Goal: Task Accomplishment & Management: Use online tool/utility

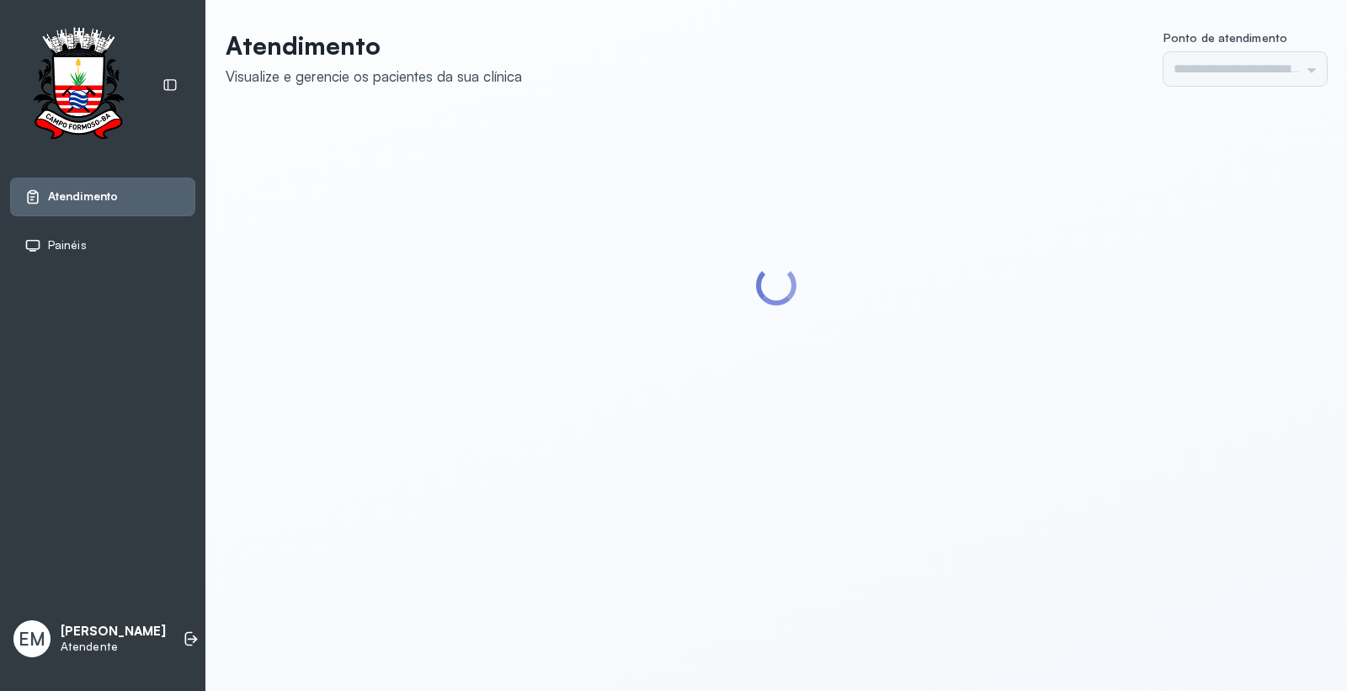
type input "*********"
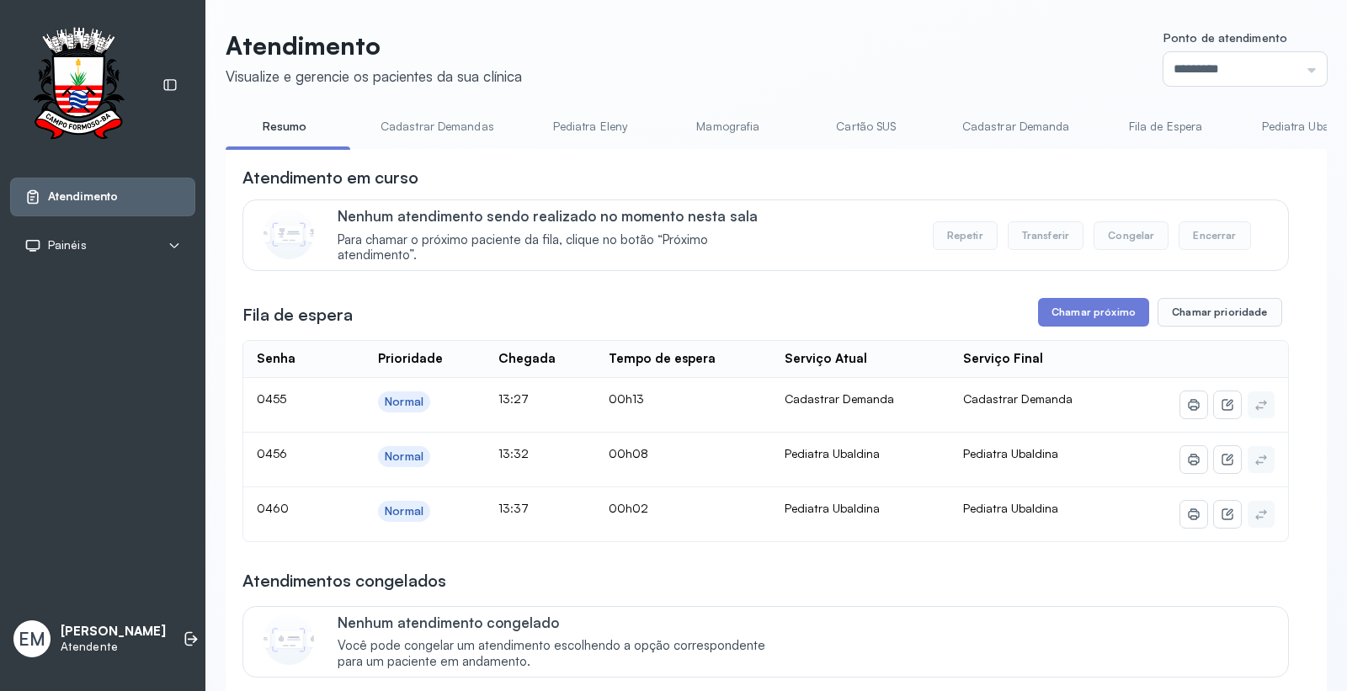
click at [850, 120] on link "Cartão SUS" at bounding box center [867, 127] width 118 height 28
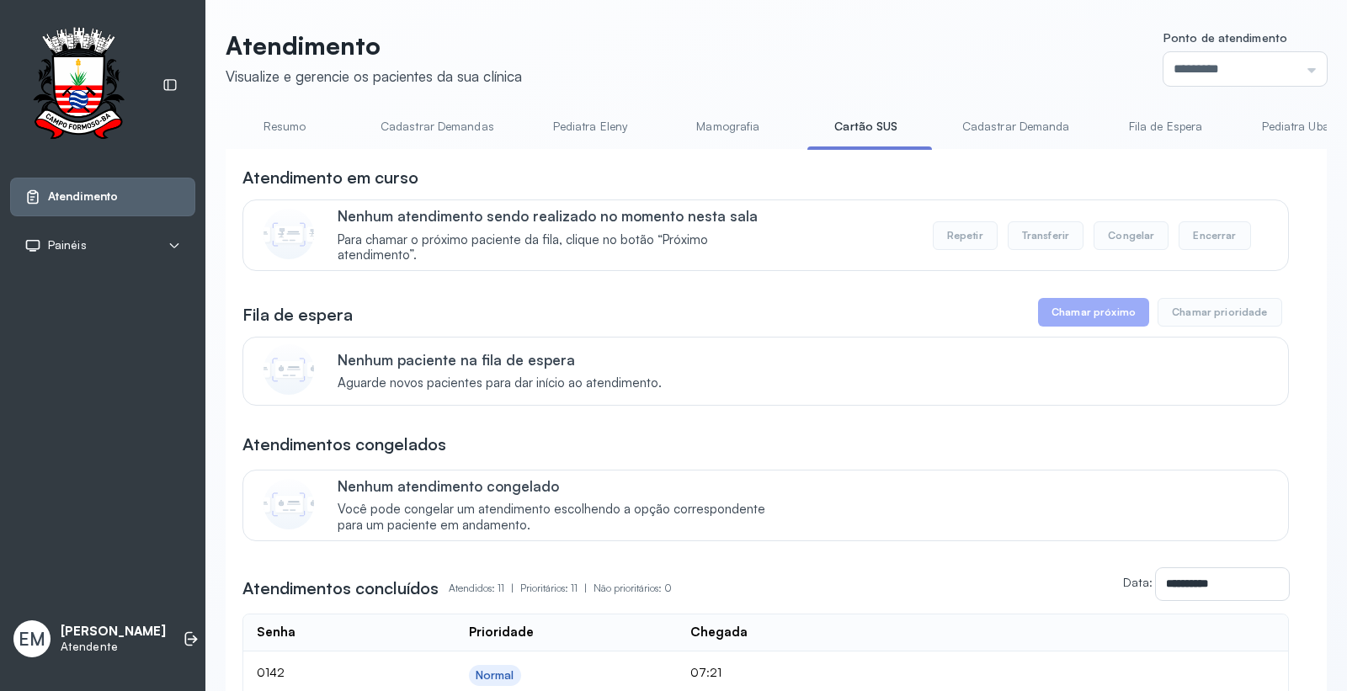
click at [284, 121] on link "Resumo" at bounding box center [285, 127] width 118 height 28
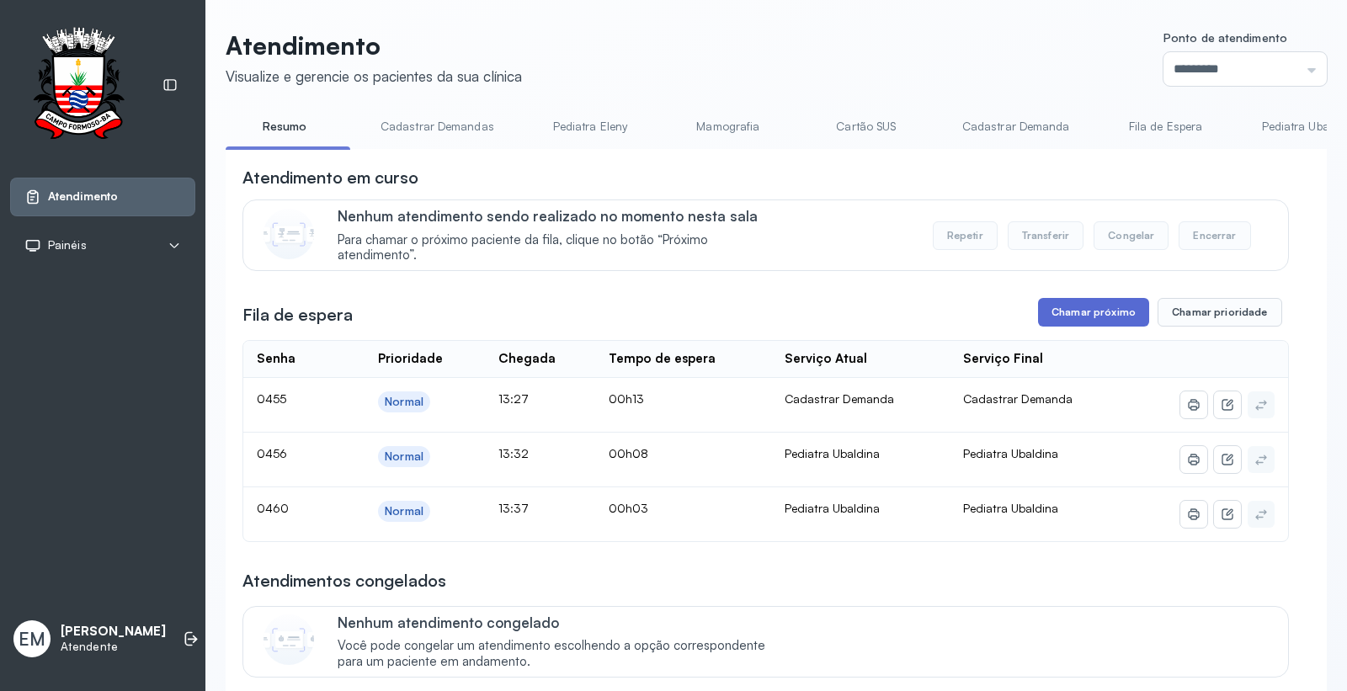
click at [1084, 315] on button "Chamar próximo" at bounding box center [1093, 312] width 111 height 29
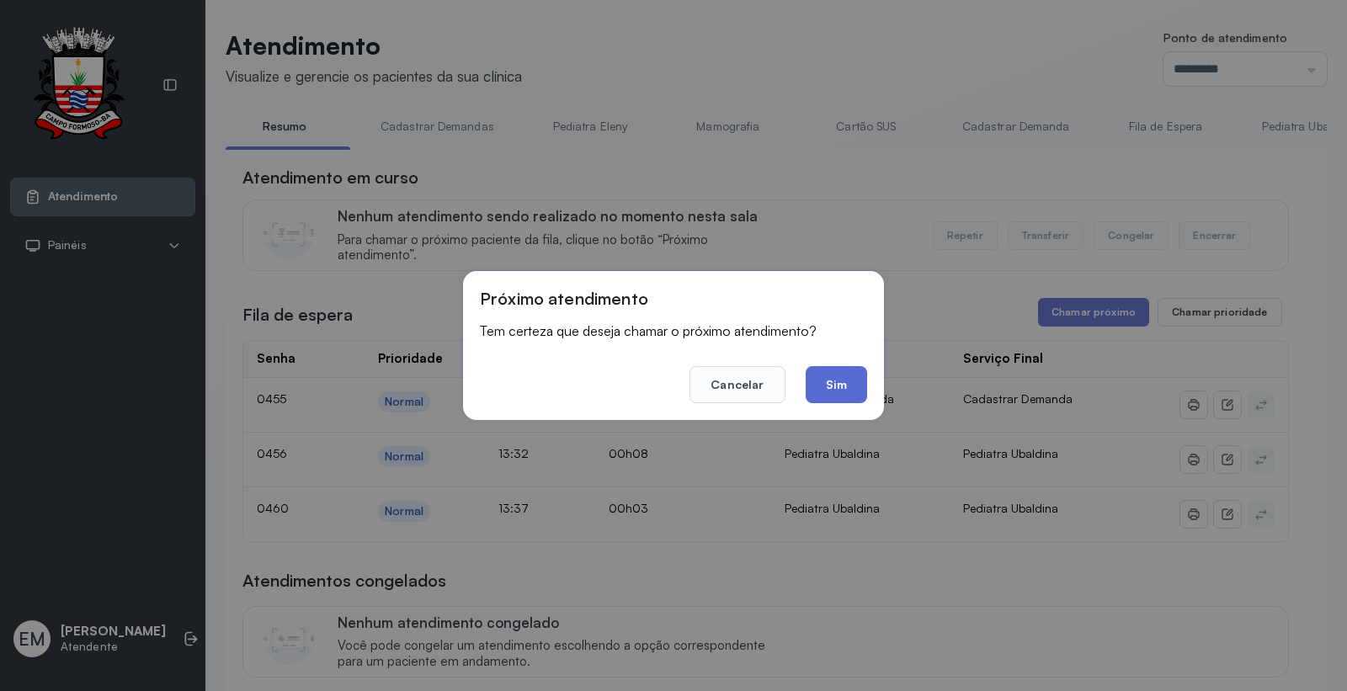
click at [829, 376] on button "Sim" at bounding box center [836, 384] width 61 height 37
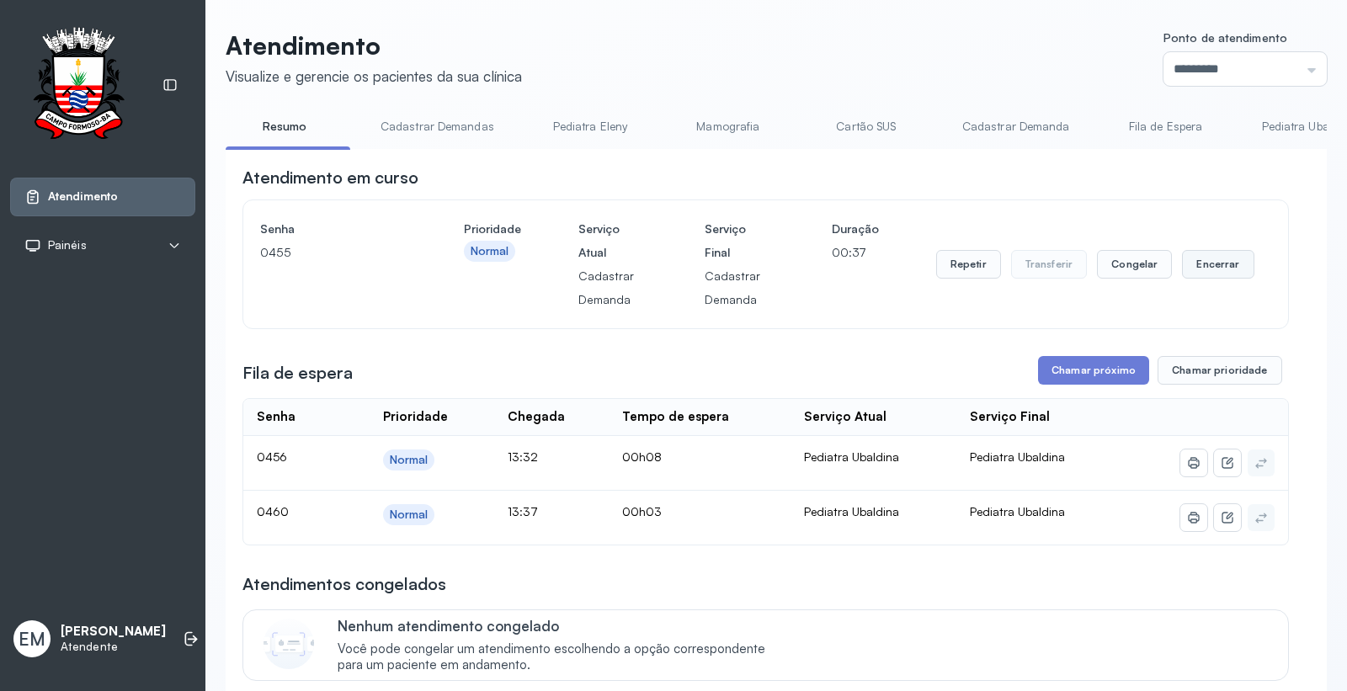
click at [1210, 257] on button "Encerrar" at bounding box center [1218, 264] width 72 height 29
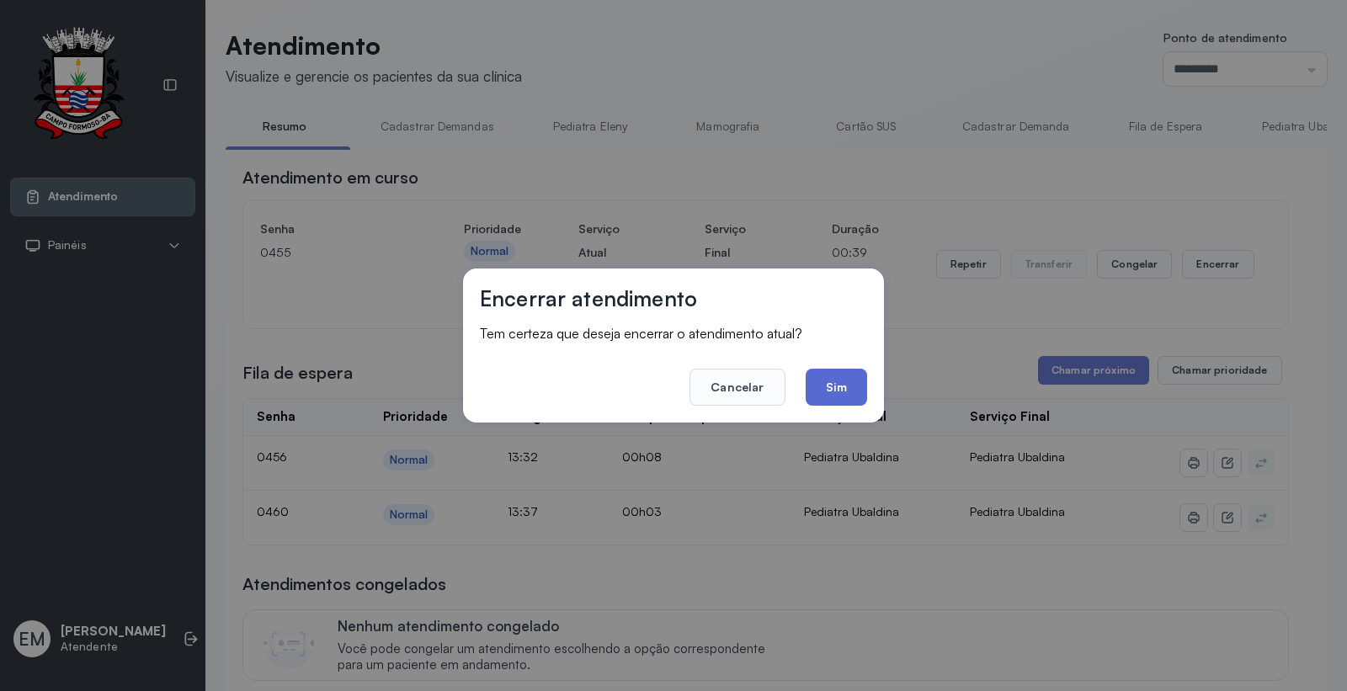
click at [842, 381] on button "Sim" at bounding box center [836, 387] width 61 height 37
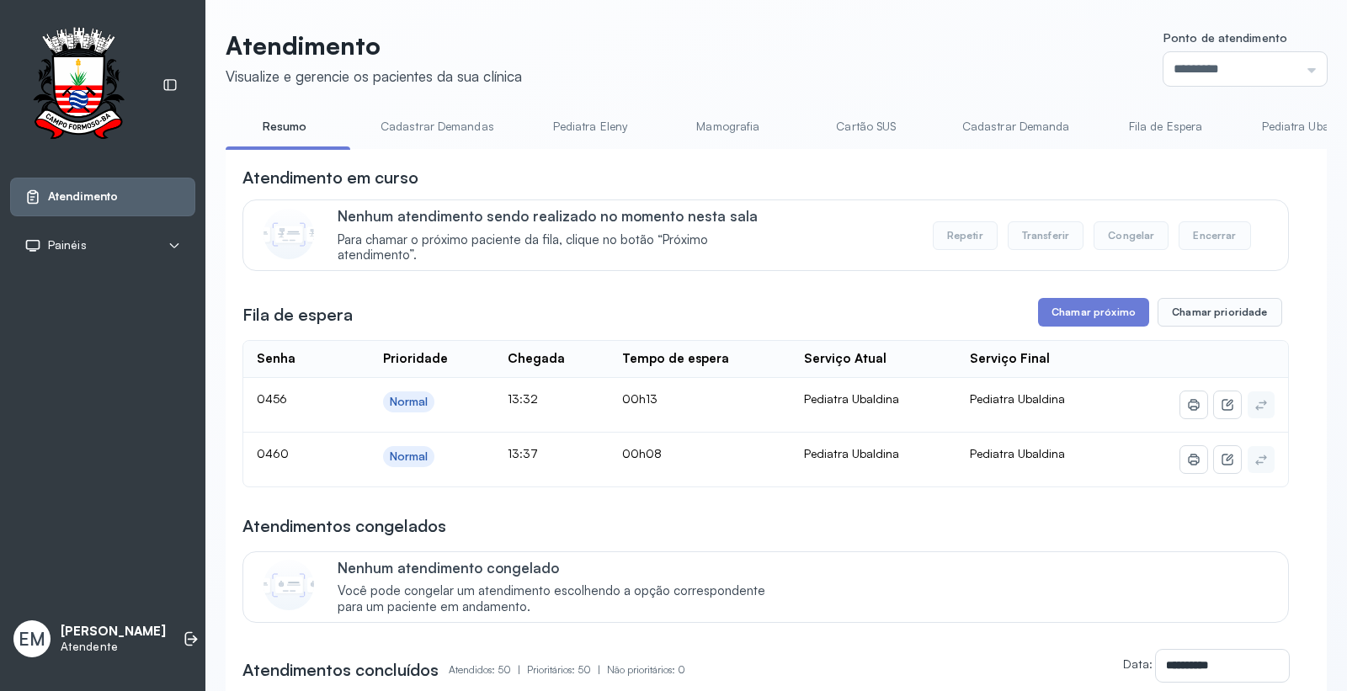
click at [877, 123] on link "Cartão SUS" at bounding box center [867, 127] width 118 height 28
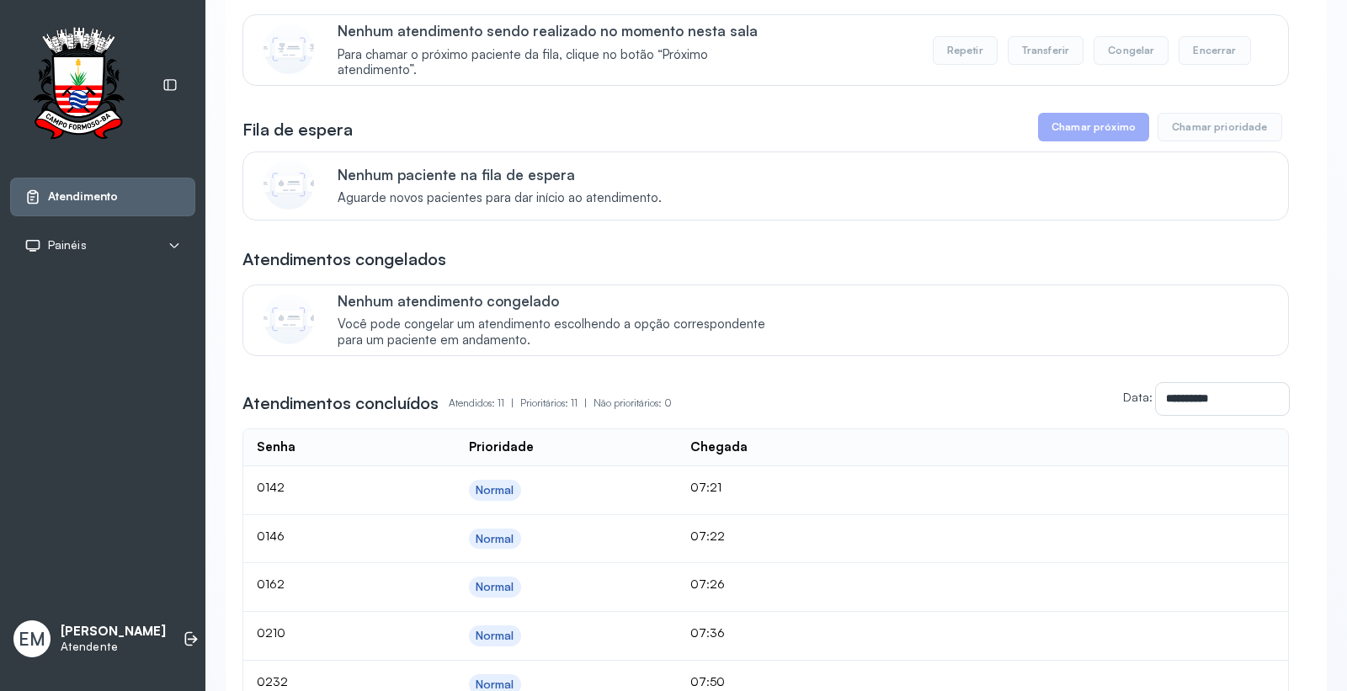
scroll to position [187, 0]
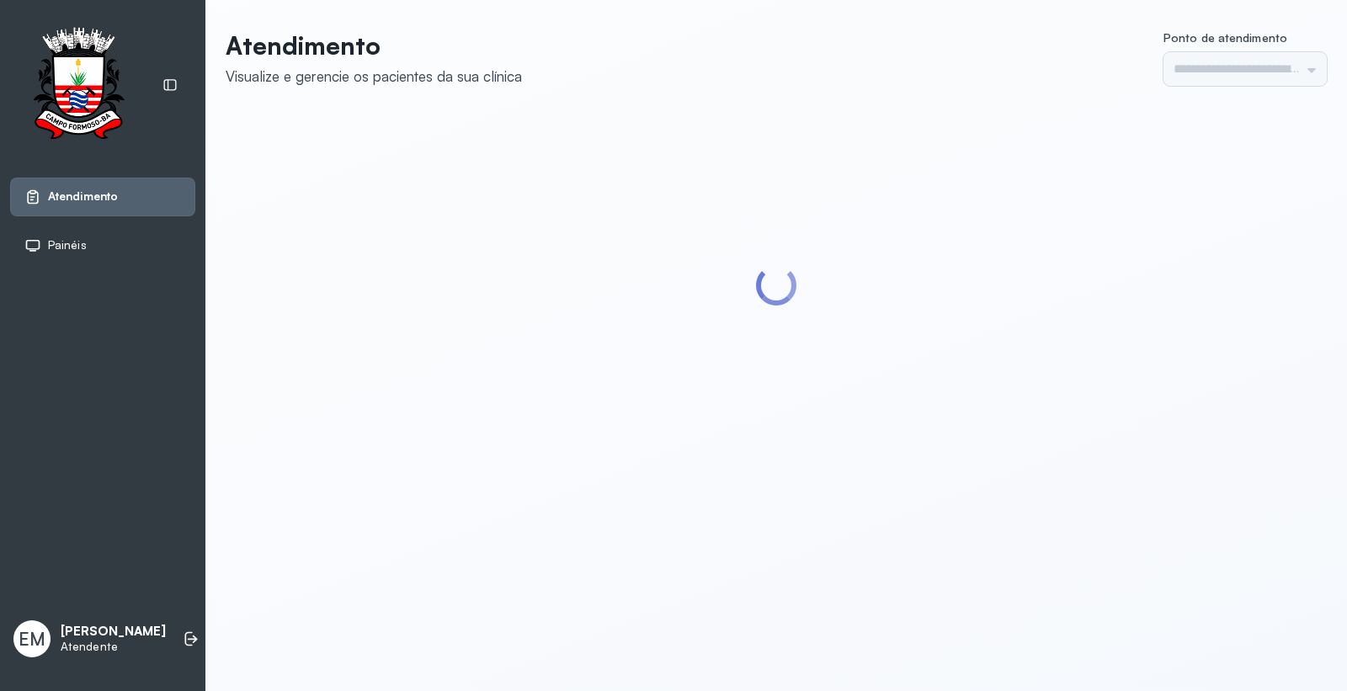
type input "*********"
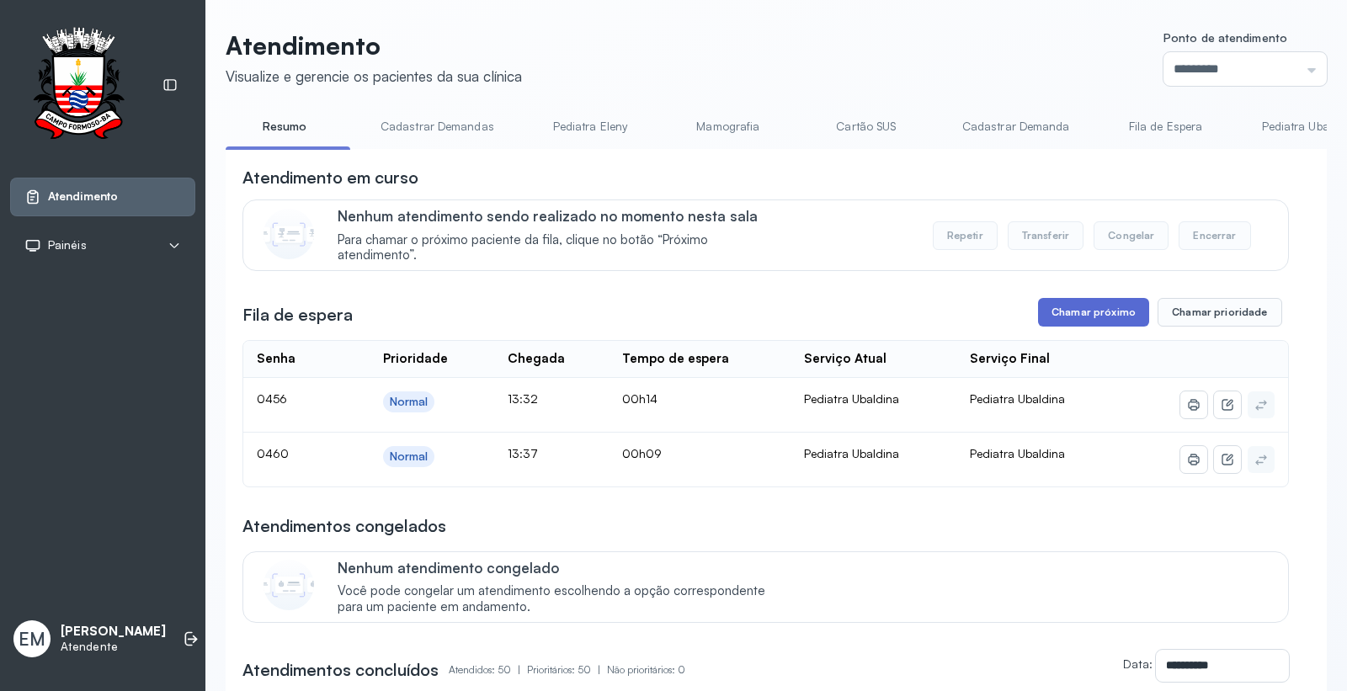
click at [1074, 308] on button "Chamar próximo" at bounding box center [1093, 312] width 111 height 29
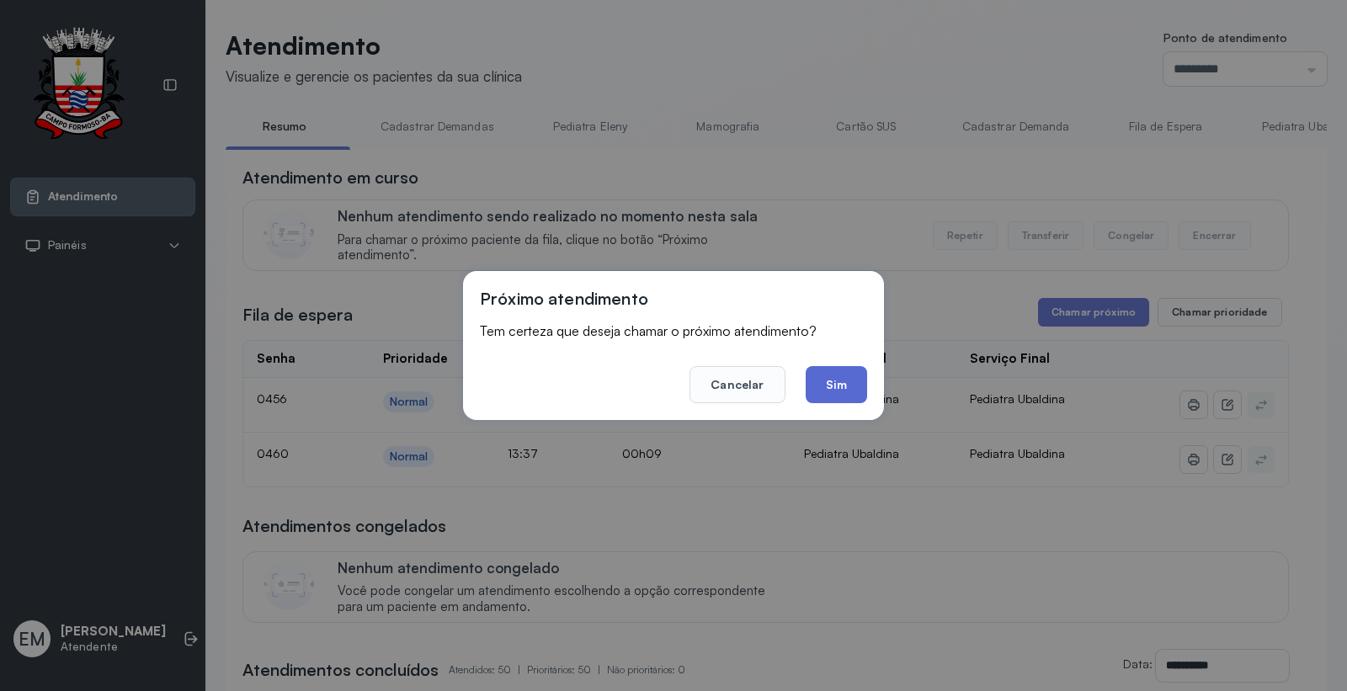
click at [844, 375] on button "Sim" at bounding box center [836, 384] width 61 height 37
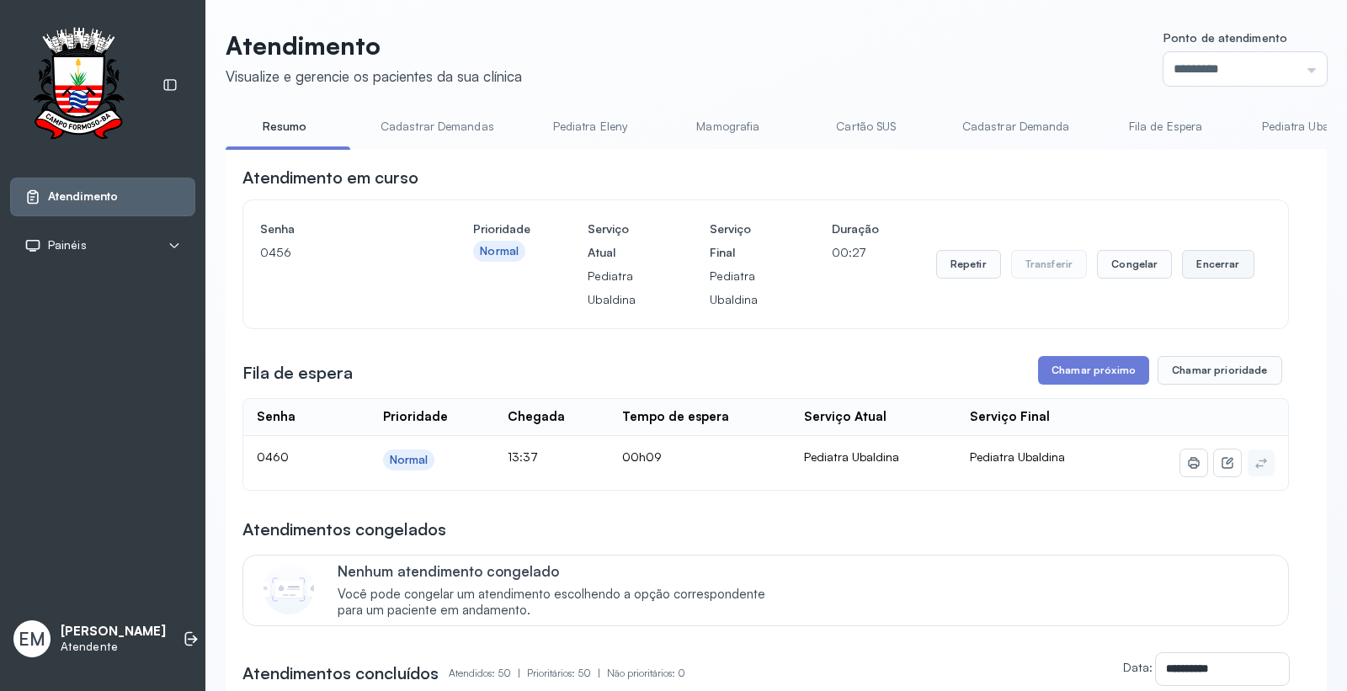
click at [1208, 264] on button "Encerrar" at bounding box center [1218, 264] width 72 height 29
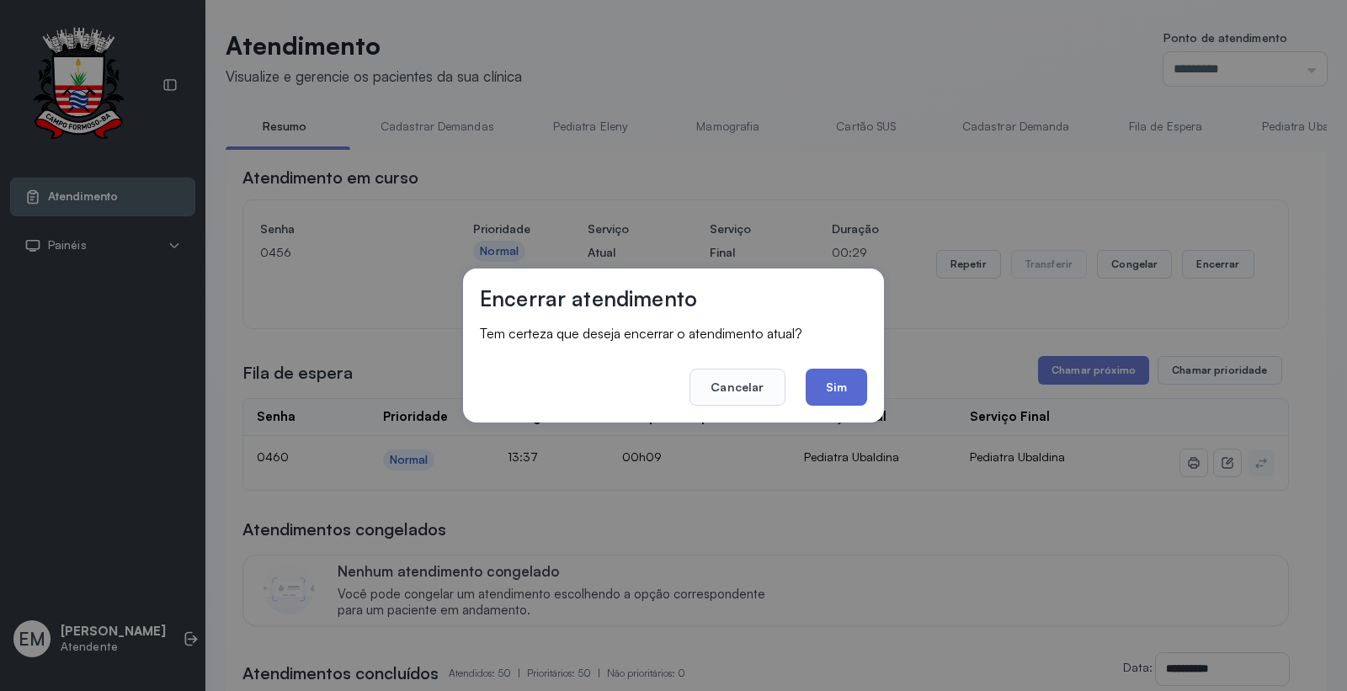
click at [820, 389] on button "Sim" at bounding box center [836, 387] width 61 height 37
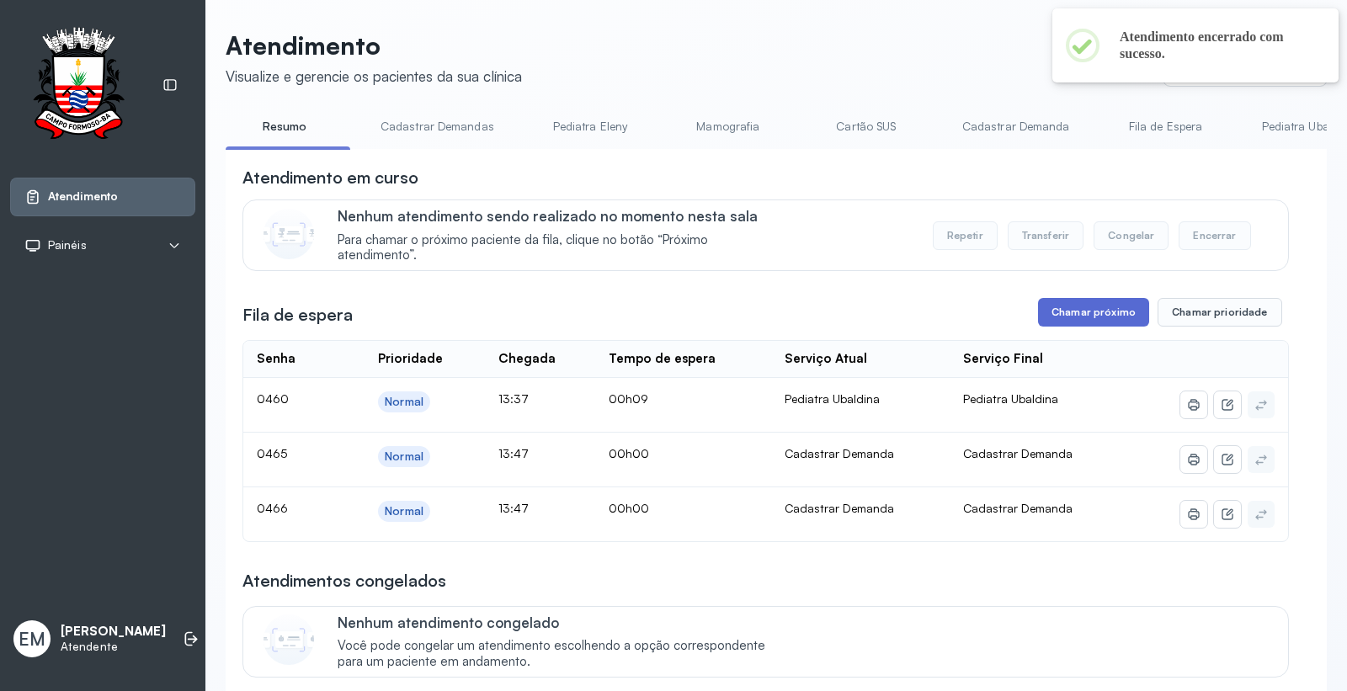
click at [1095, 307] on button "Chamar próximo" at bounding box center [1093, 312] width 111 height 29
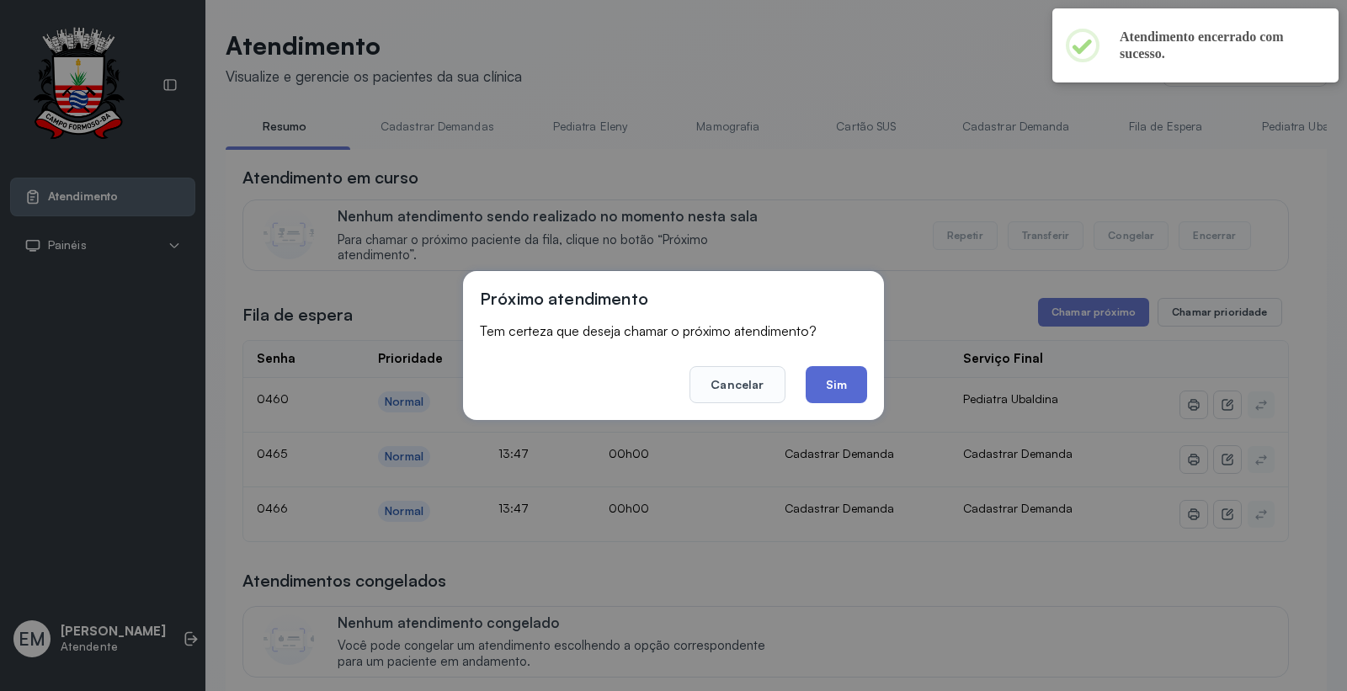
click at [834, 376] on button "Sim" at bounding box center [836, 384] width 61 height 37
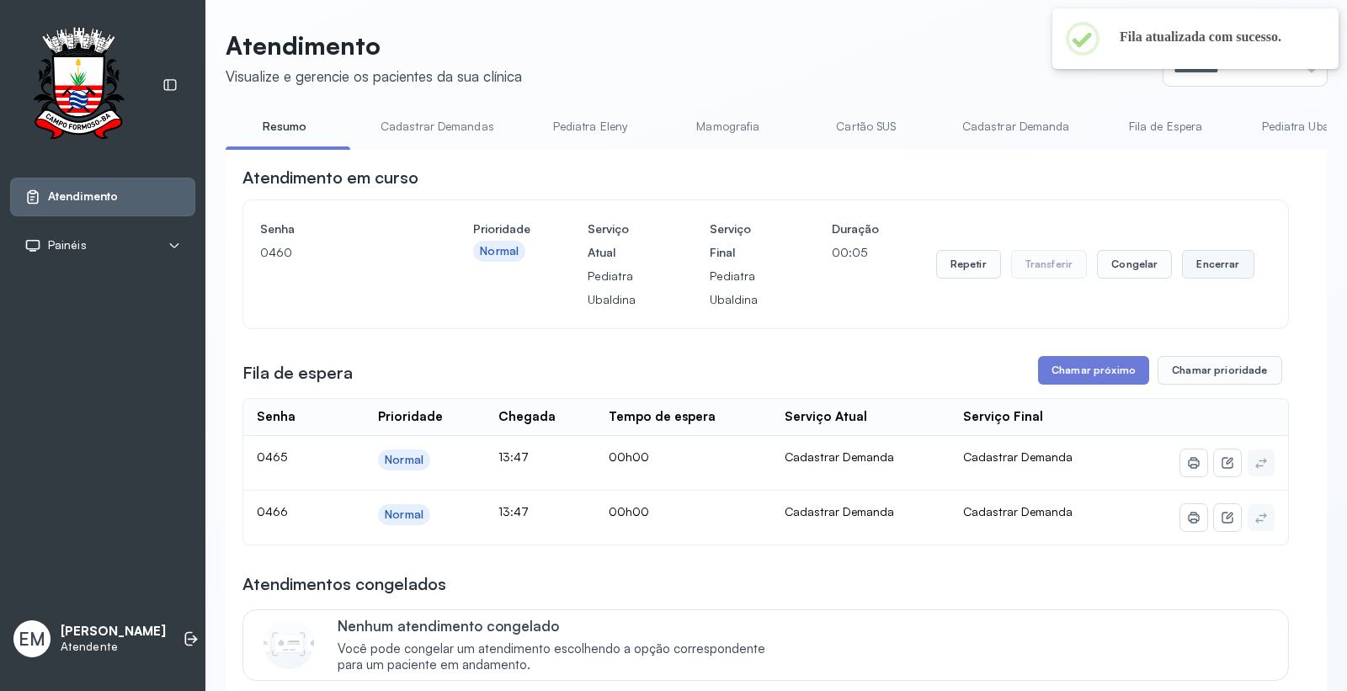
click at [1213, 262] on button "Encerrar" at bounding box center [1218, 264] width 72 height 29
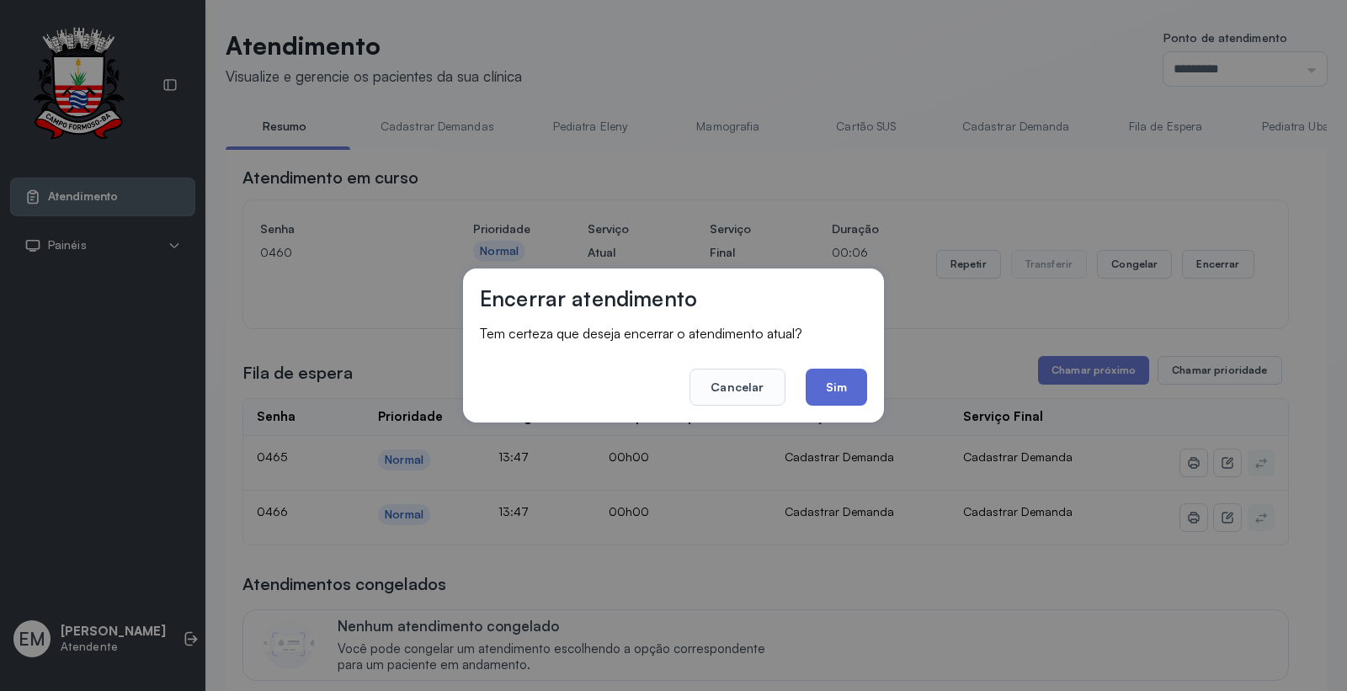
click at [835, 387] on button "Sim" at bounding box center [836, 387] width 61 height 37
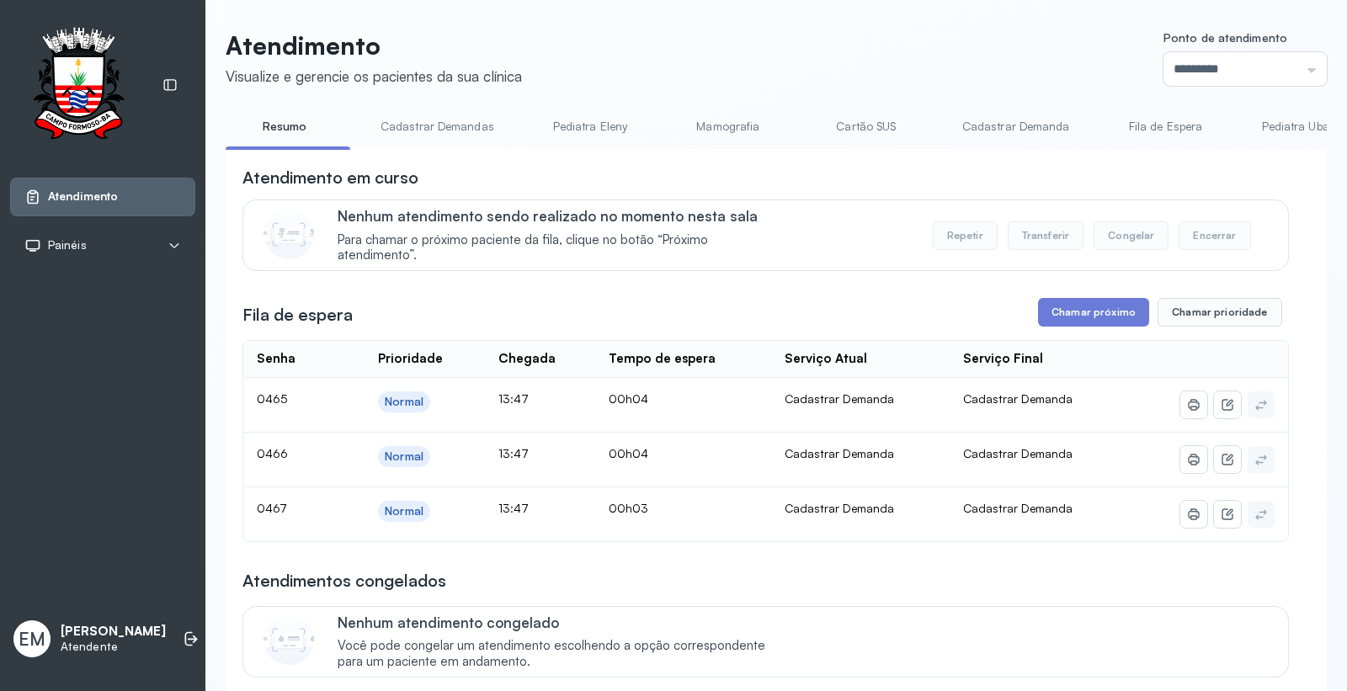
click at [868, 123] on link "Cartão SUS" at bounding box center [867, 127] width 118 height 28
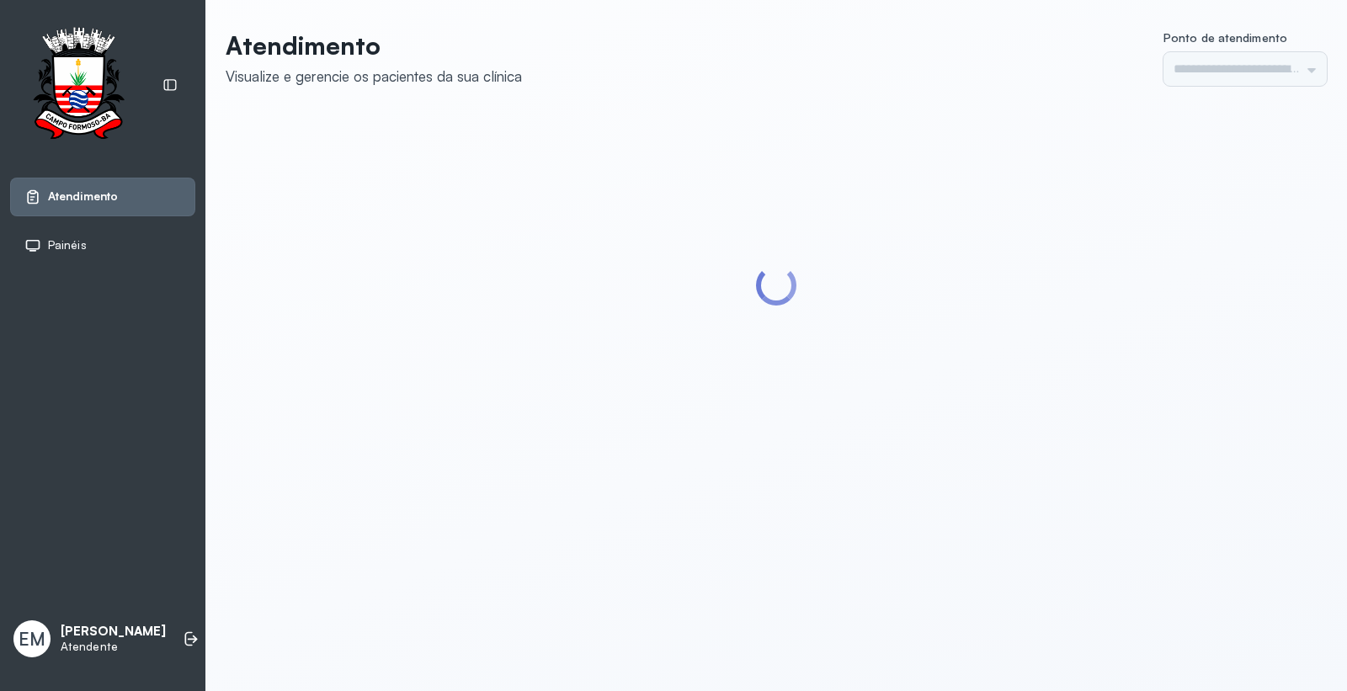
type input "*********"
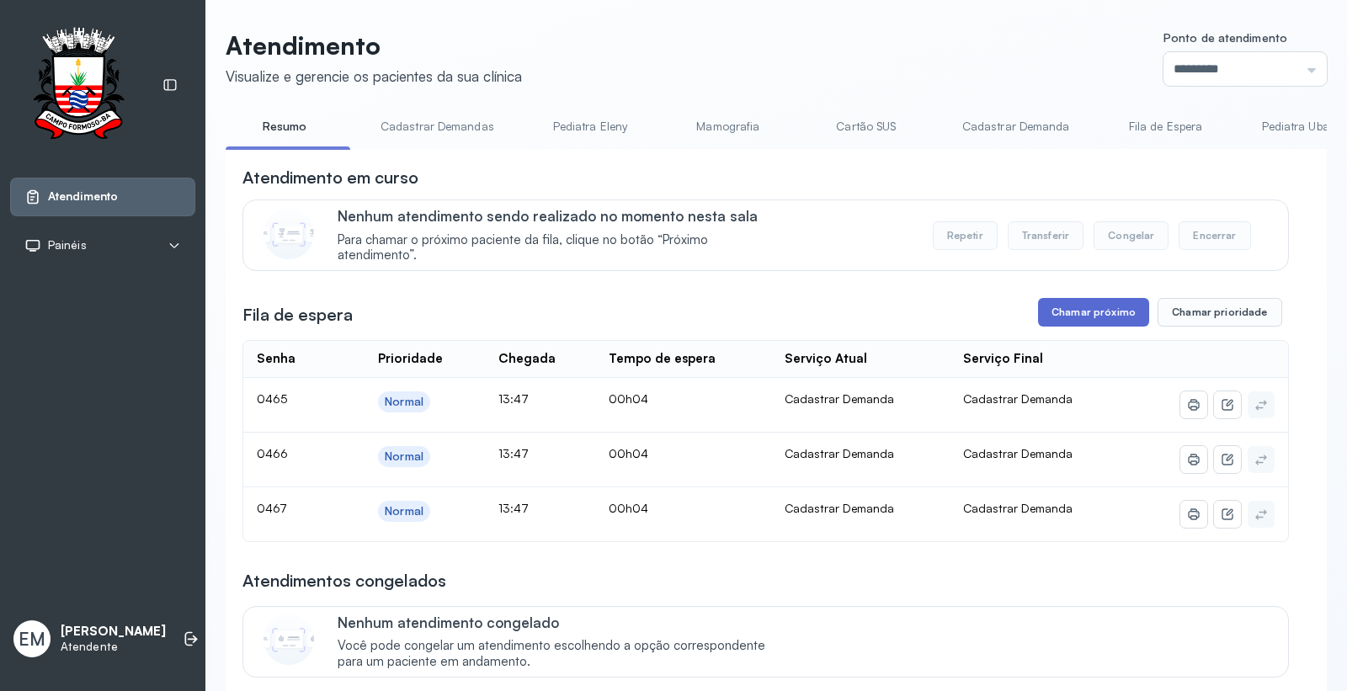
click at [1066, 305] on button "Chamar próximo" at bounding box center [1093, 312] width 111 height 29
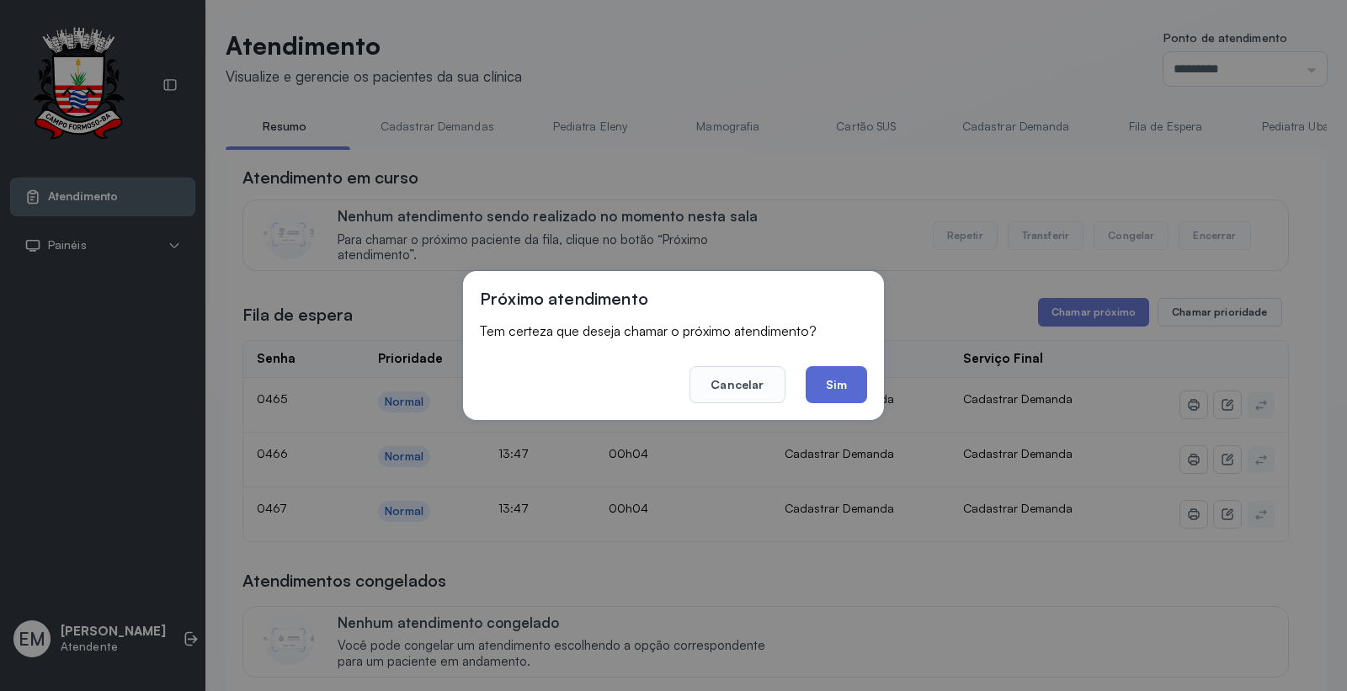
click at [823, 371] on button "Sim" at bounding box center [836, 384] width 61 height 37
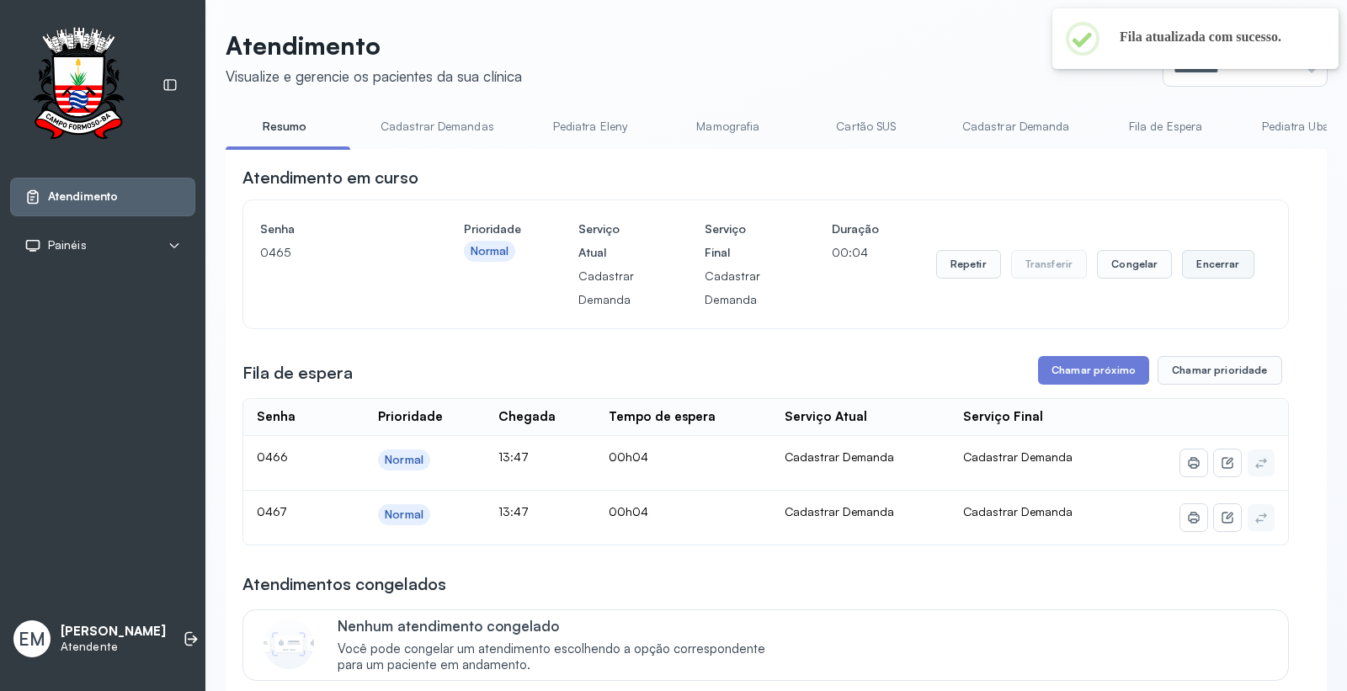
click at [1218, 262] on button "Encerrar" at bounding box center [1218, 264] width 72 height 29
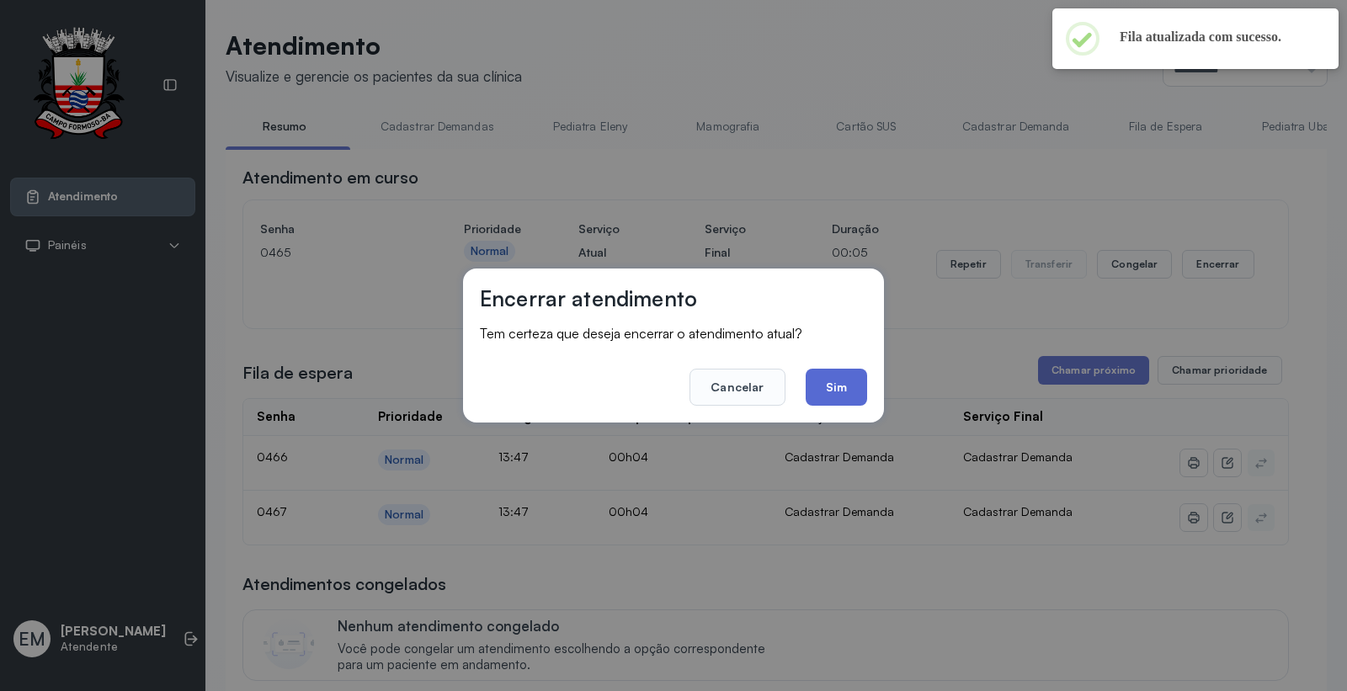
click at [831, 381] on button "Sim" at bounding box center [836, 387] width 61 height 37
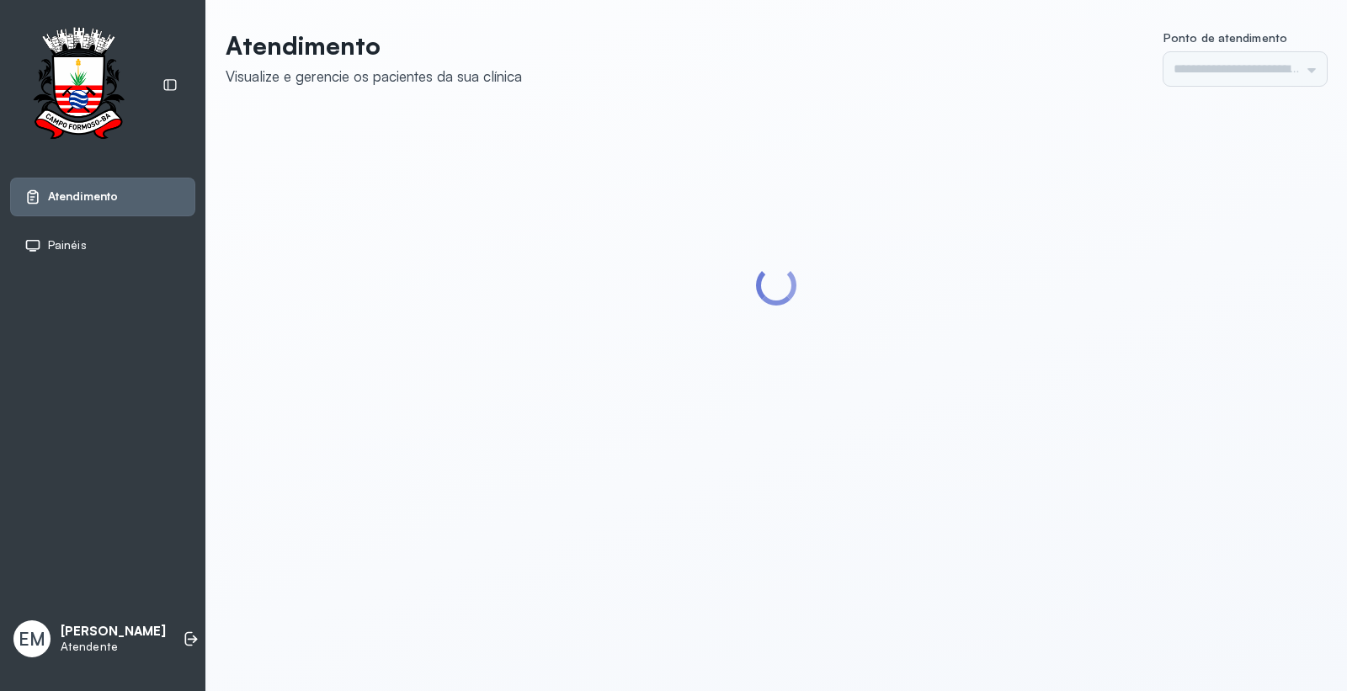
type input "*********"
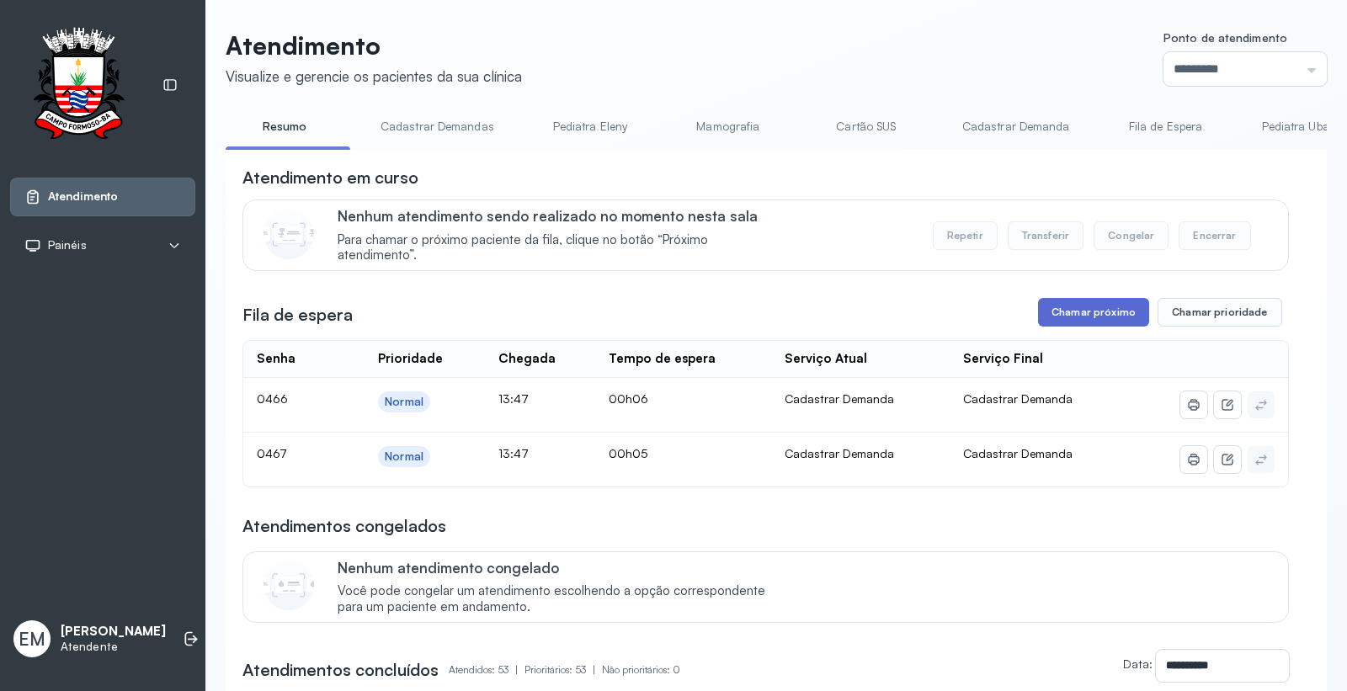
click at [1099, 317] on button "Chamar próximo" at bounding box center [1093, 312] width 111 height 29
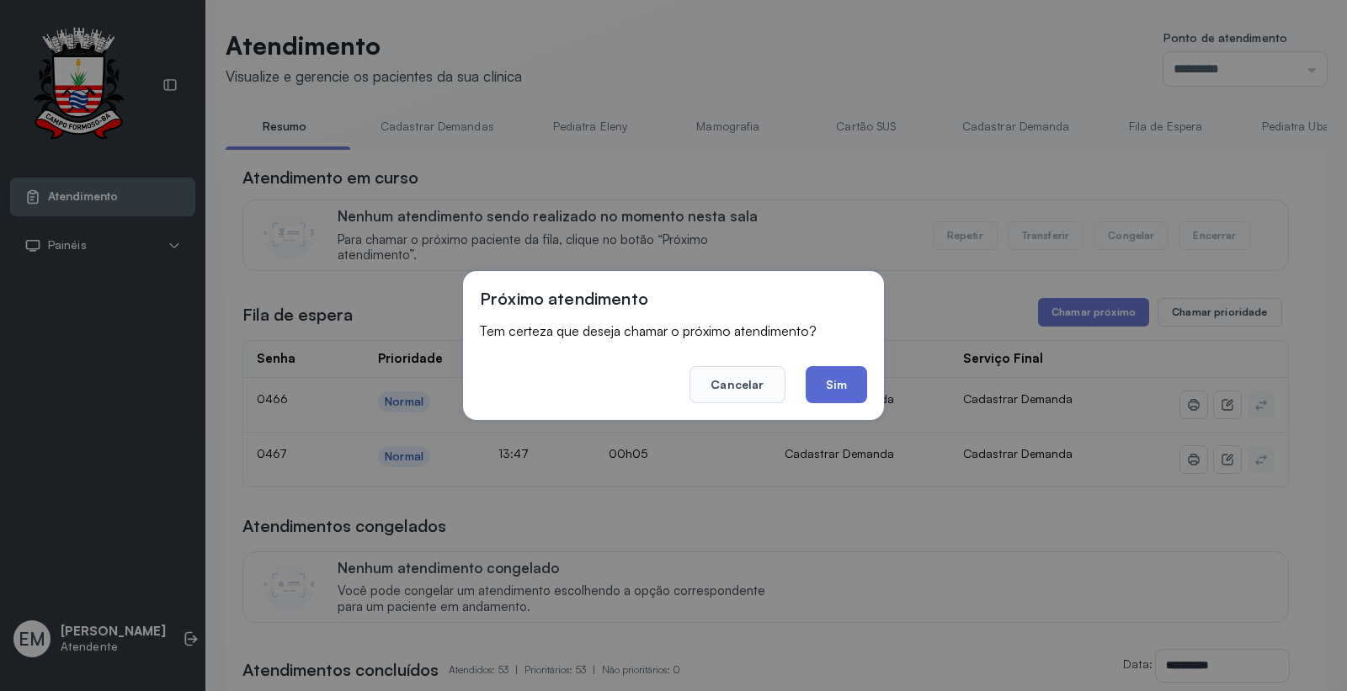
click at [845, 379] on button "Sim" at bounding box center [836, 384] width 61 height 37
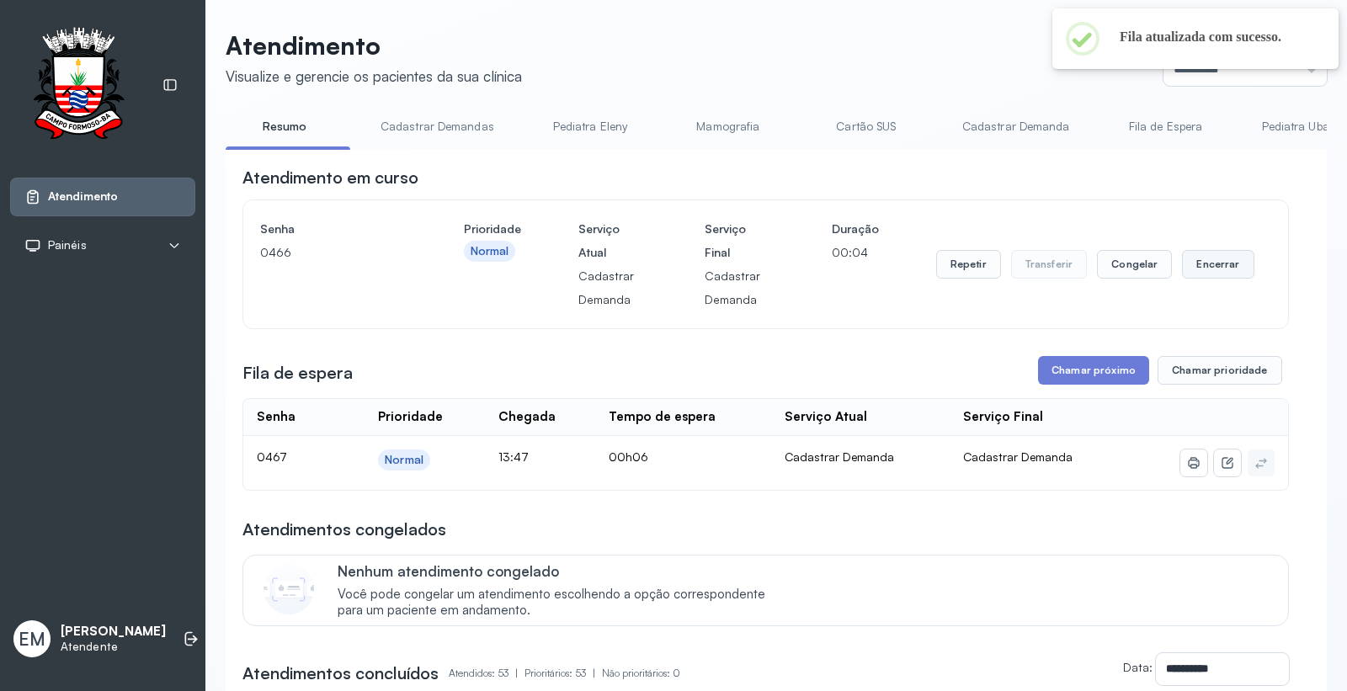
click at [1194, 258] on button "Encerrar" at bounding box center [1218, 264] width 72 height 29
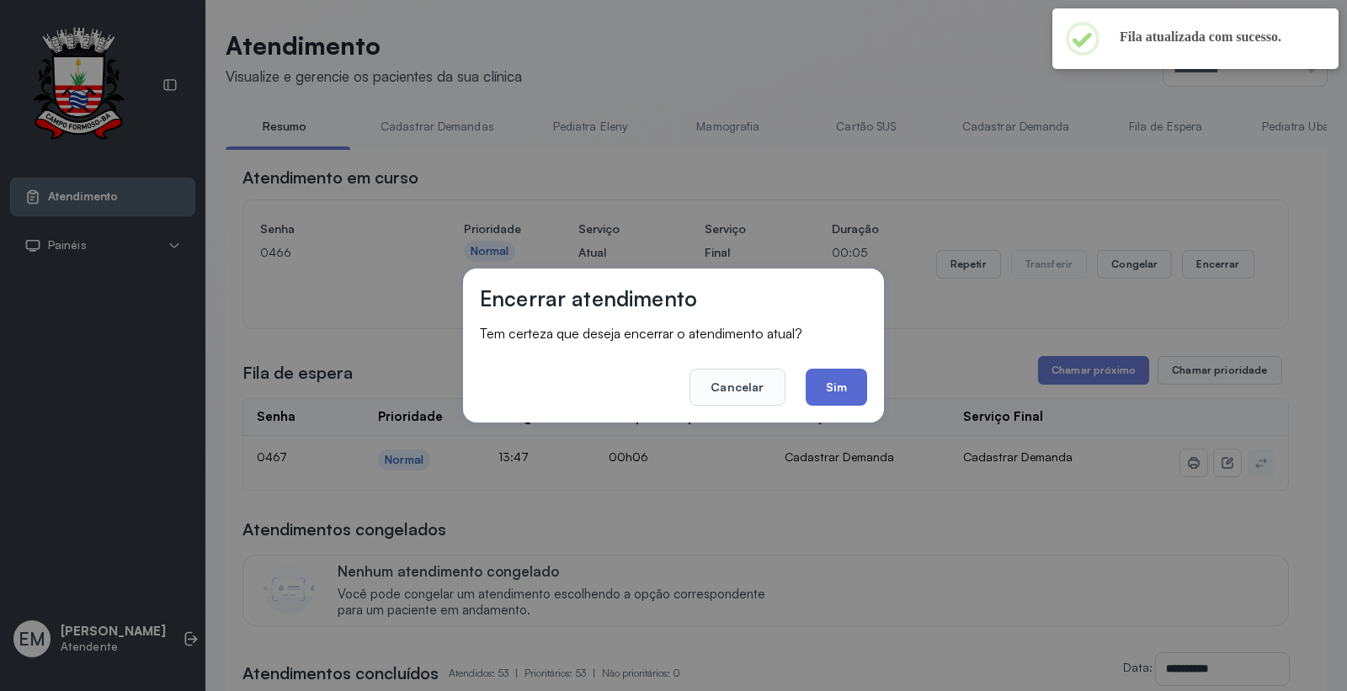
click at [838, 379] on button "Sim" at bounding box center [836, 387] width 61 height 37
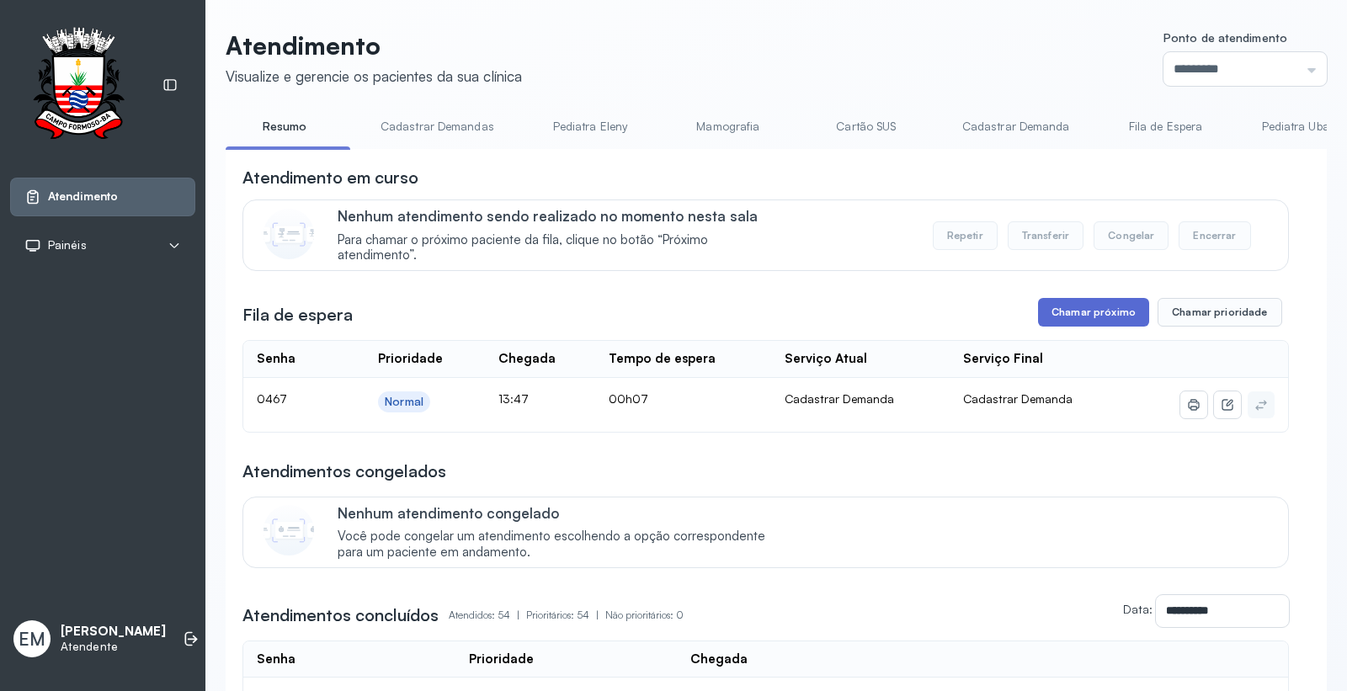
click at [1078, 313] on button "Chamar próximo" at bounding box center [1093, 312] width 111 height 29
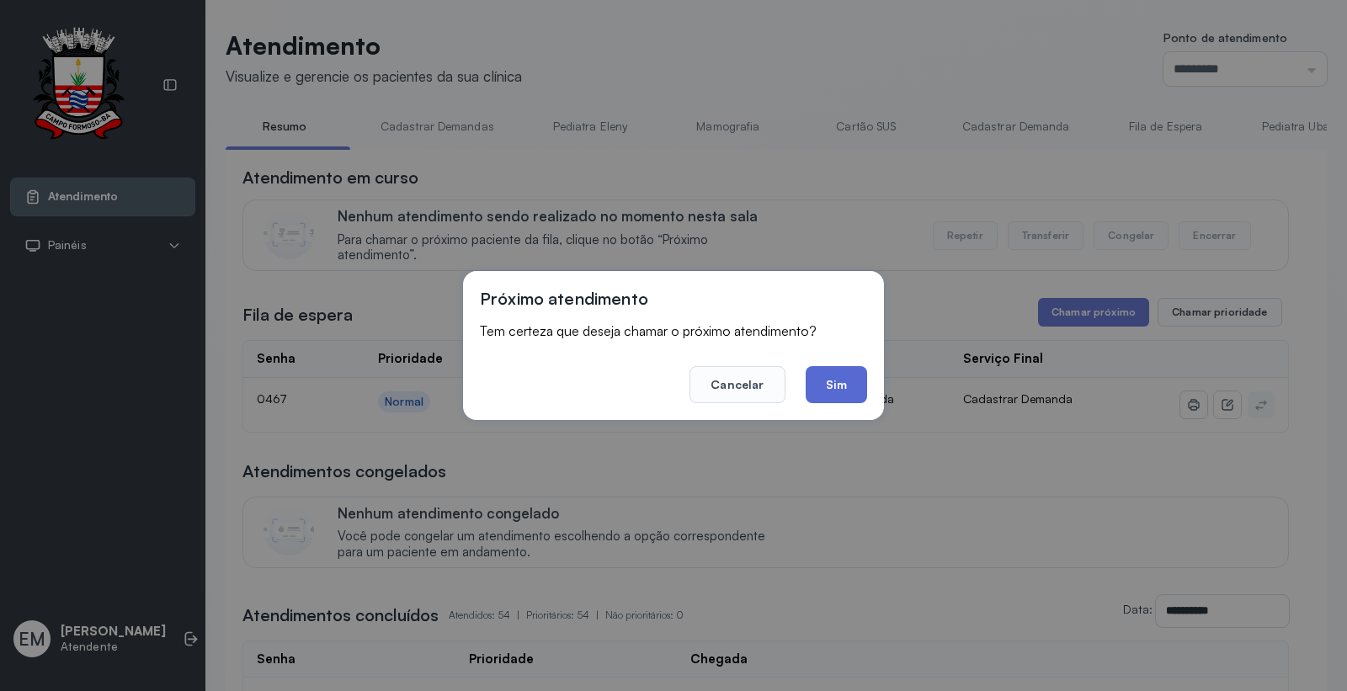
click at [846, 380] on button "Sim" at bounding box center [836, 384] width 61 height 37
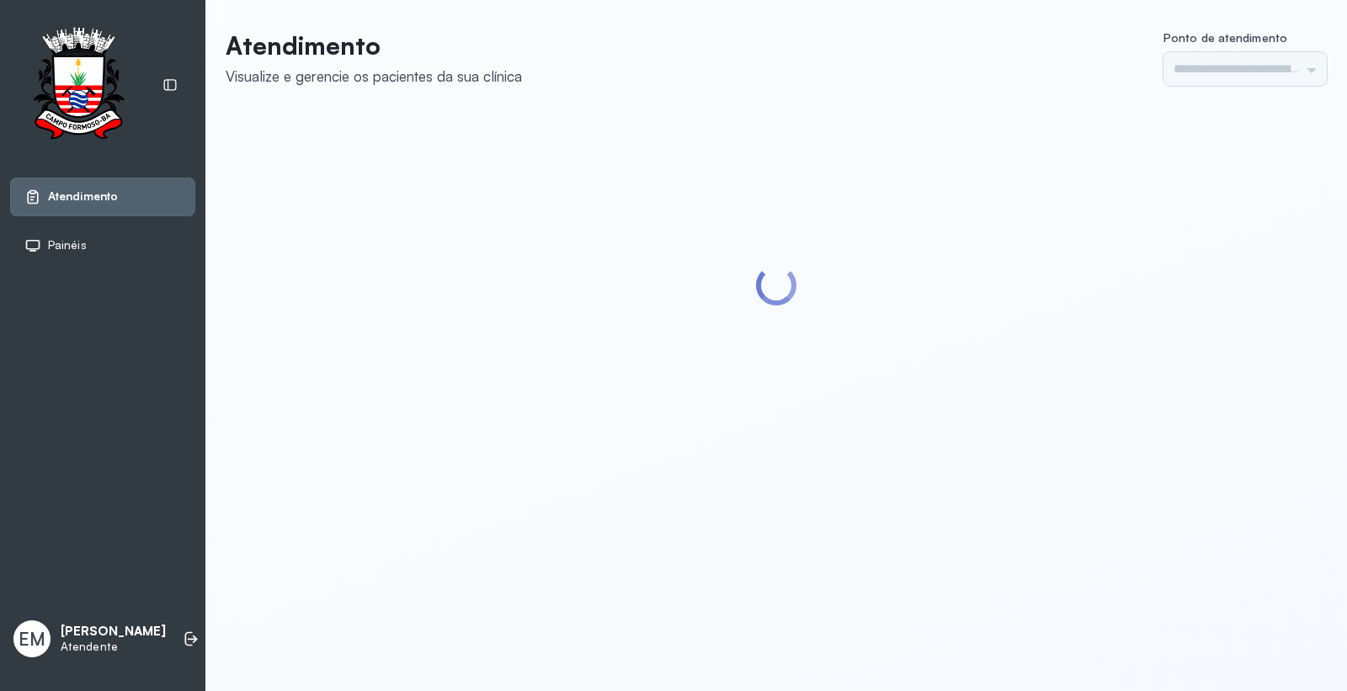
type input "*********"
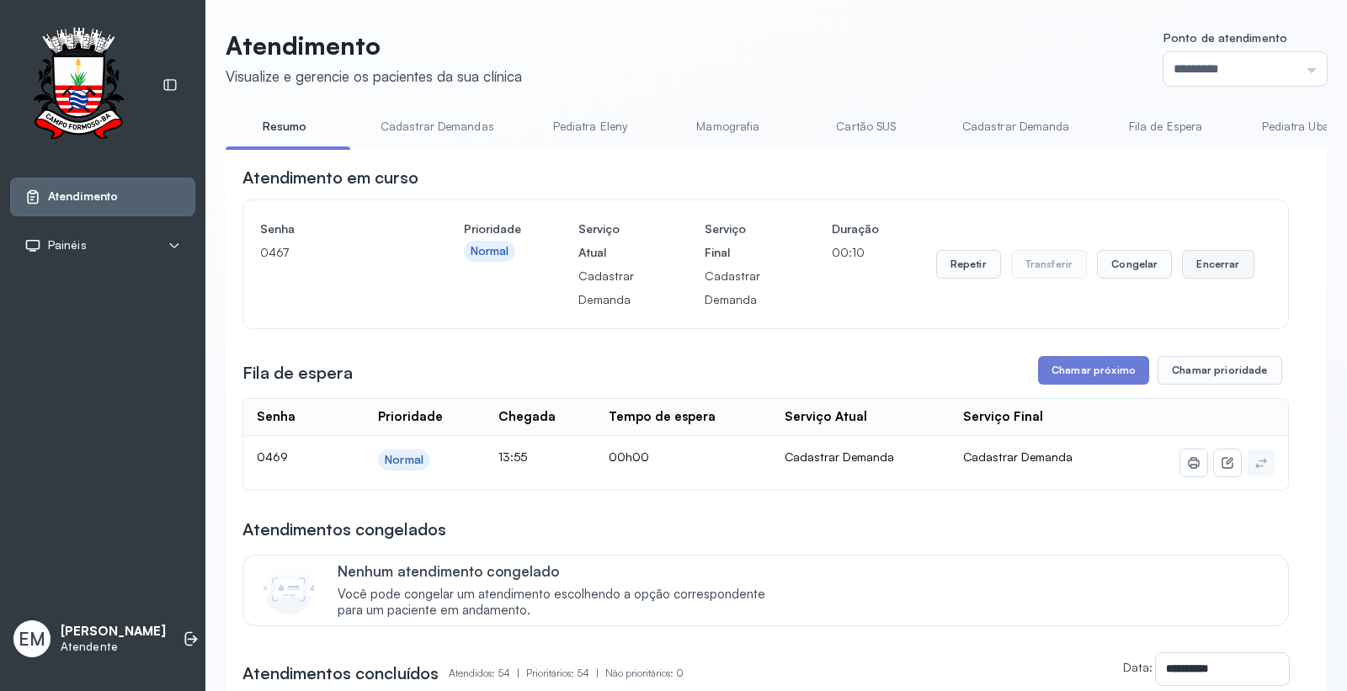
click at [1192, 262] on button "Encerrar" at bounding box center [1218, 264] width 72 height 29
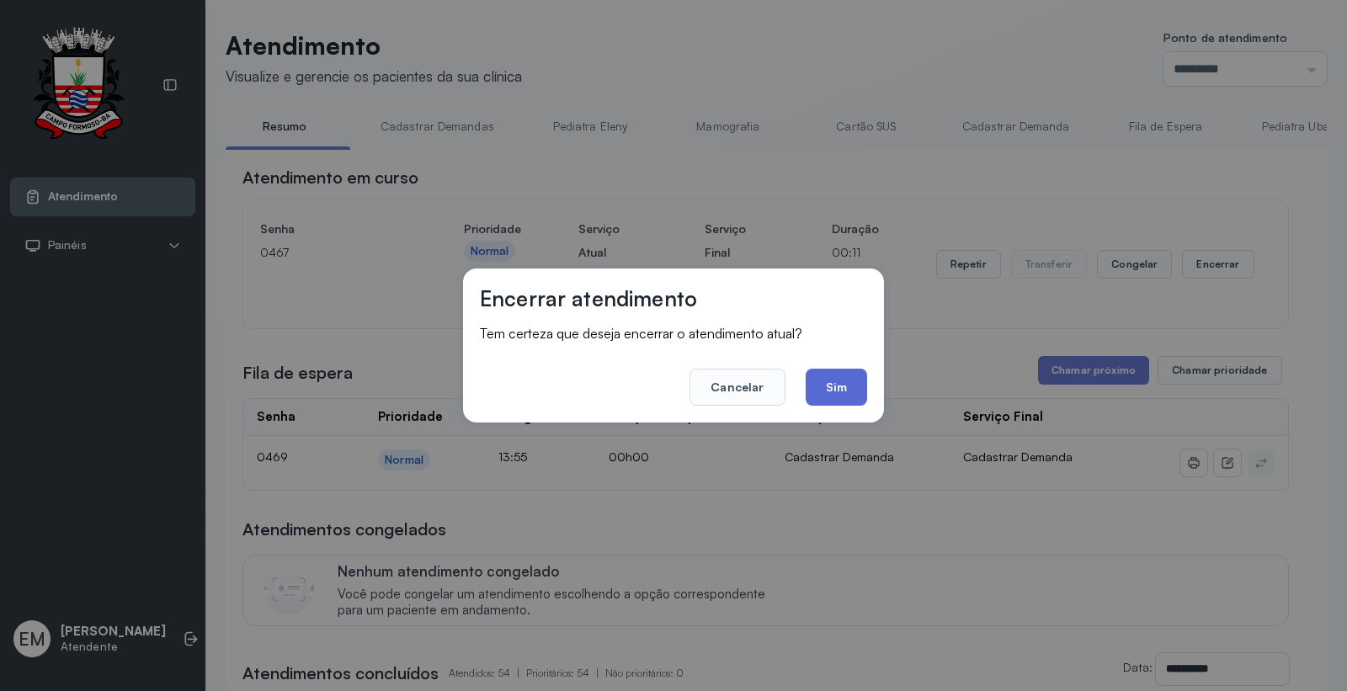
click at [829, 384] on button "Sim" at bounding box center [836, 387] width 61 height 37
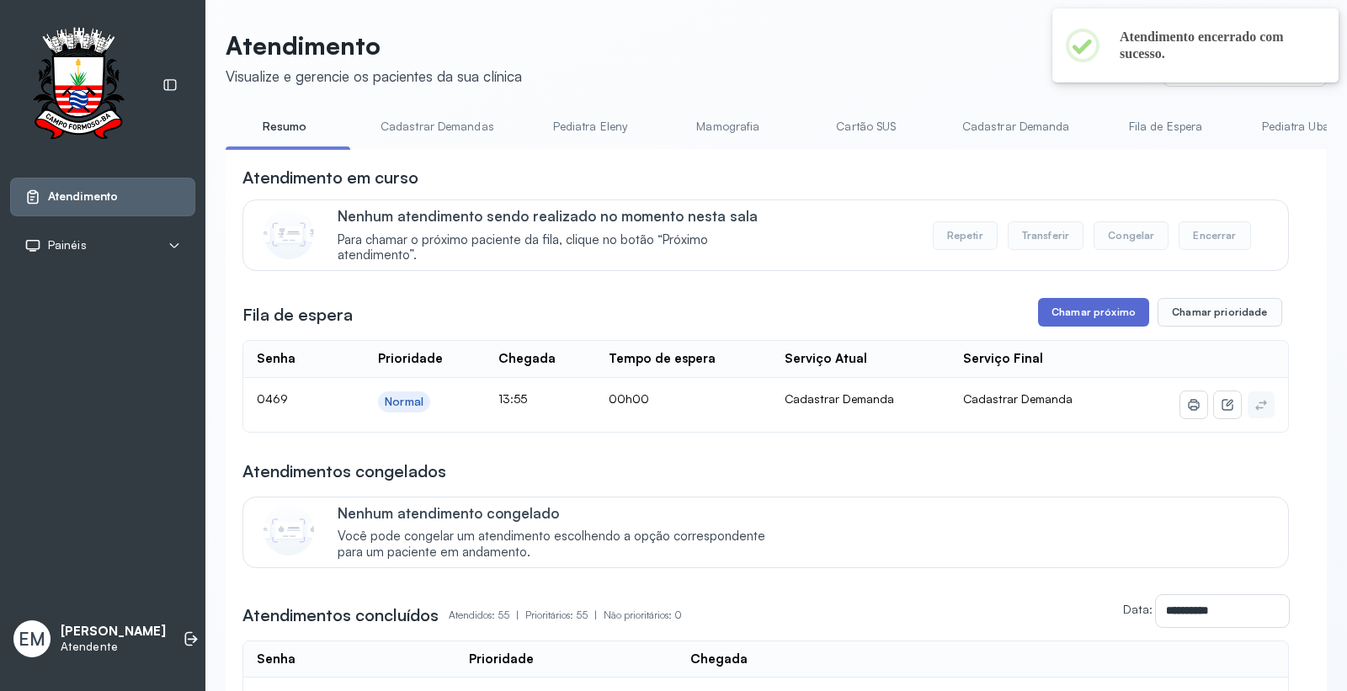
click at [1088, 308] on button "Chamar próximo" at bounding box center [1093, 312] width 111 height 29
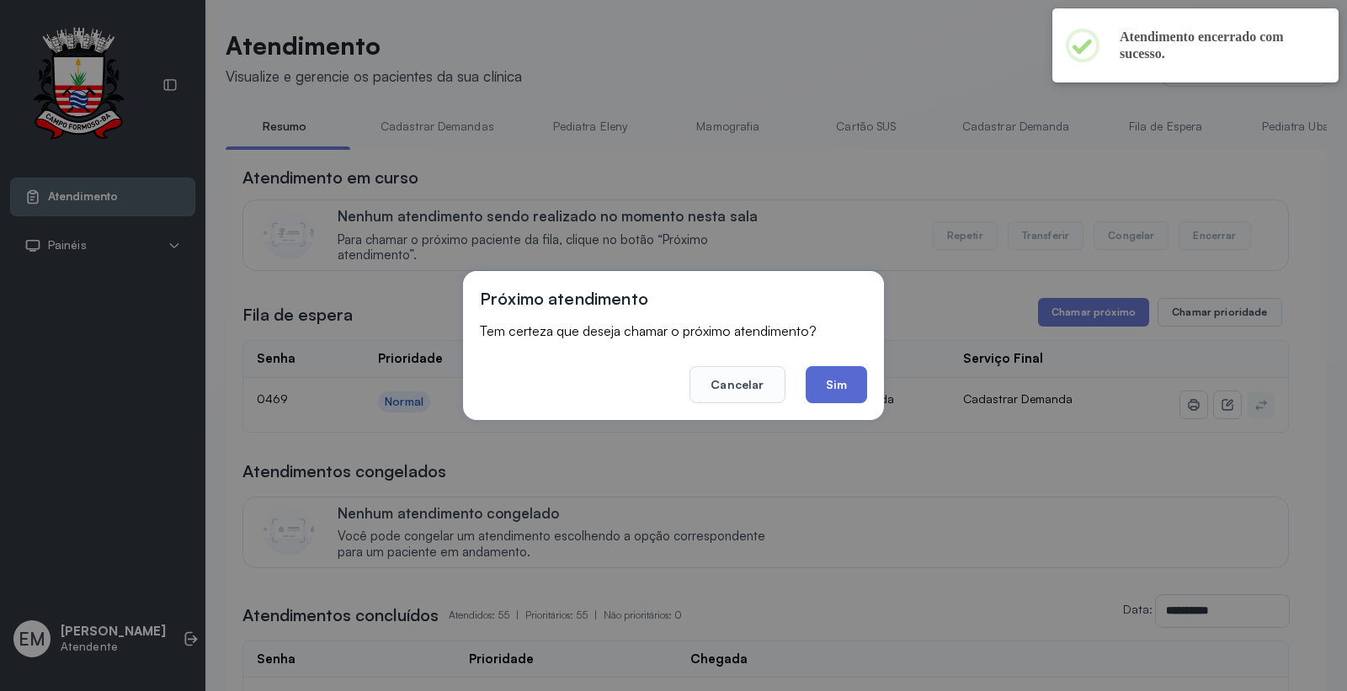
click at [831, 390] on button "Sim" at bounding box center [836, 384] width 61 height 37
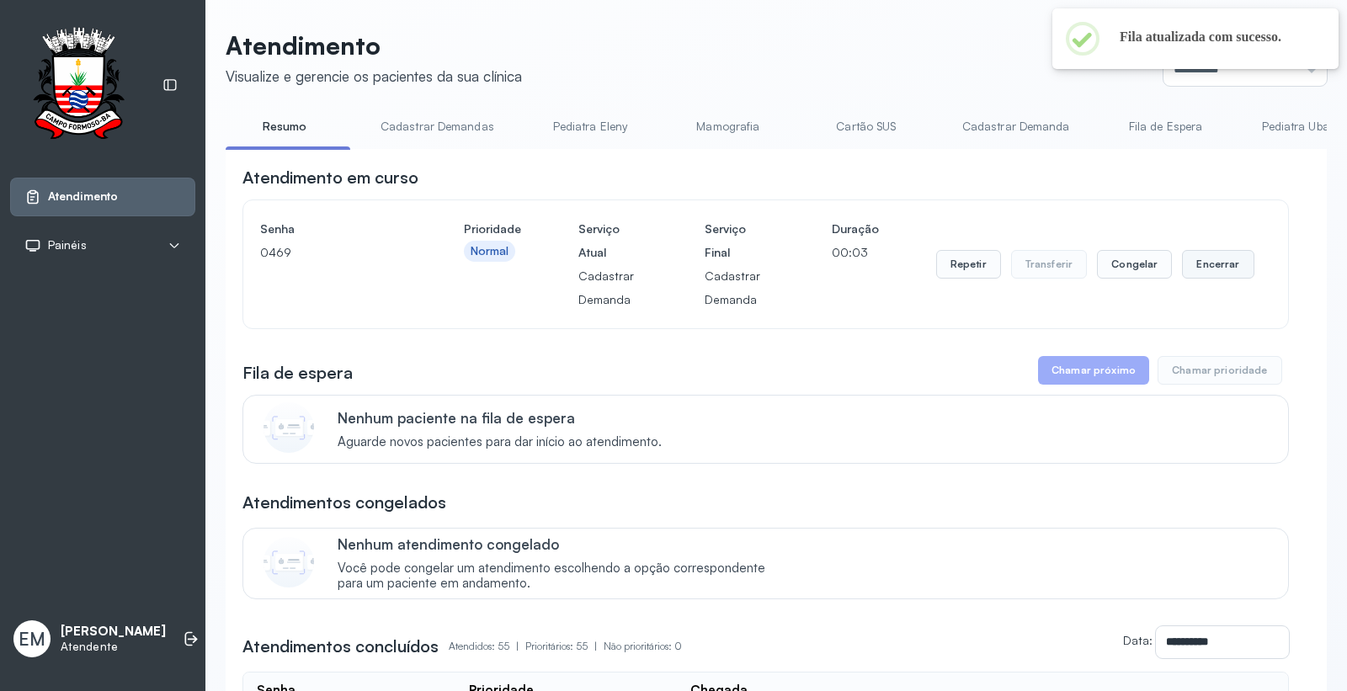
click at [1208, 261] on button "Encerrar" at bounding box center [1218, 264] width 72 height 29
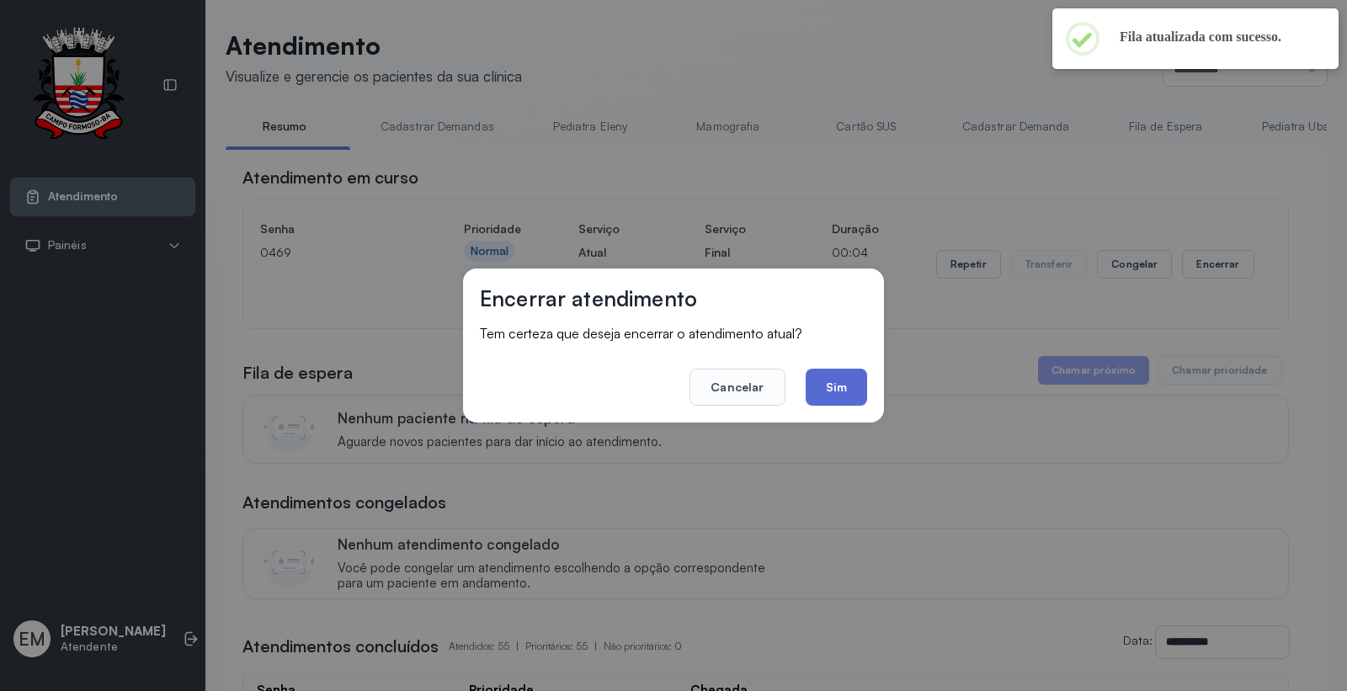
click at [834, 386] on button "Sim" at bounding box center [836, 387] width 61 height 37
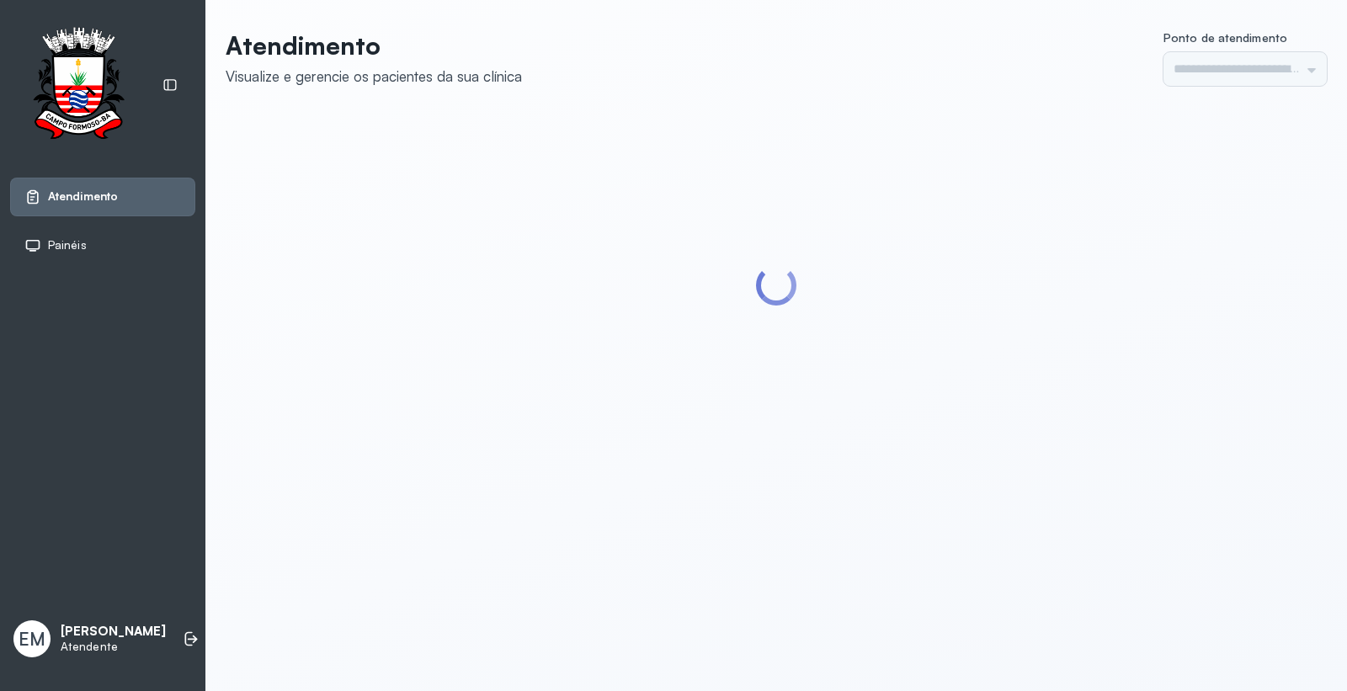
type input "*********"
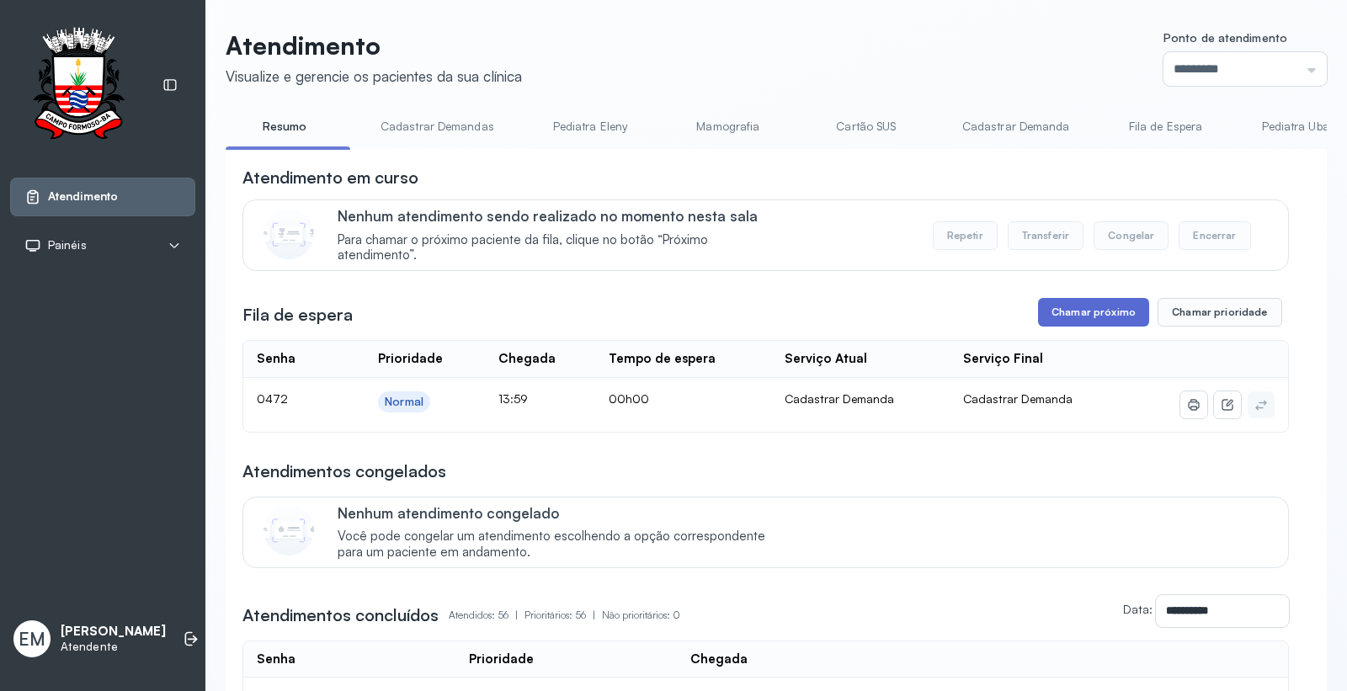
click at [1091, 307] on button "Chamar próximo" at bounding box center [1093, 312] width 111 height 29
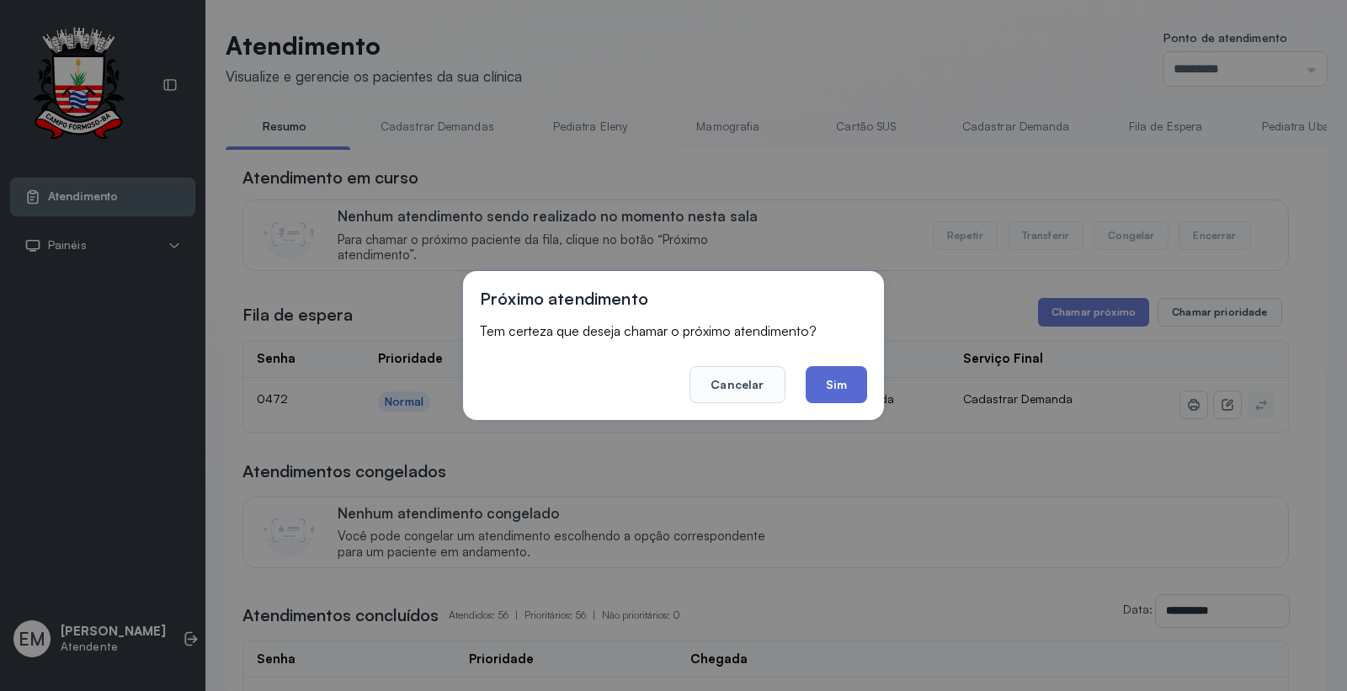
click at [842, 381] on button "Sim" at bounding box center [836, 384] width 61 height 37
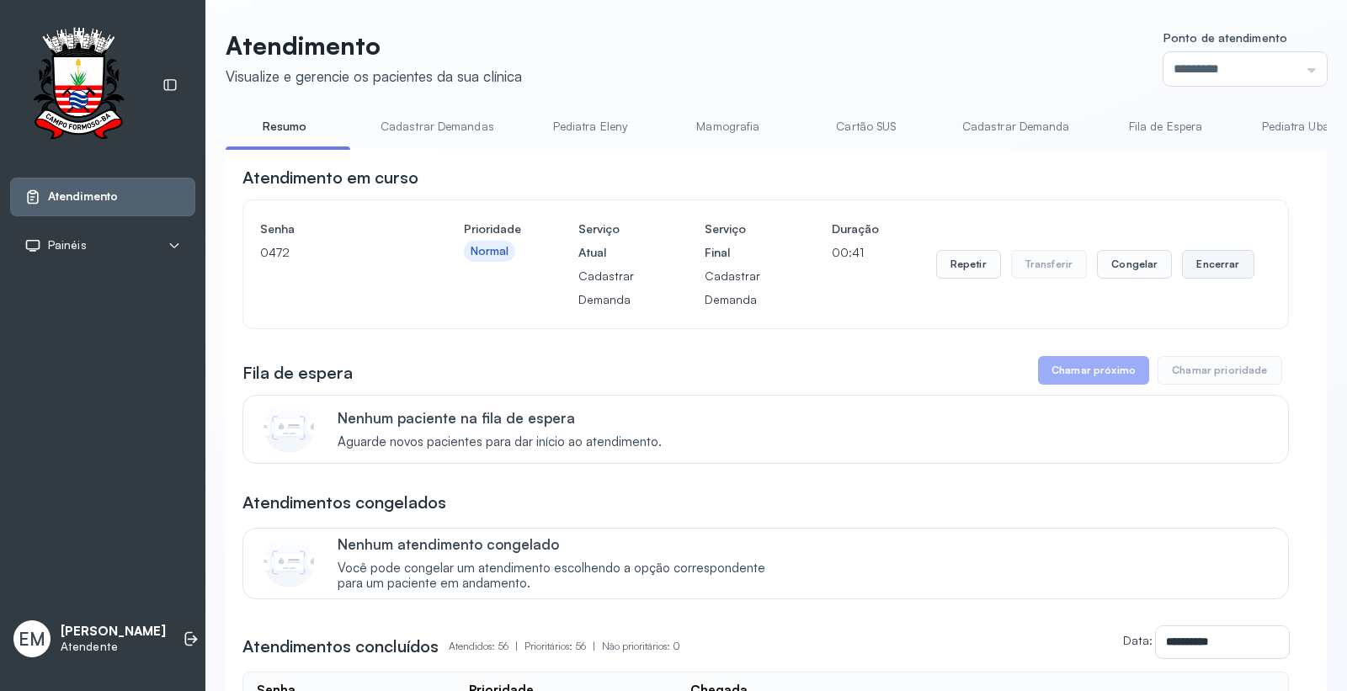
click at [1211, 266] on button "Encerrar" at bounding box center [1218, 264] width 72 height 29
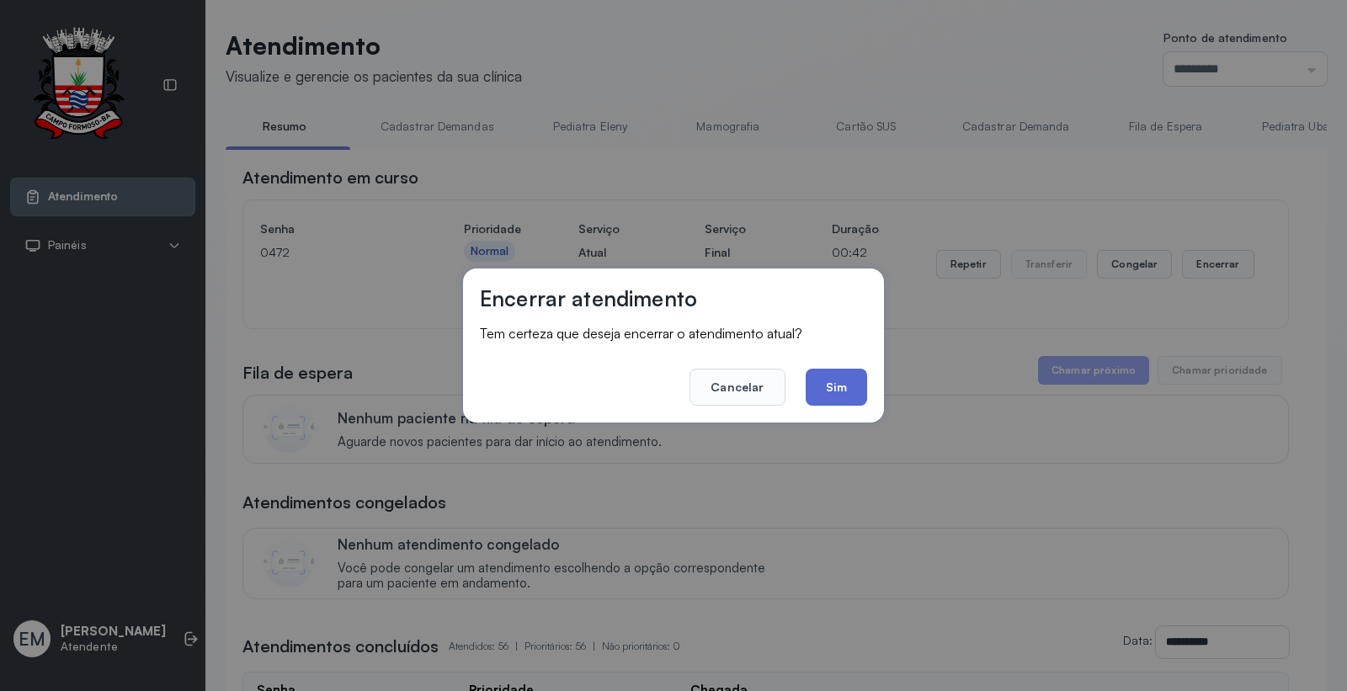
click at [825, 376] on button "Sim" at bounding box center [836, 387] width 61 height 37
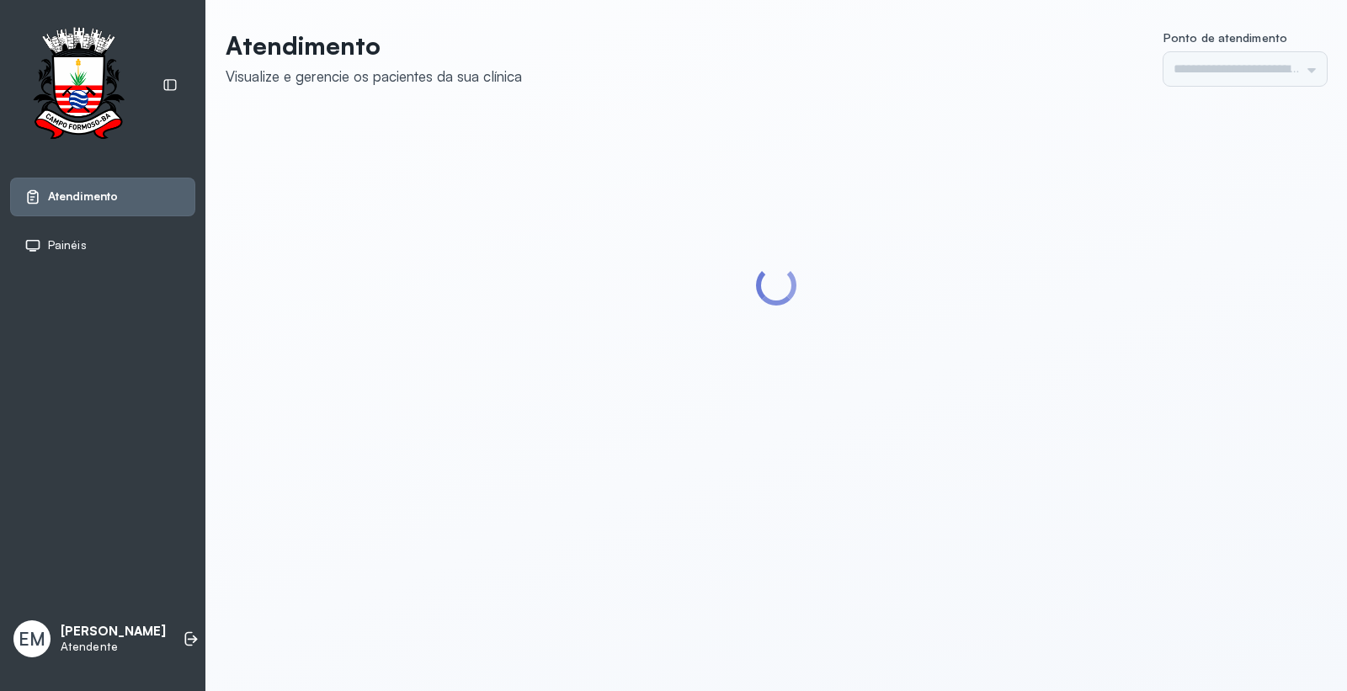
type input "*********"
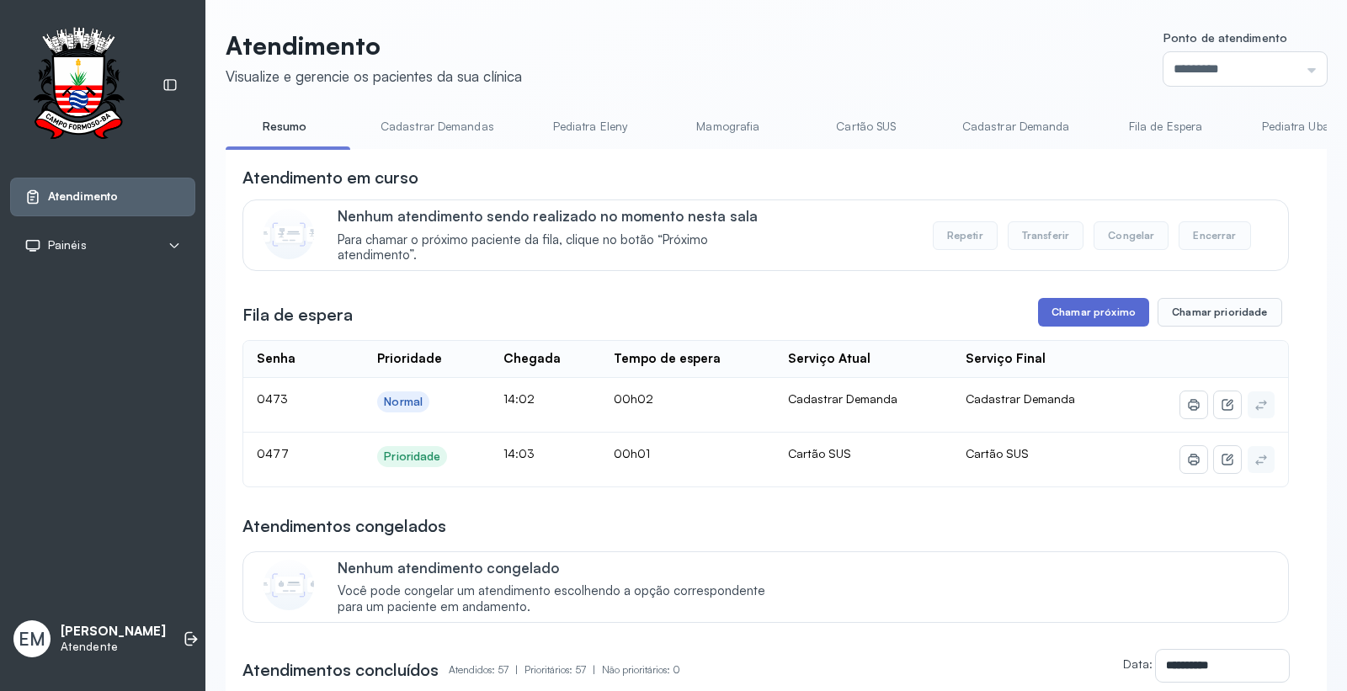
click at [1087, 315] on button "Chamar próximo" at bounding box center [1093, 312] width 111 height 29
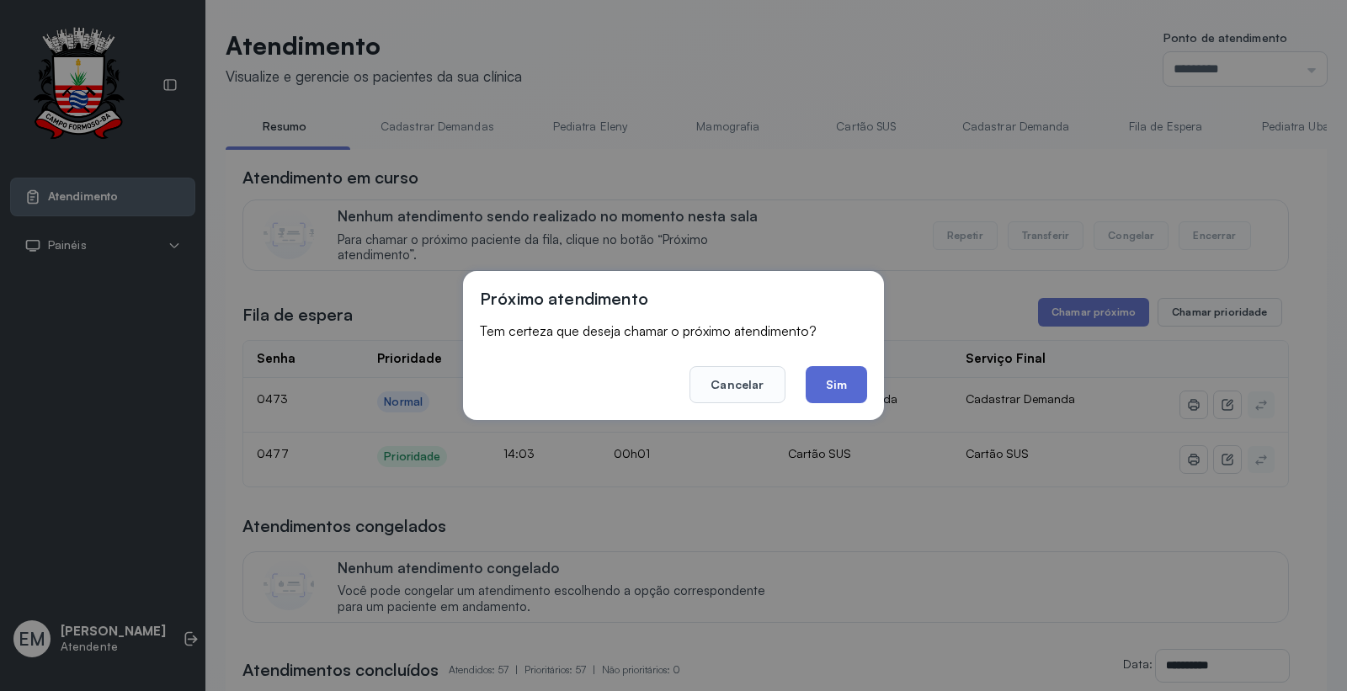
click at [829, 382] on button "Sim" at bounding box center [836, 384] width 61 height 37
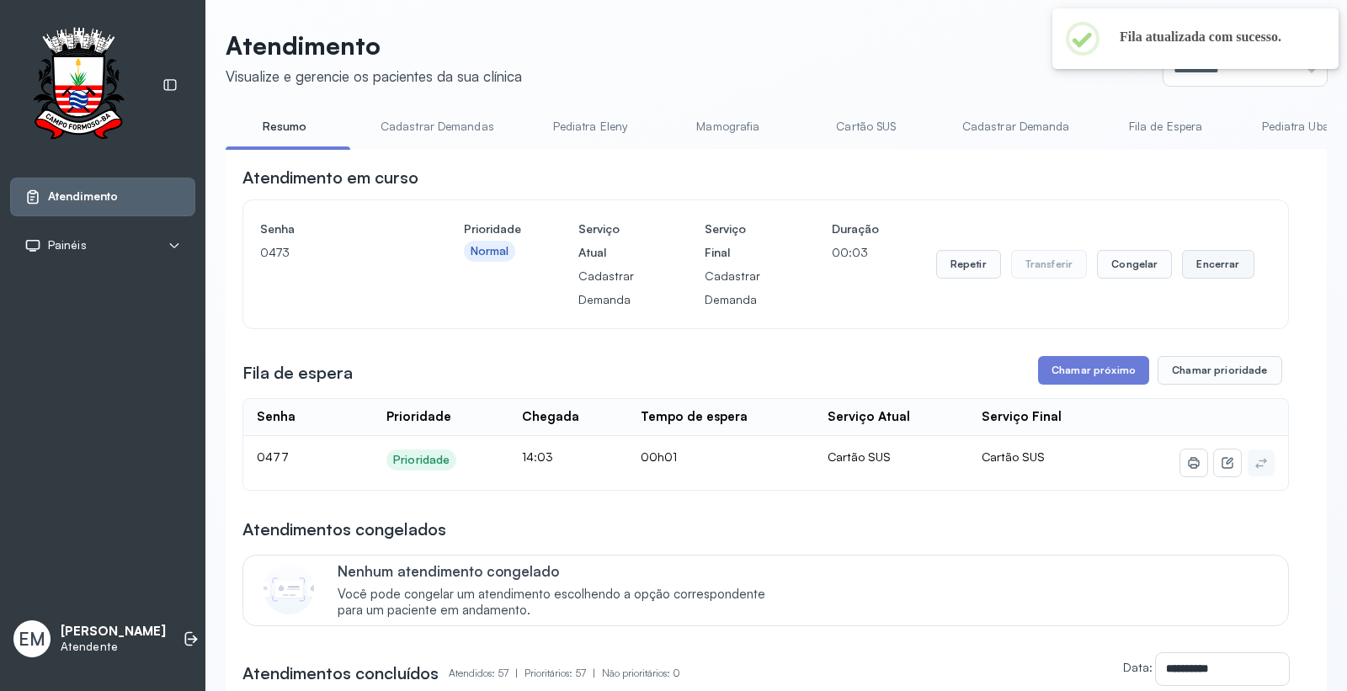
click at [1209, 261] on button "Encerrar" at bounding box center [1218, 264] width 72 height 29
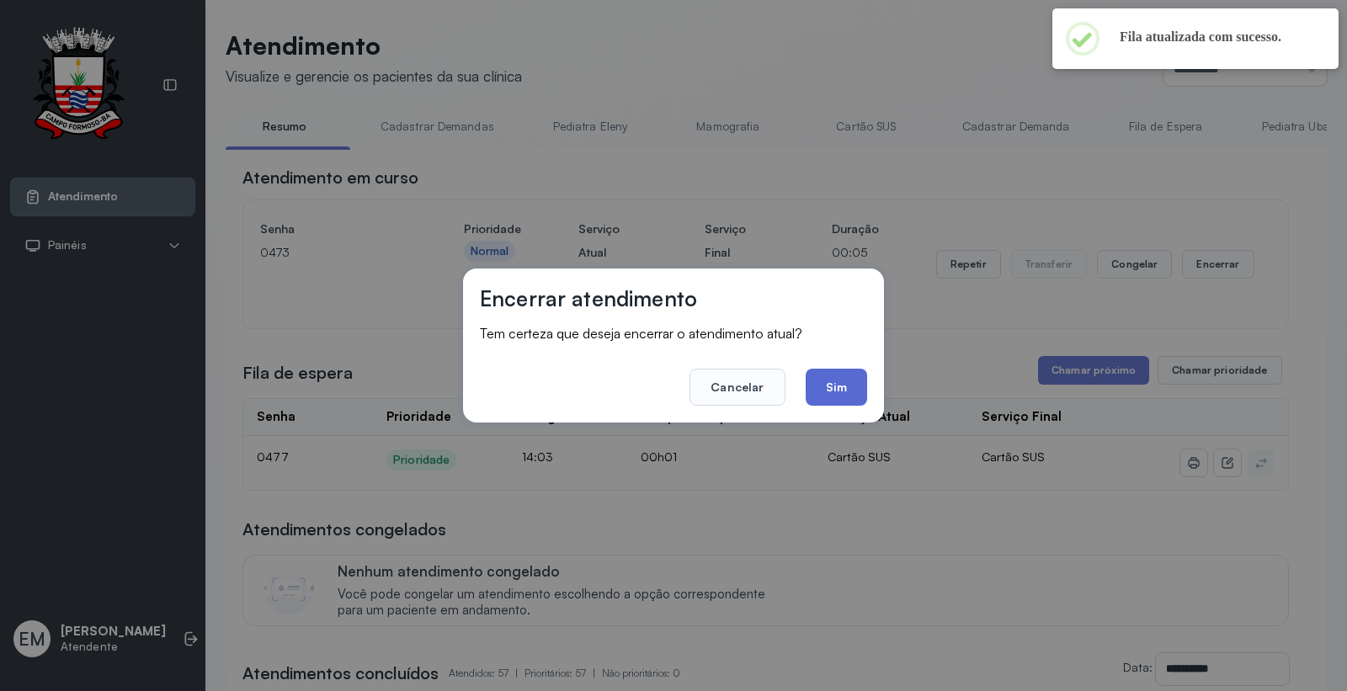
click at [839, 376] on button "Sim" at bounding box center [836, 387] width 61 height 37
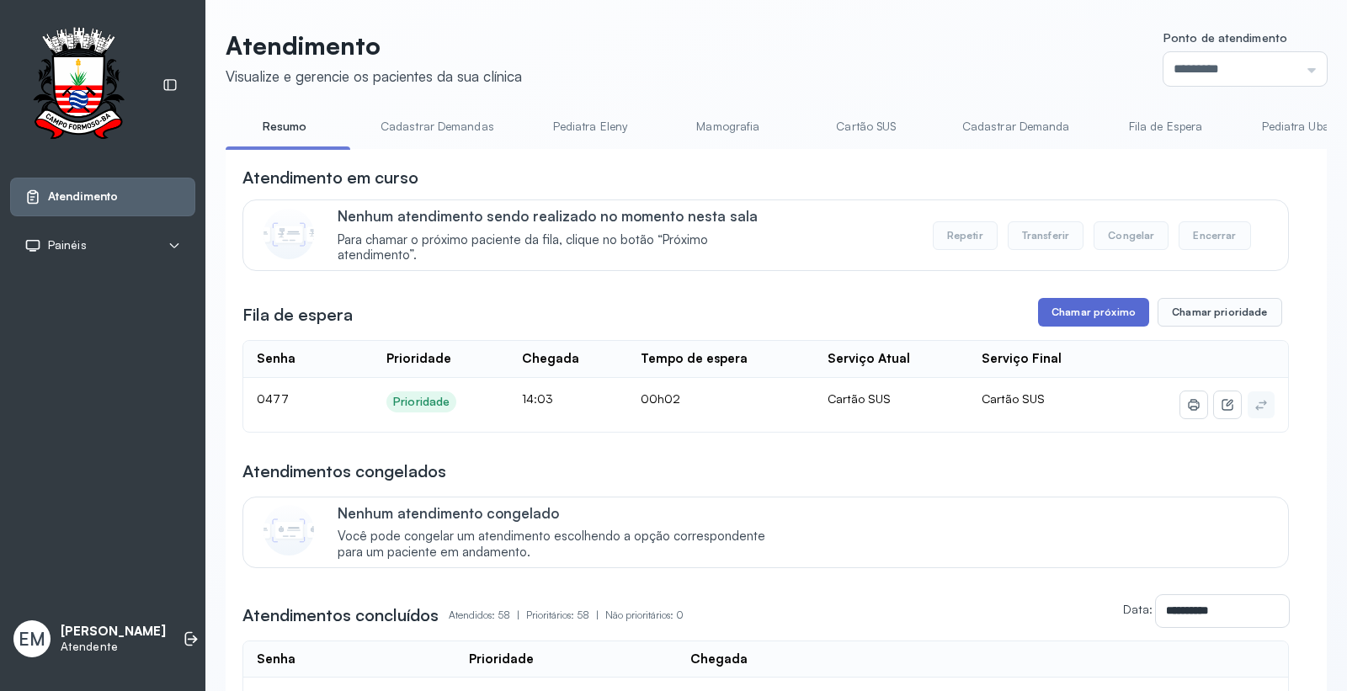
click at [1069, 312] on button "Chamar próximo" at bounding box center [1093, 312] width 111 height 29
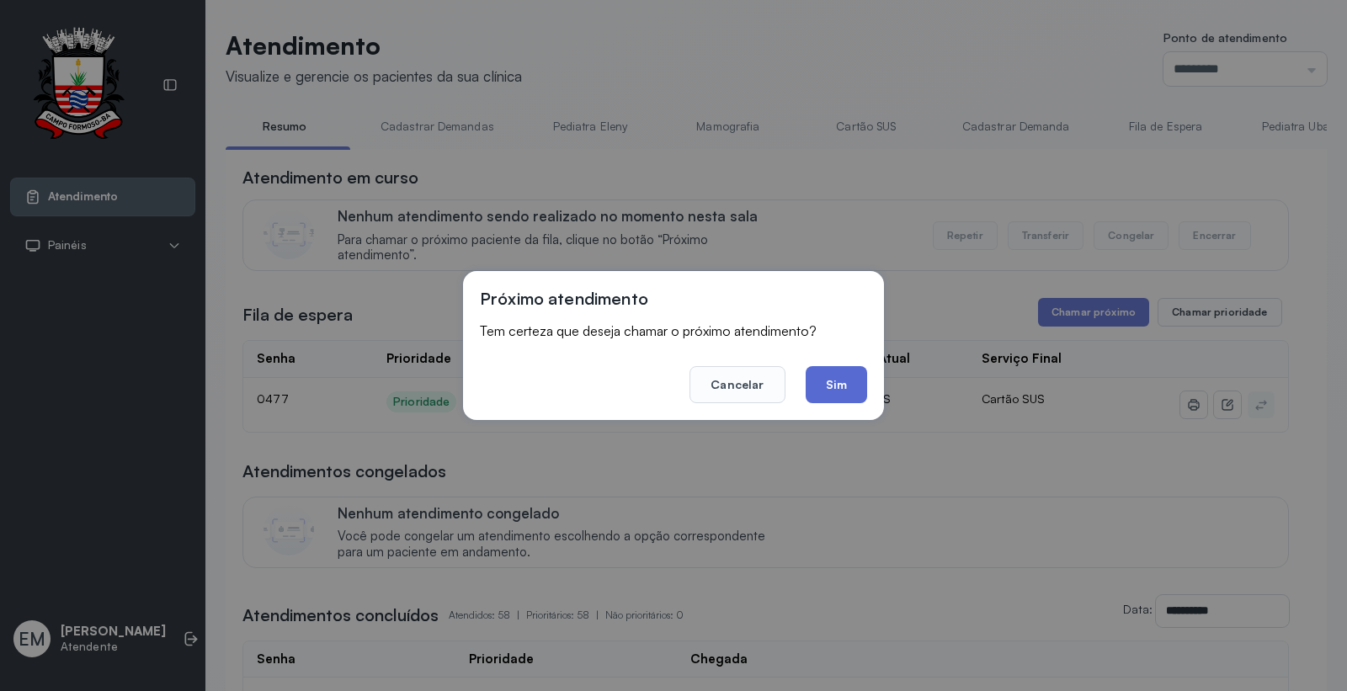
click at [840, 381] on button "Sim" at bounding box center [836, 384] width 61 height 37
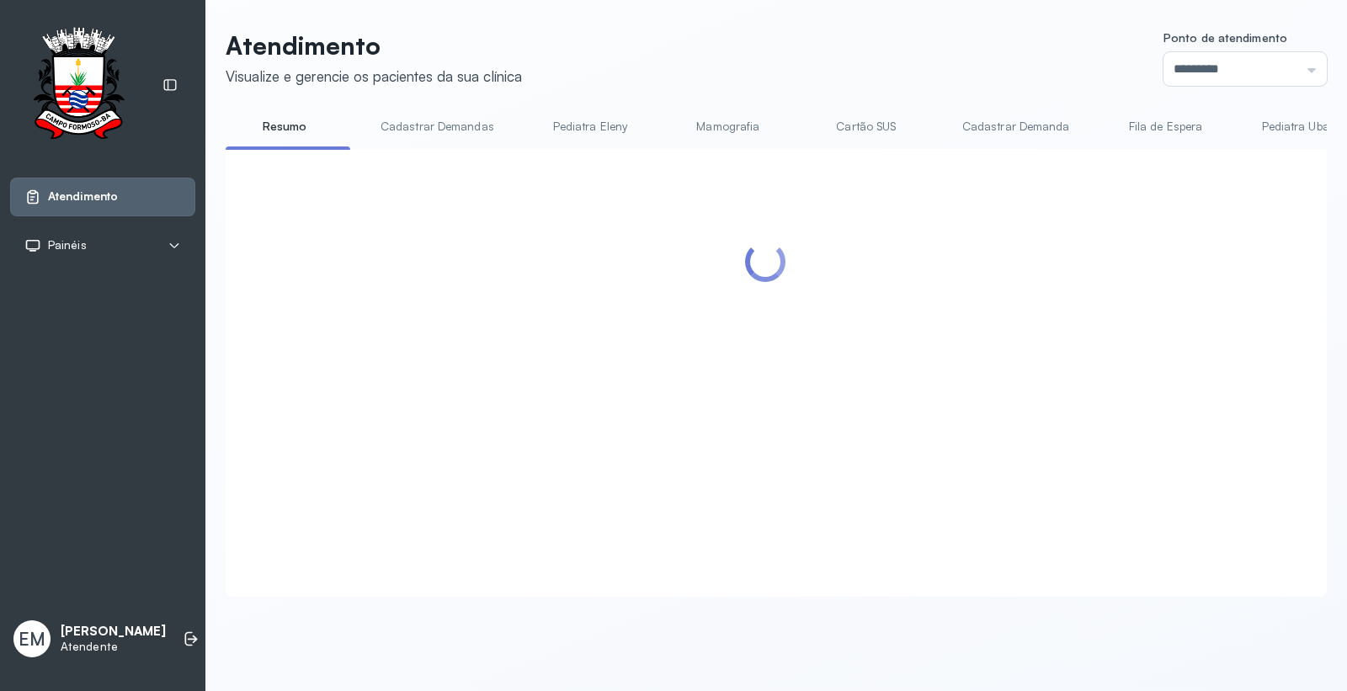
click at [1199, 263] on div at bounding box center [766, 352] width 1047 height 373
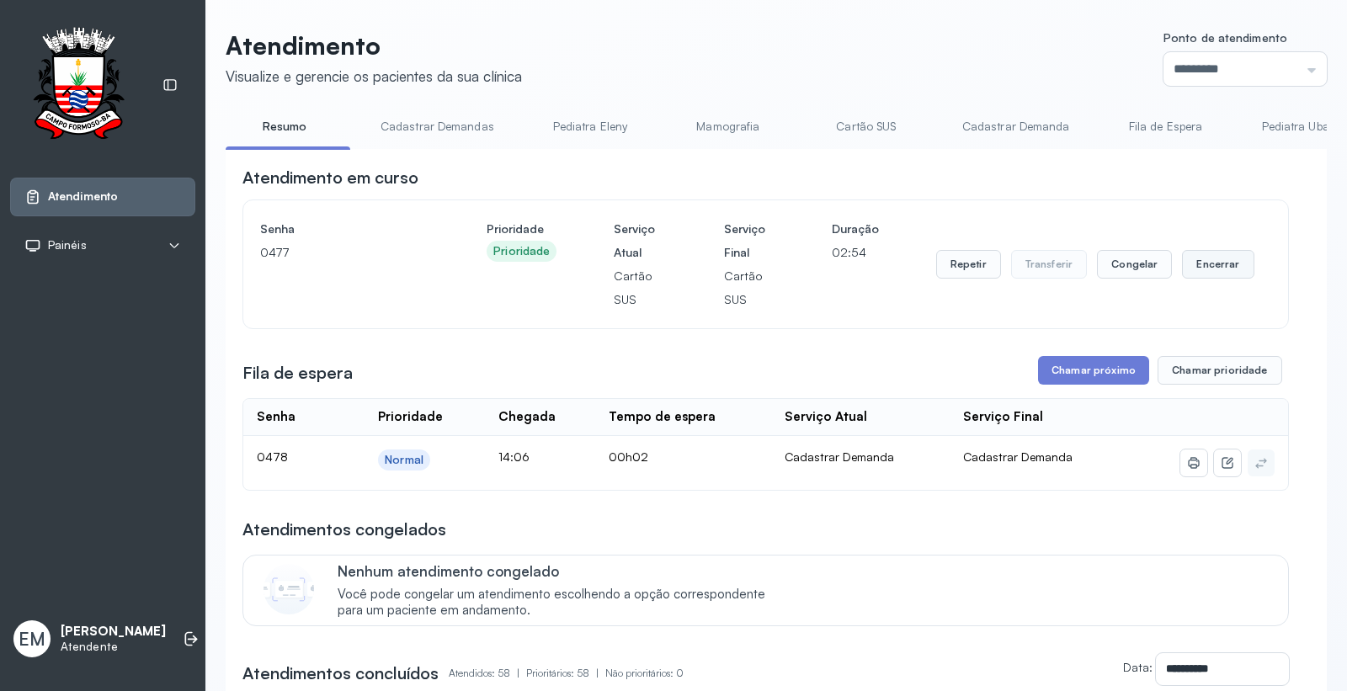
click at [1196, 261] on button "Encerrar" at bounding box center [1218, 264] width 72 height 29
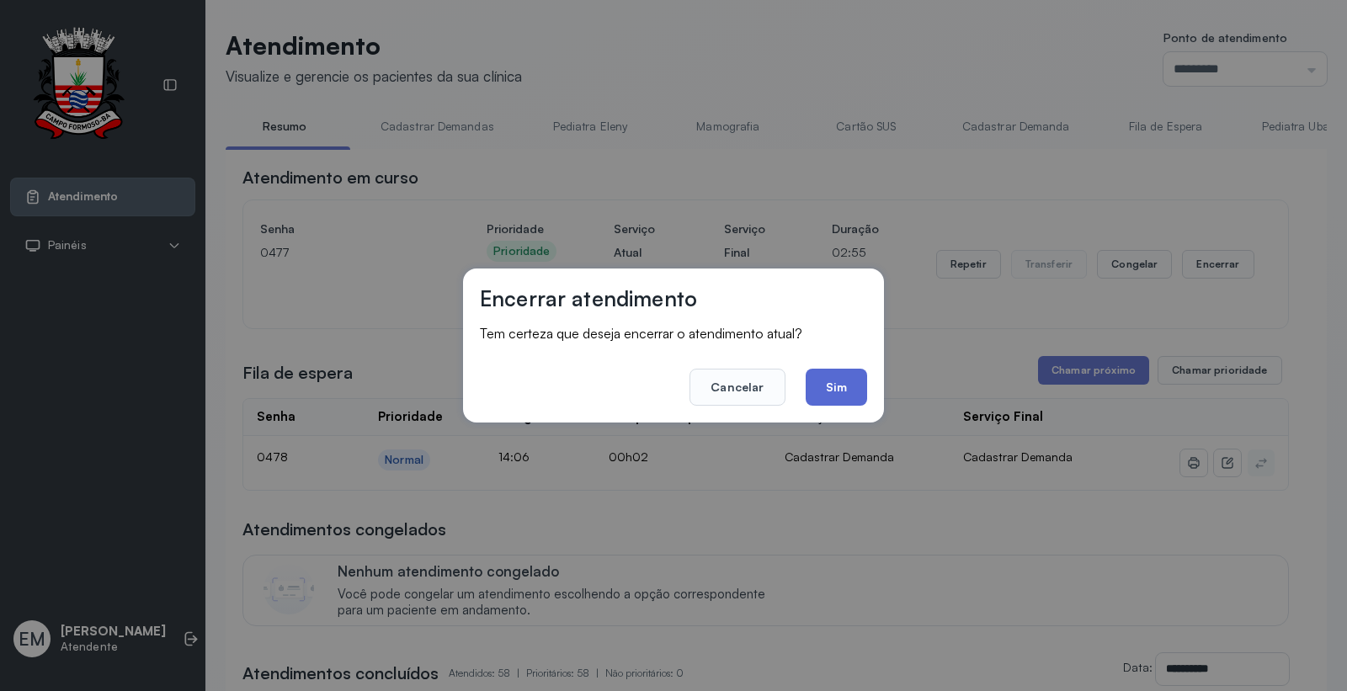
click at [834, 379] on button "Sim" at bounding box center [836, 387] width 61 height 37
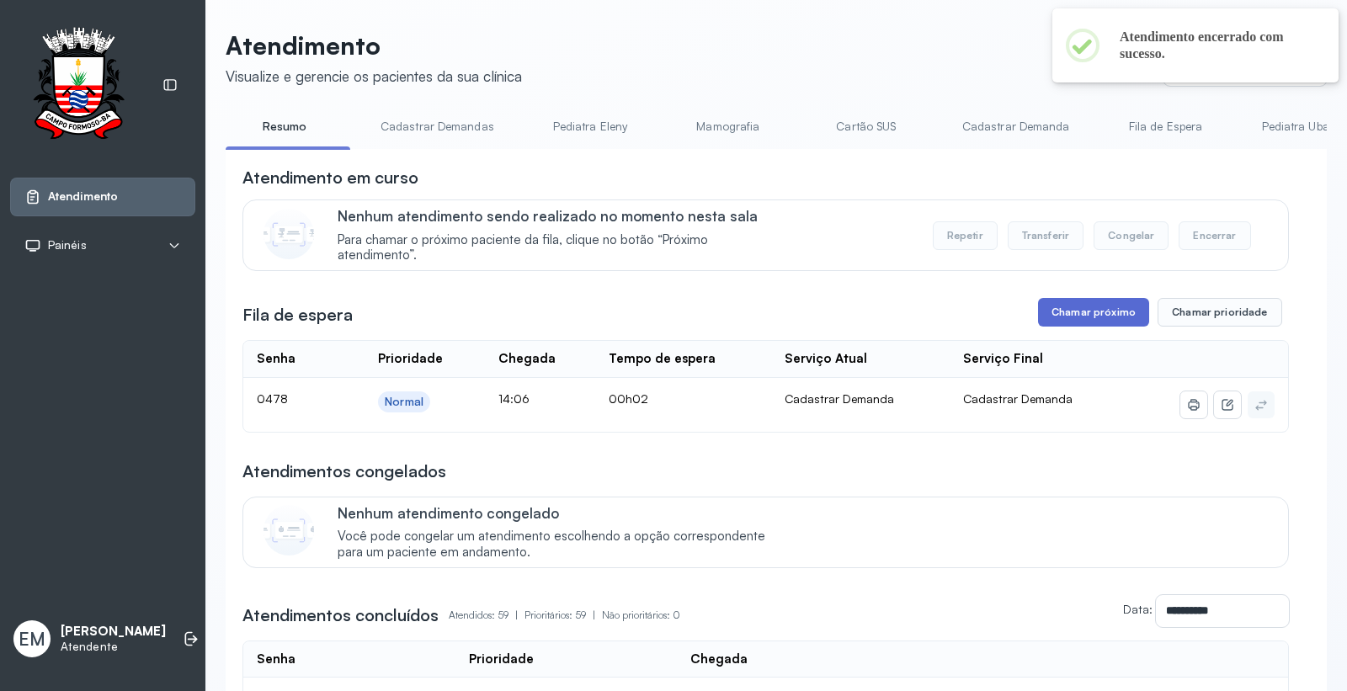
click at [1067, 312] on button "Chamar próximo" at bounding box center [1093, 312] width 111 height 29
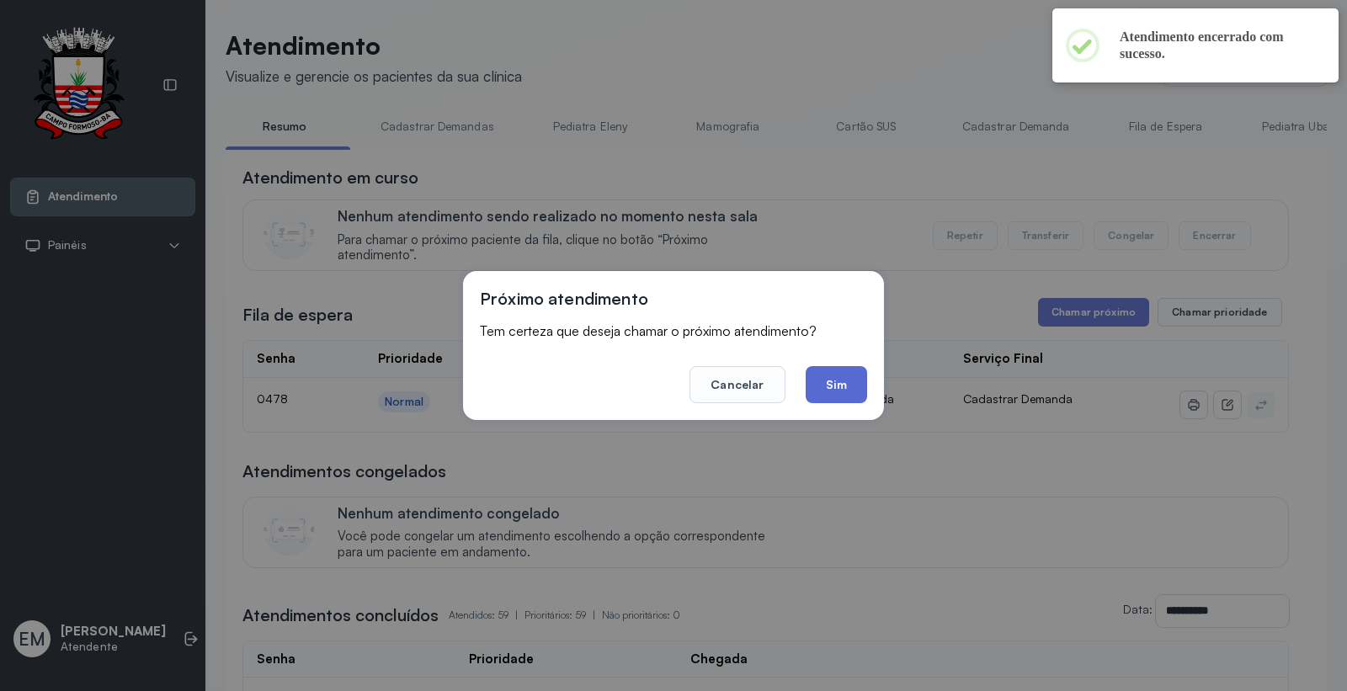
click at [834, 377] on button "Sim" at bounding box center [836, 384] width 61 height 37
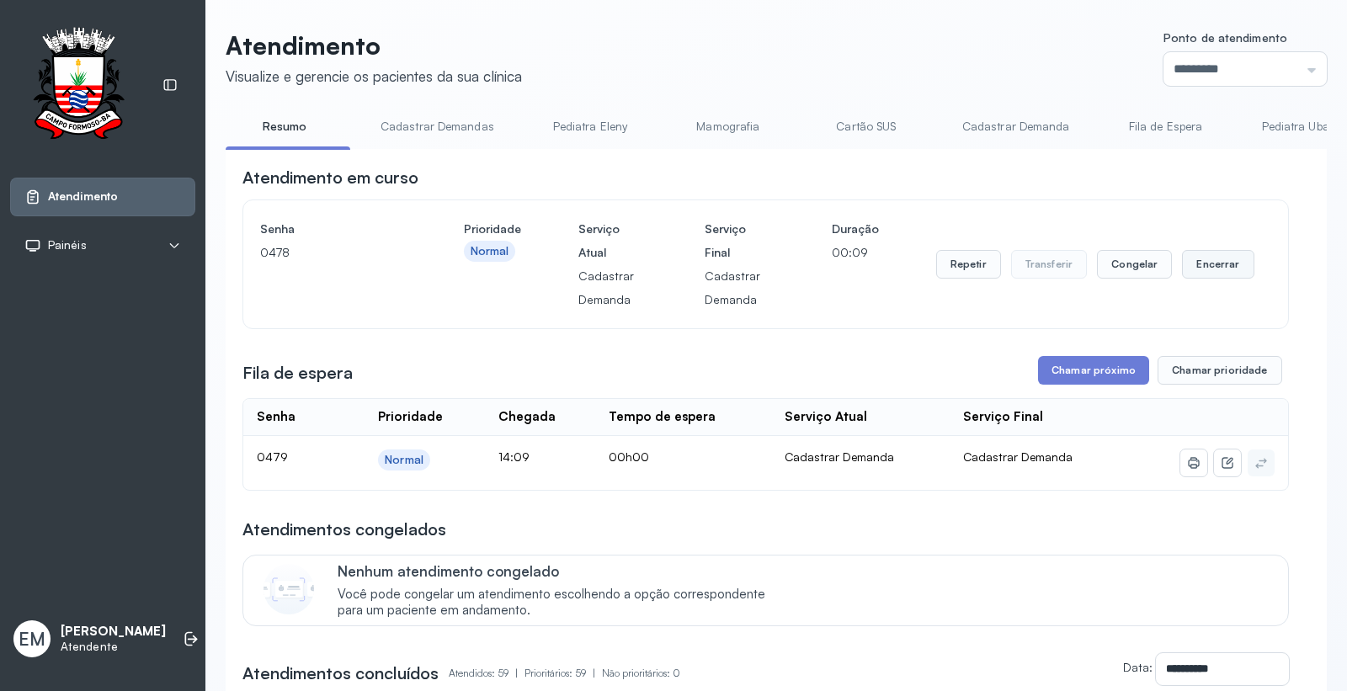
click at [1213, 259] on button "Encerrar" at bounding box center [1218, 264] width 72 height 29
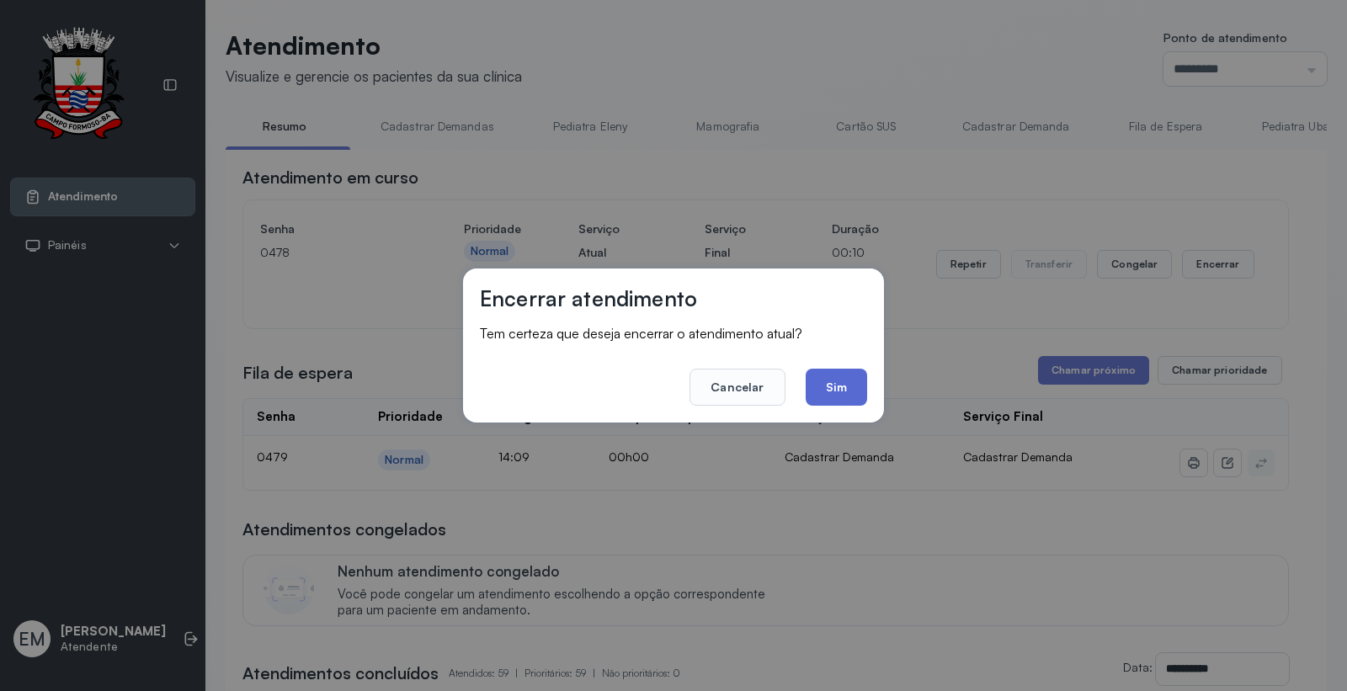
click at [843, 374] on button "Sim" at bounding box center [836, 387] width 61 height 37
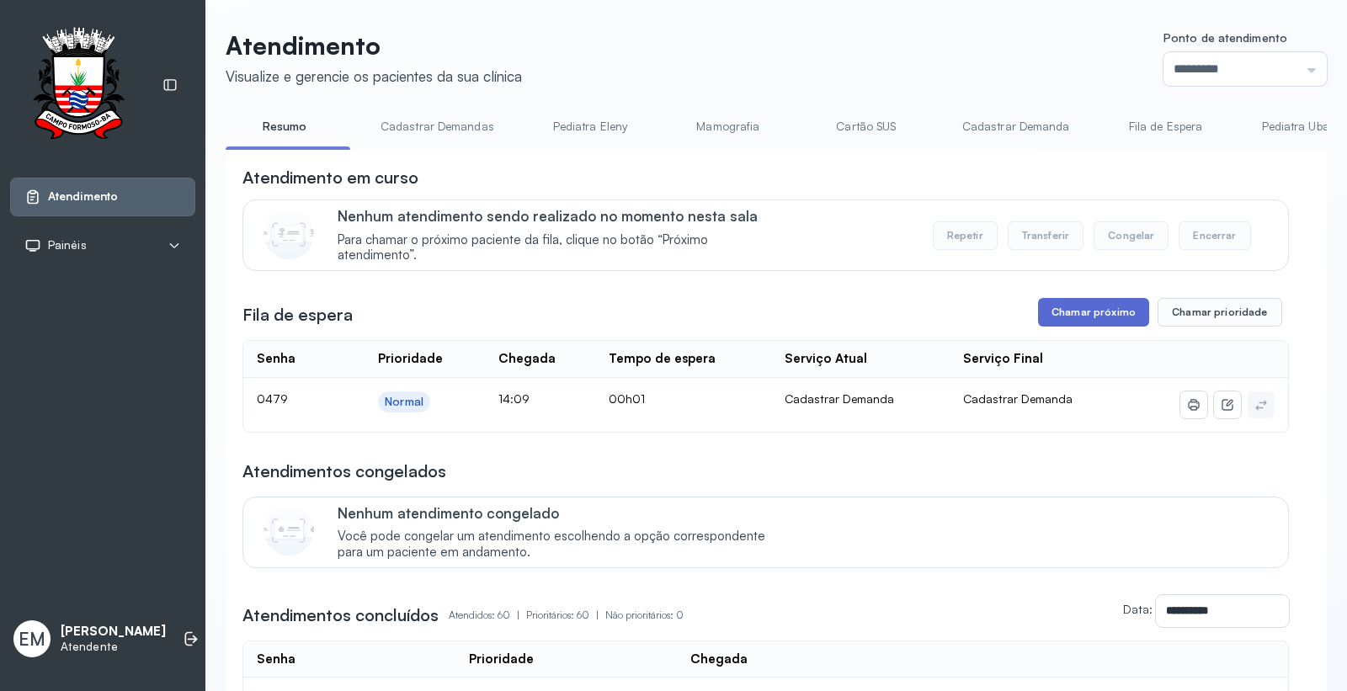
click at [1089, 315] on button "Chamar próximo" at bounding box center [1093, 312] width 111 height 29
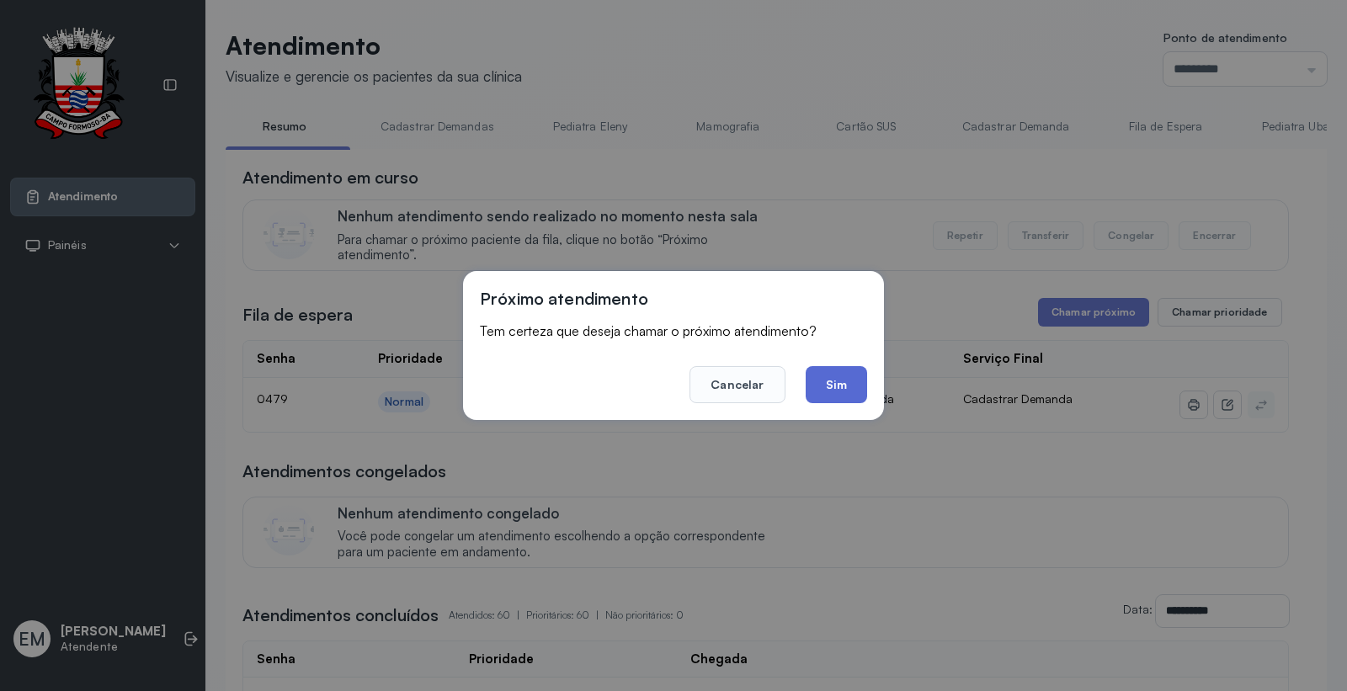
click at [837, 381] on button "Sim" at bounding box center [836, 384] width 61 height 37
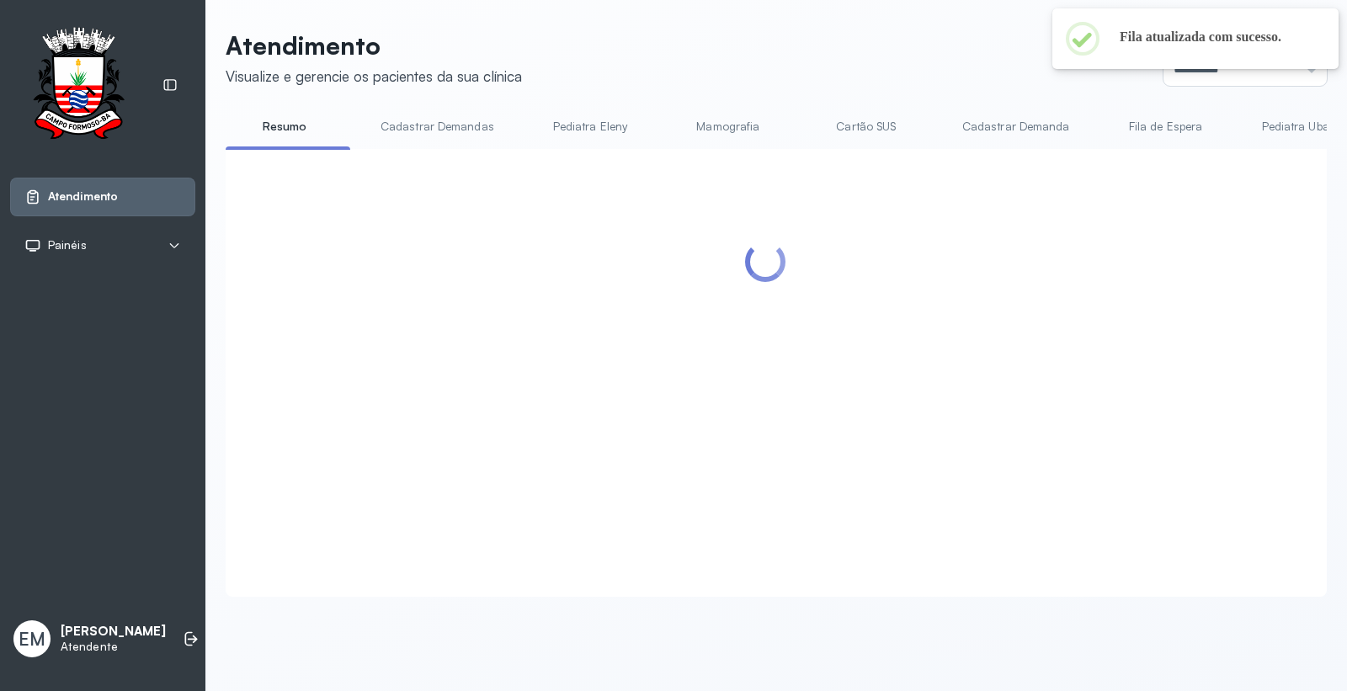
click at [861, 125] on link "Cartão SUS" at bounding box center [867, 127] width 118 height 28
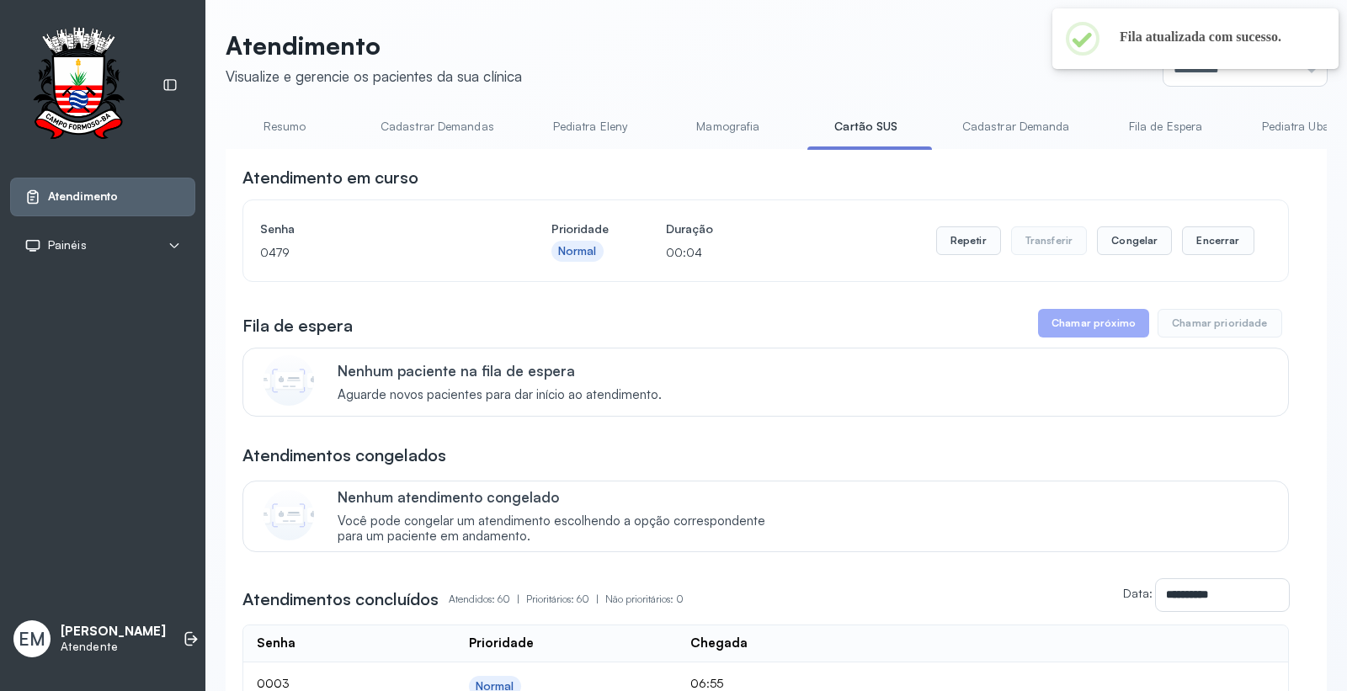
click at [855, 121] on link "Cartão SUS" at bounding box center [867, 127] width 118 height 28
click at [284, 127] on link "Resumo" at bounding box center [285, 127] width 118 height 28
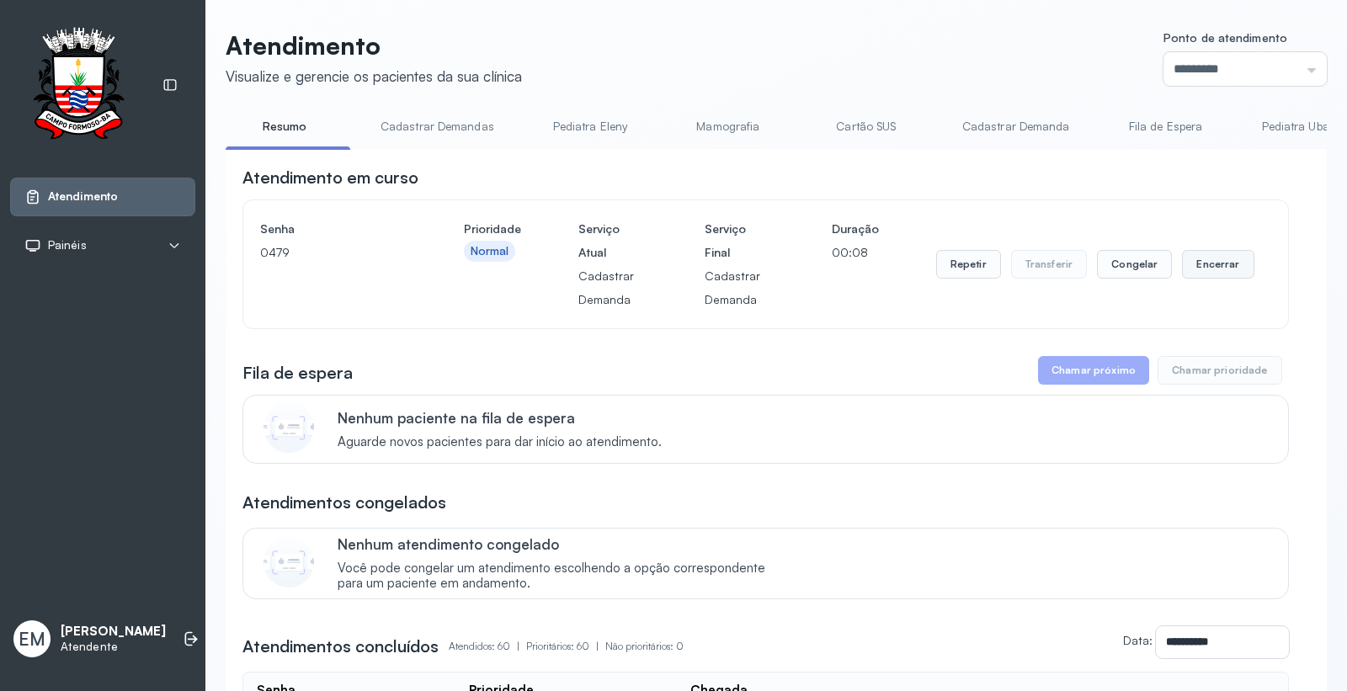
click at [1209, 263] on button "Encerrar" at bounding box center [1218, 264] width 72 height 29
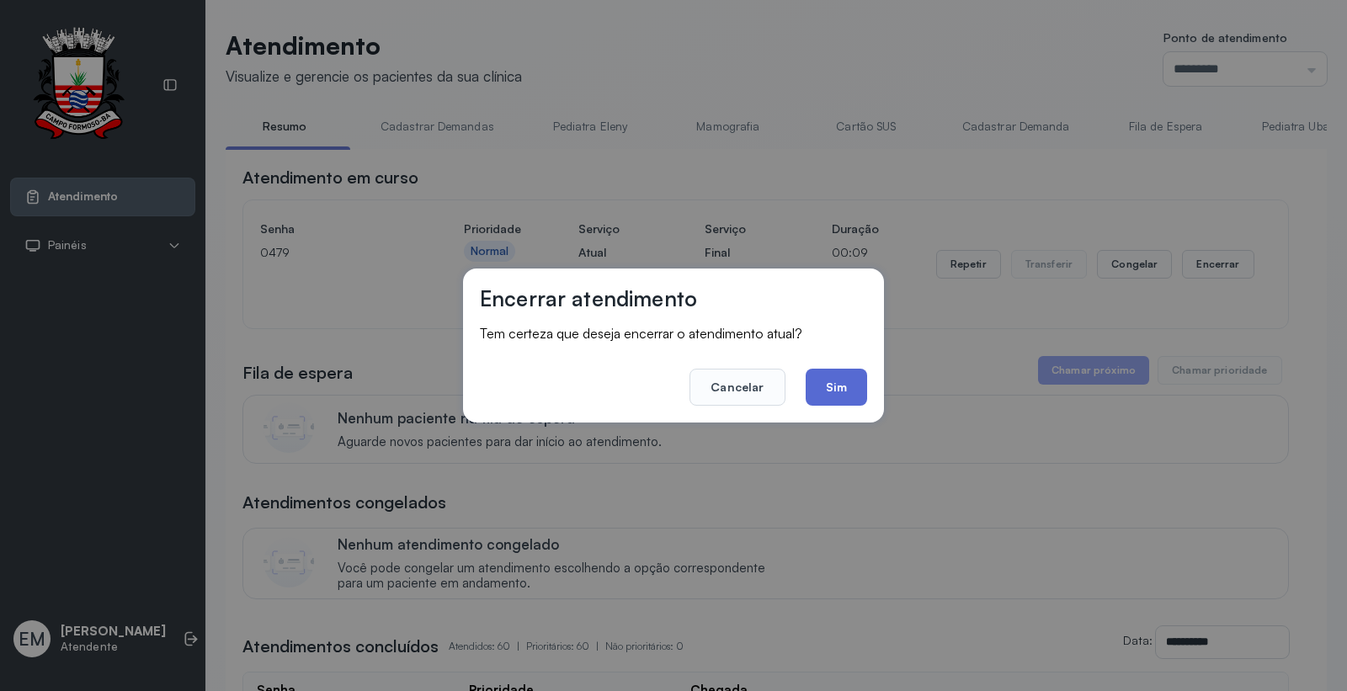
click at [827, 388] on button "Sim" at bounding box center [836, 387] width 61 height 37
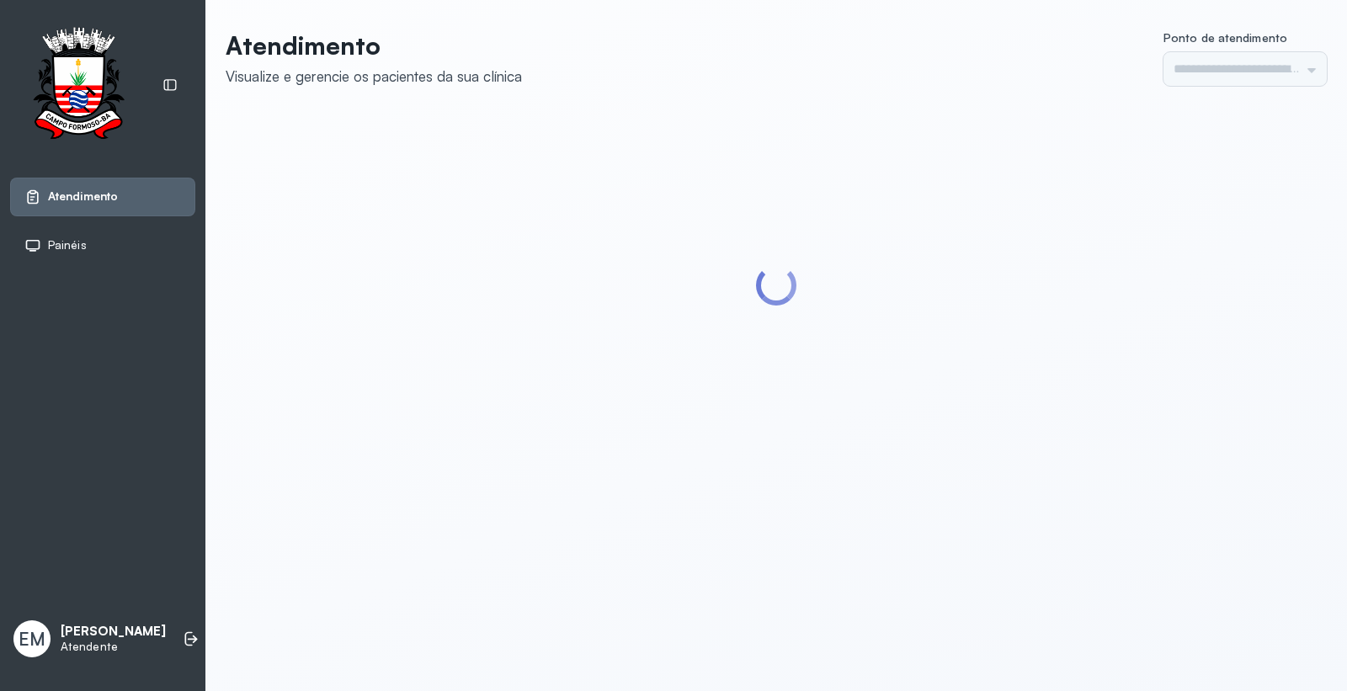
type input "*********"
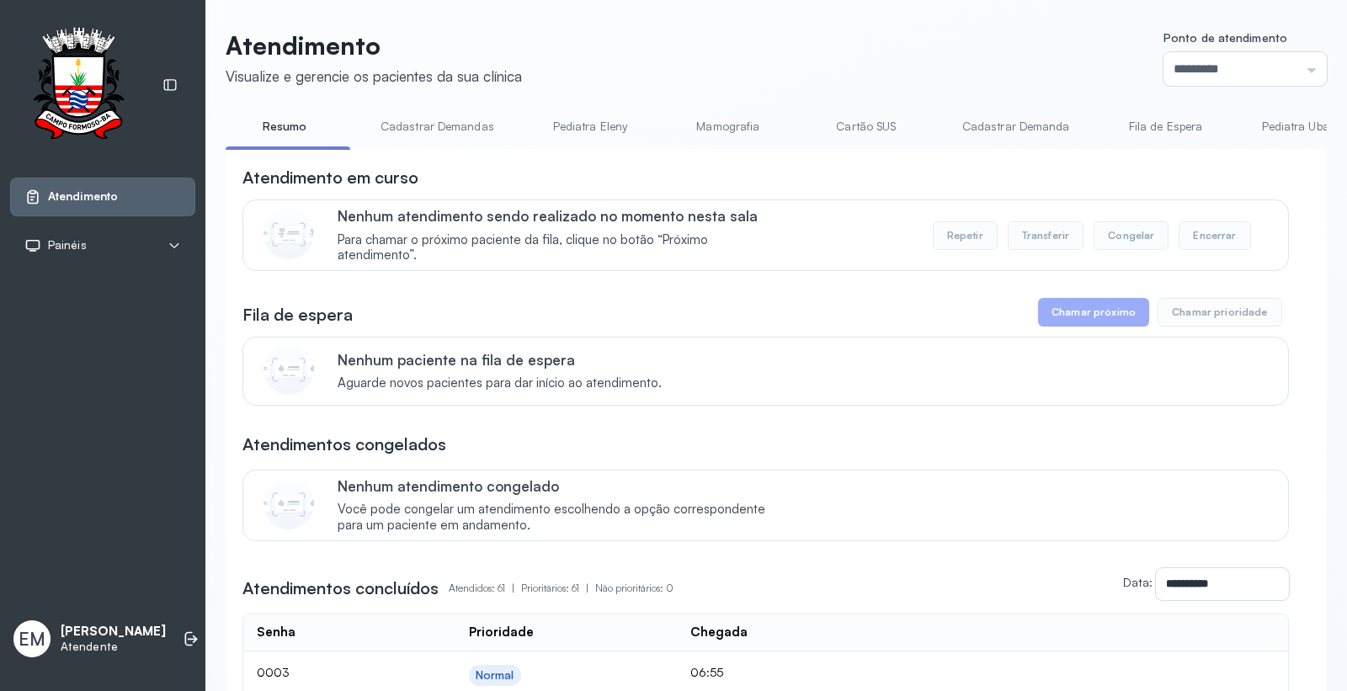
click at [856, 126] on link "Cartão SUS" at bounding box center [867, 127] width 118 height 28
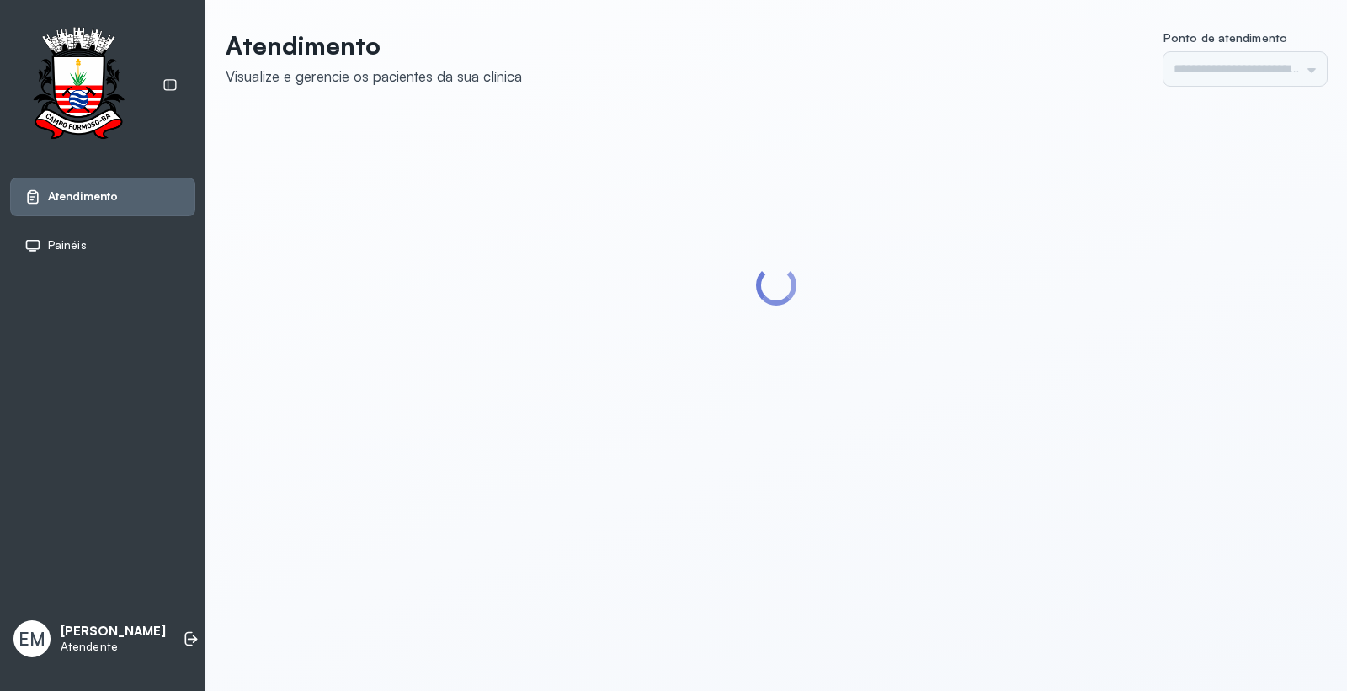
type input "*********"
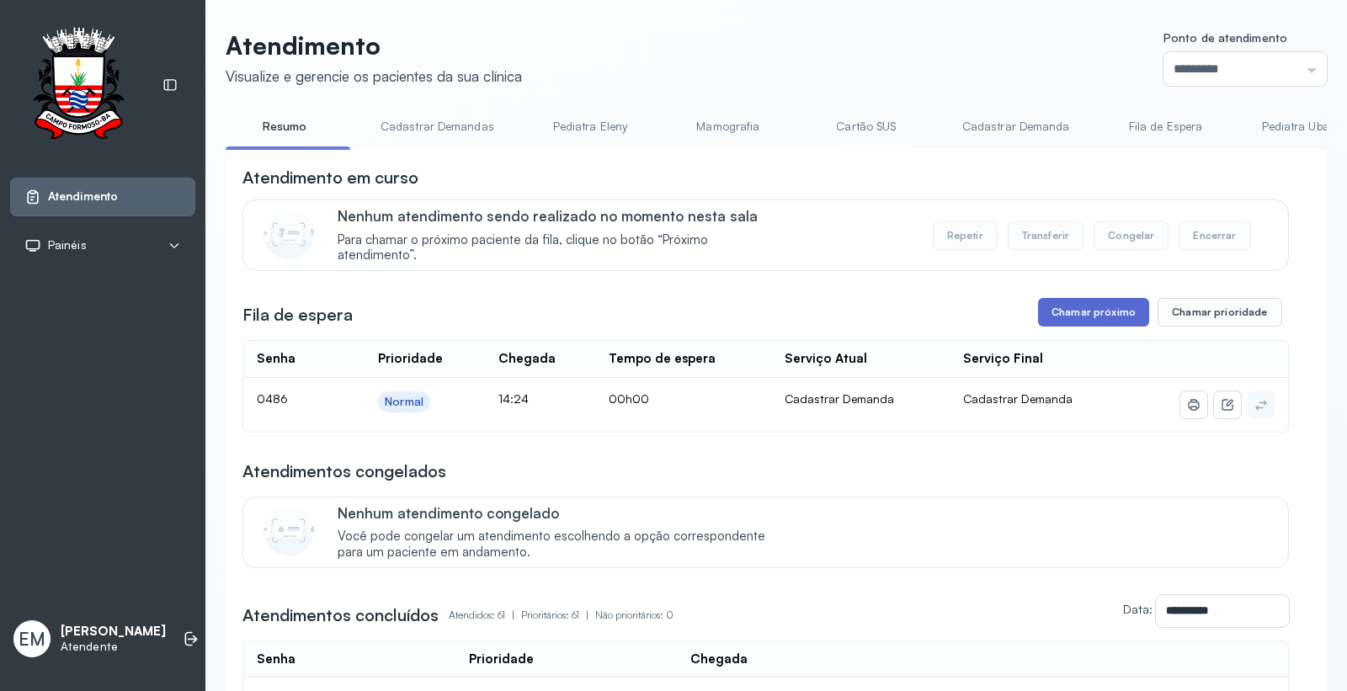
click at [1095, 309] on button "Chamar próximo" at bounding box center [1093, 312] width 111 height 29
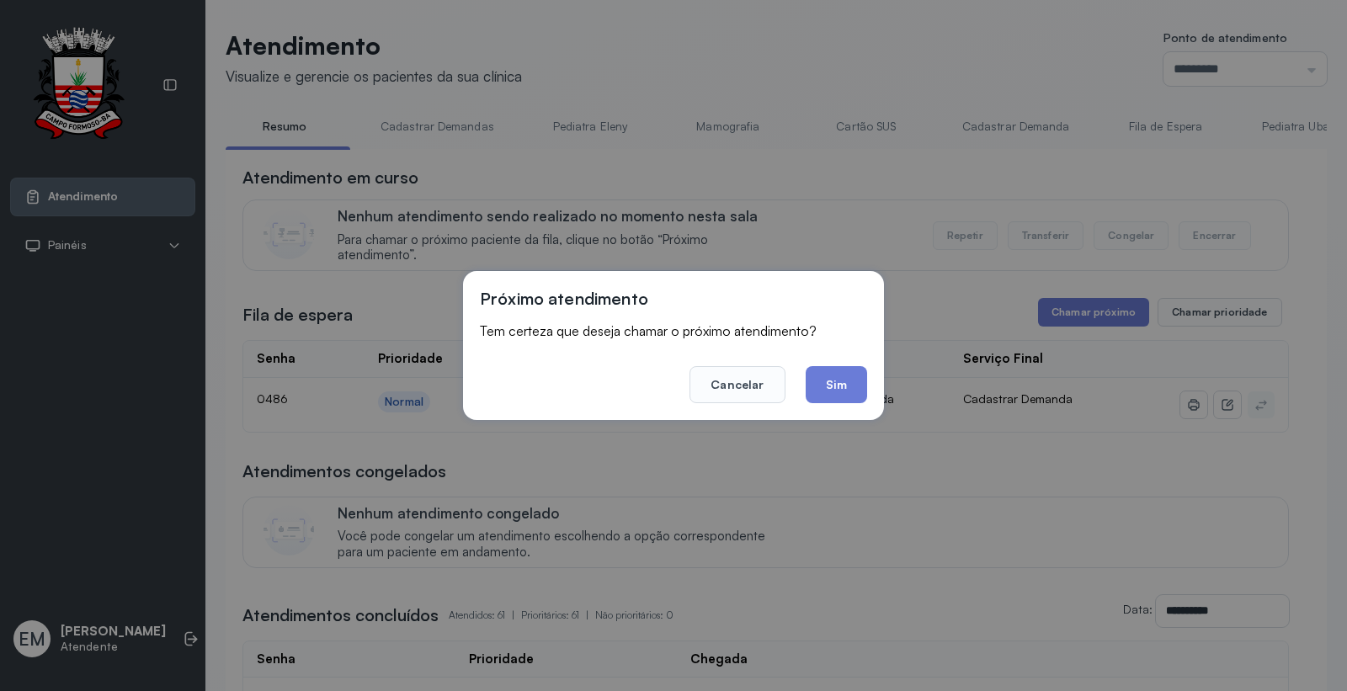
click at [837, 383] on button "Sim" at bounding box center [836, 384] width 61 height 37
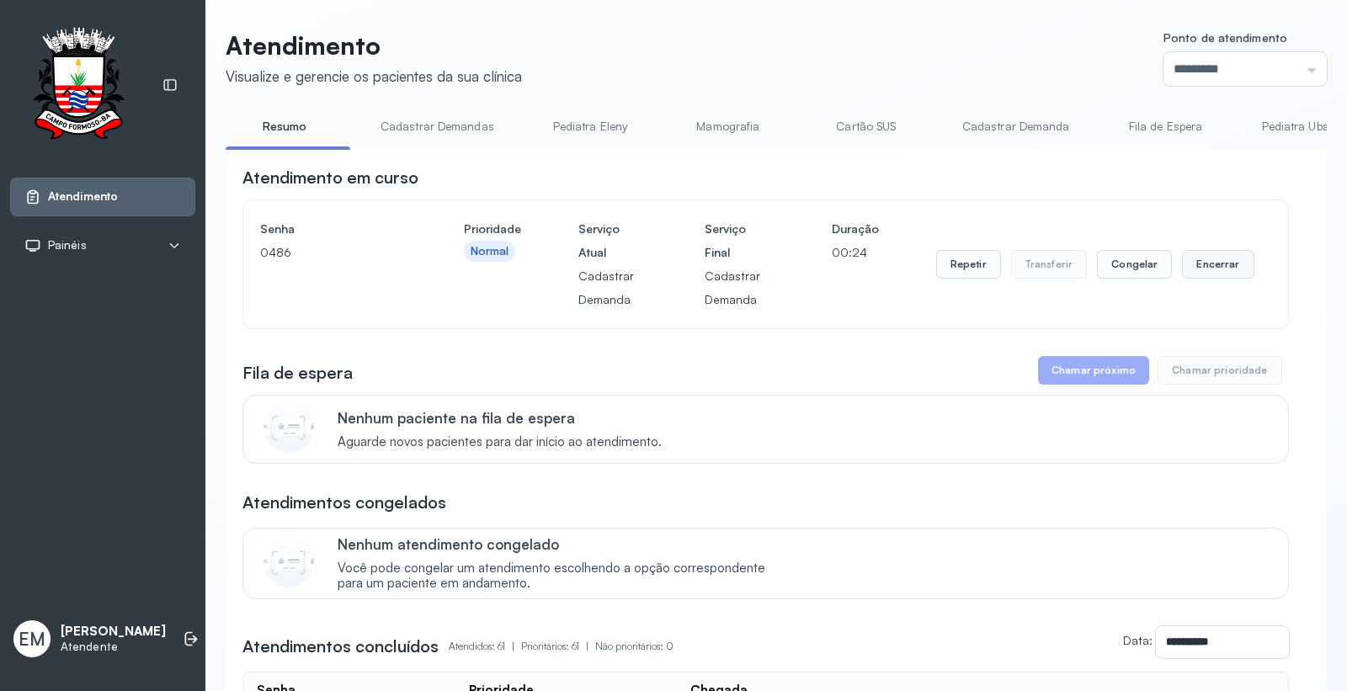
click at [1208, 264] on button "Encerrar" at bounding box center [1218, 264] width 72 height 29
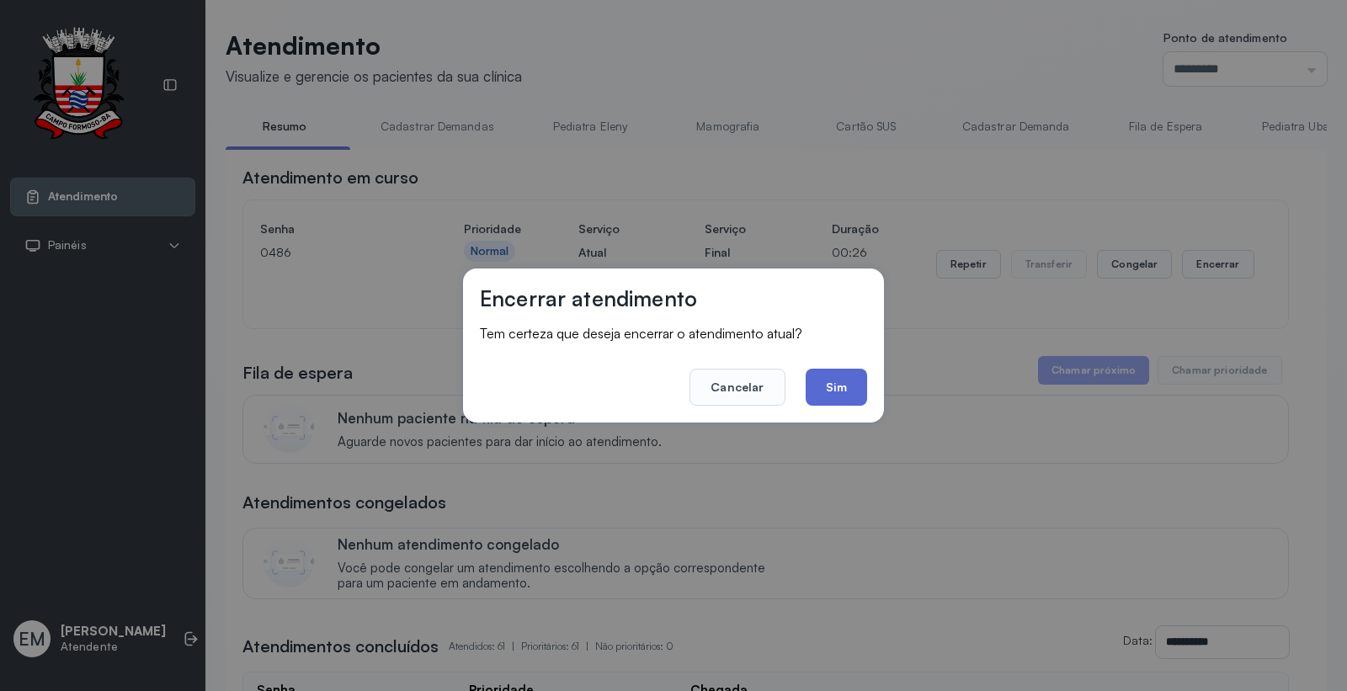
click at [838, 382] on button "Sim" at bounding box center [836, 387] width 61 height 37
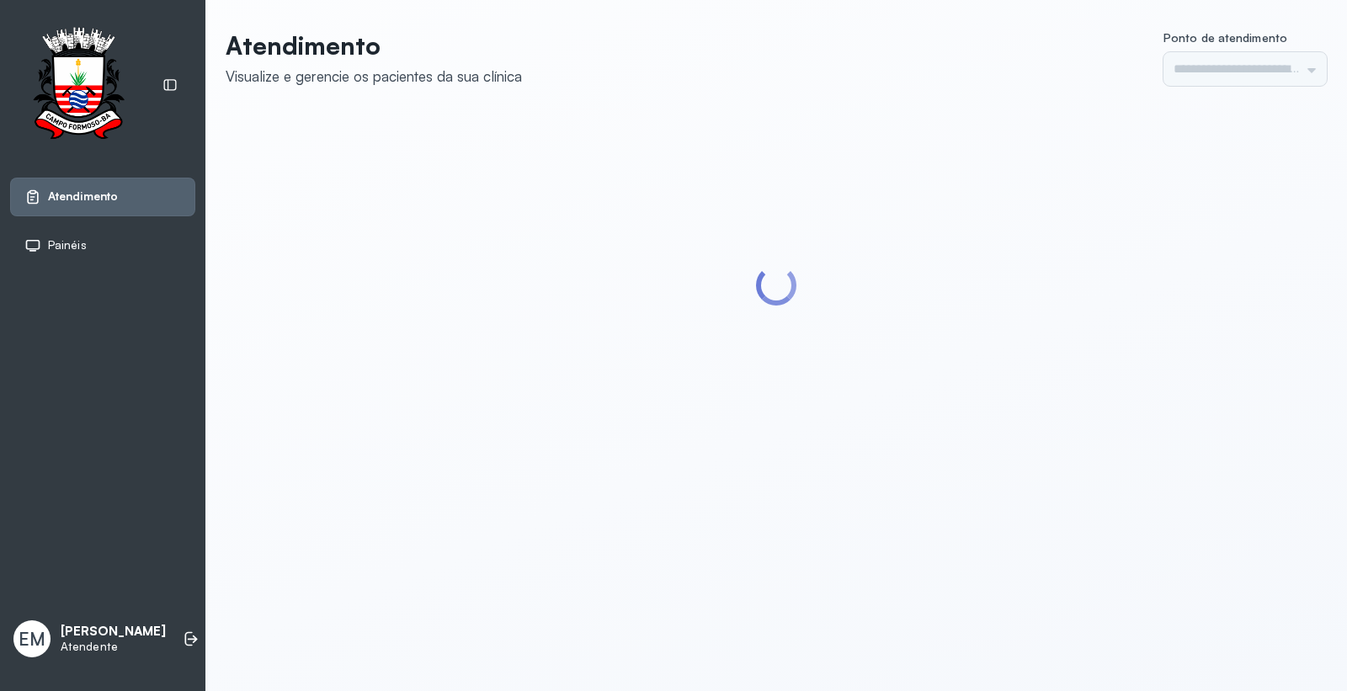
type input "*********"
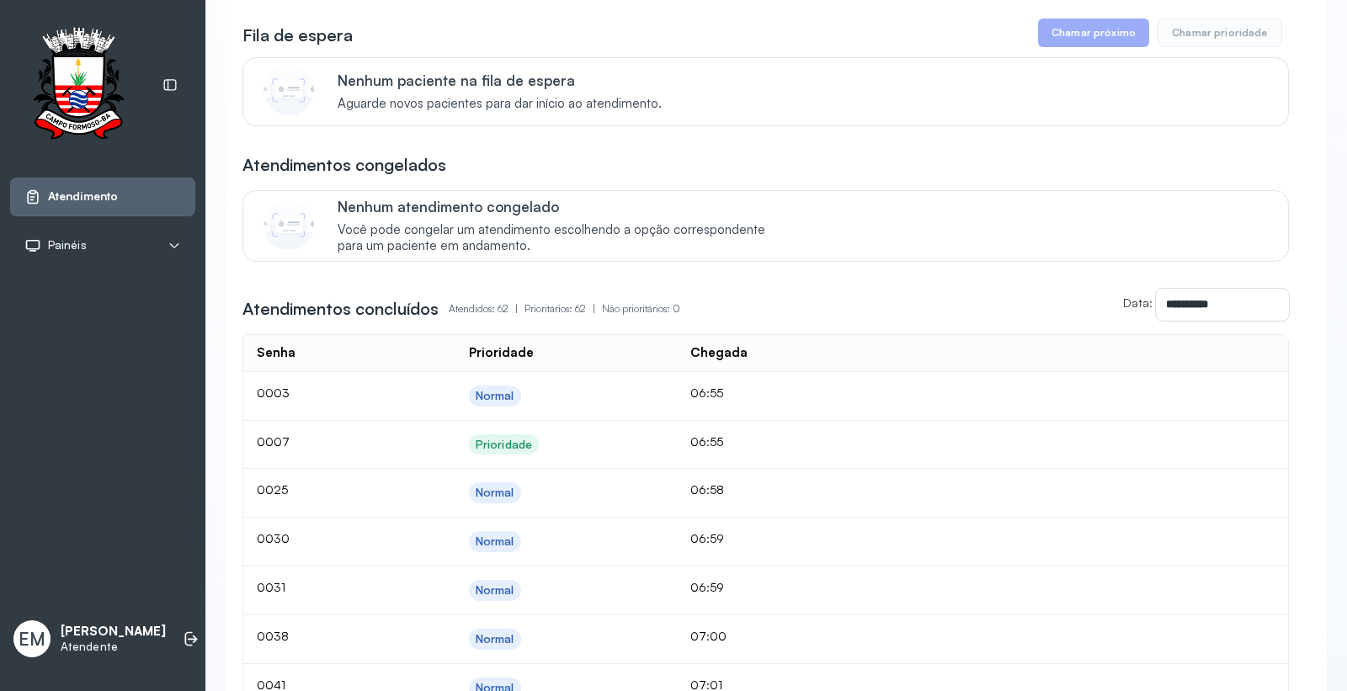
scroll to position [280, 0]
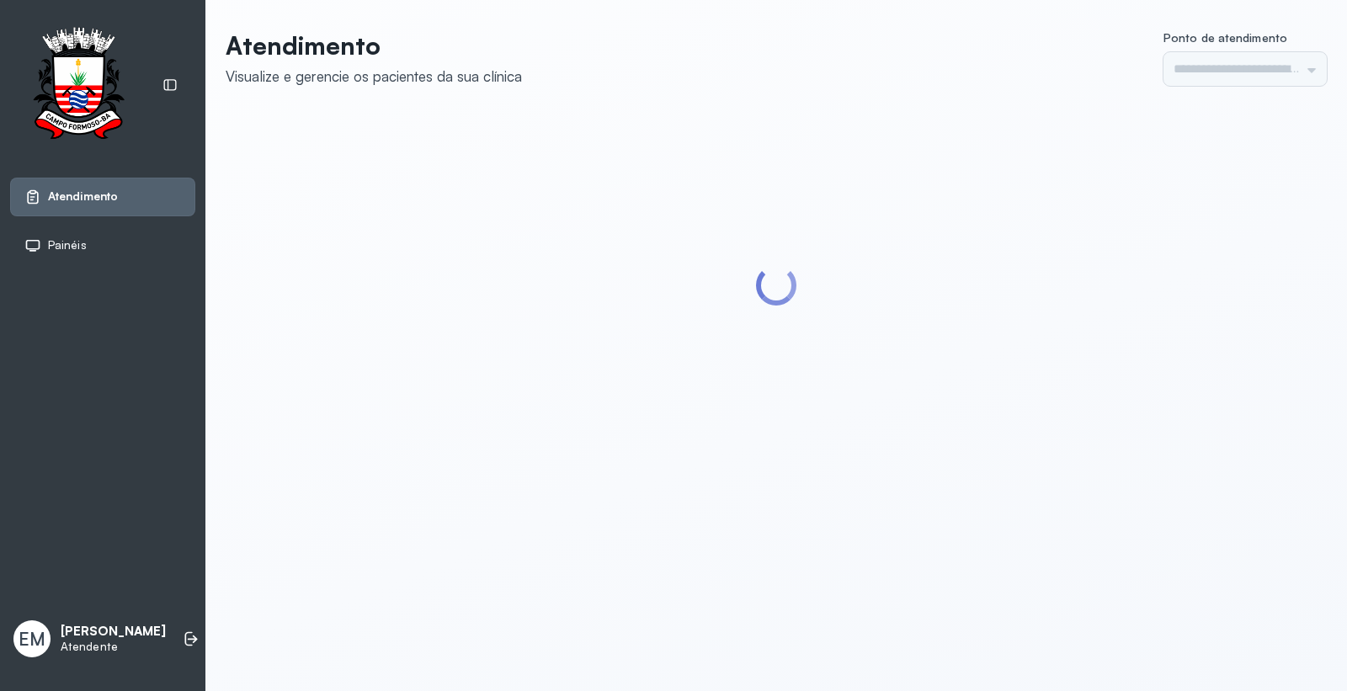
type input "*********"
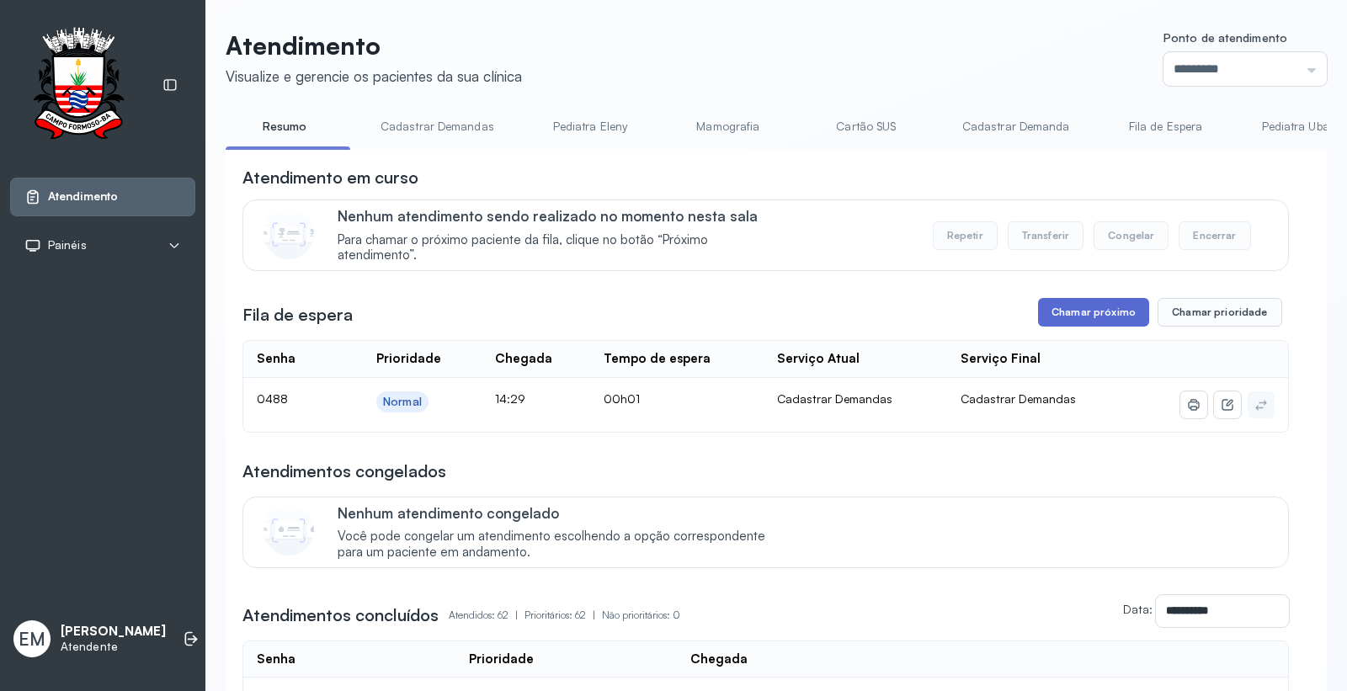
click at [1071, 316] on button "Chamar próximo" at bounding box center [1093, 312] width 111 height 29
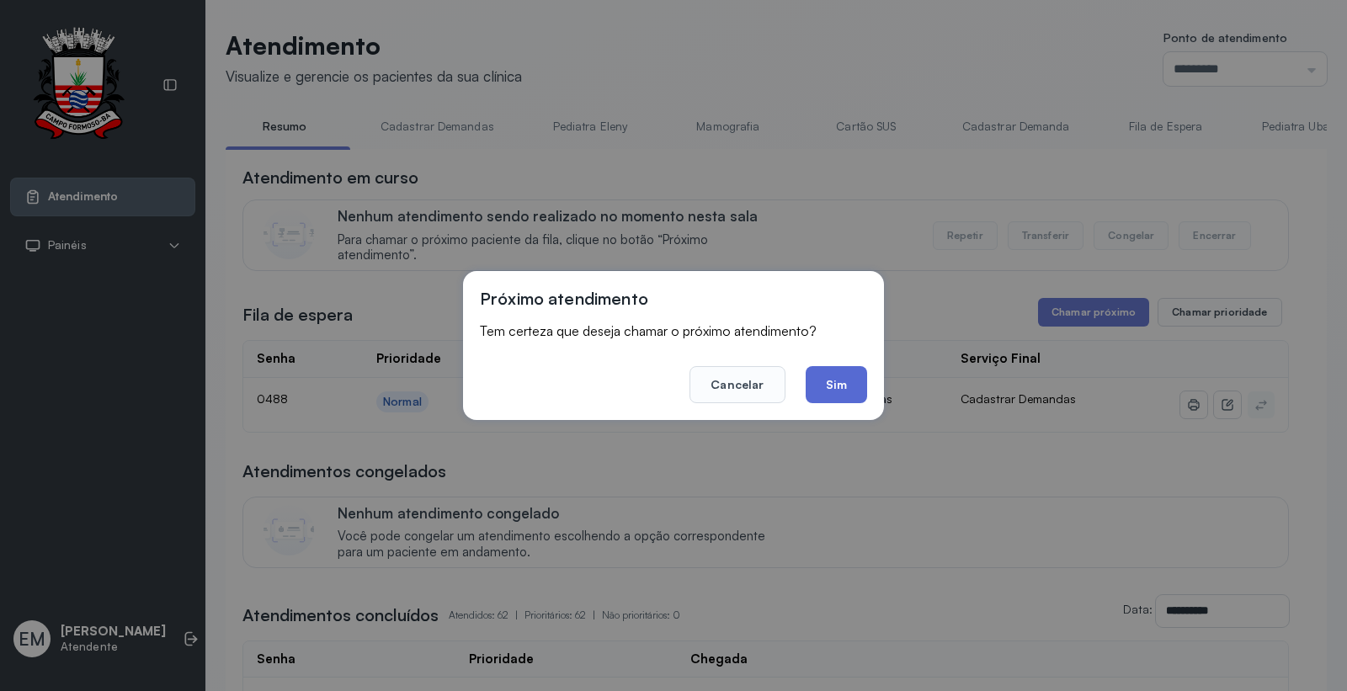
click at [835, 375] on button "Sim" at bounding box center [836, 384] width 61 height 37
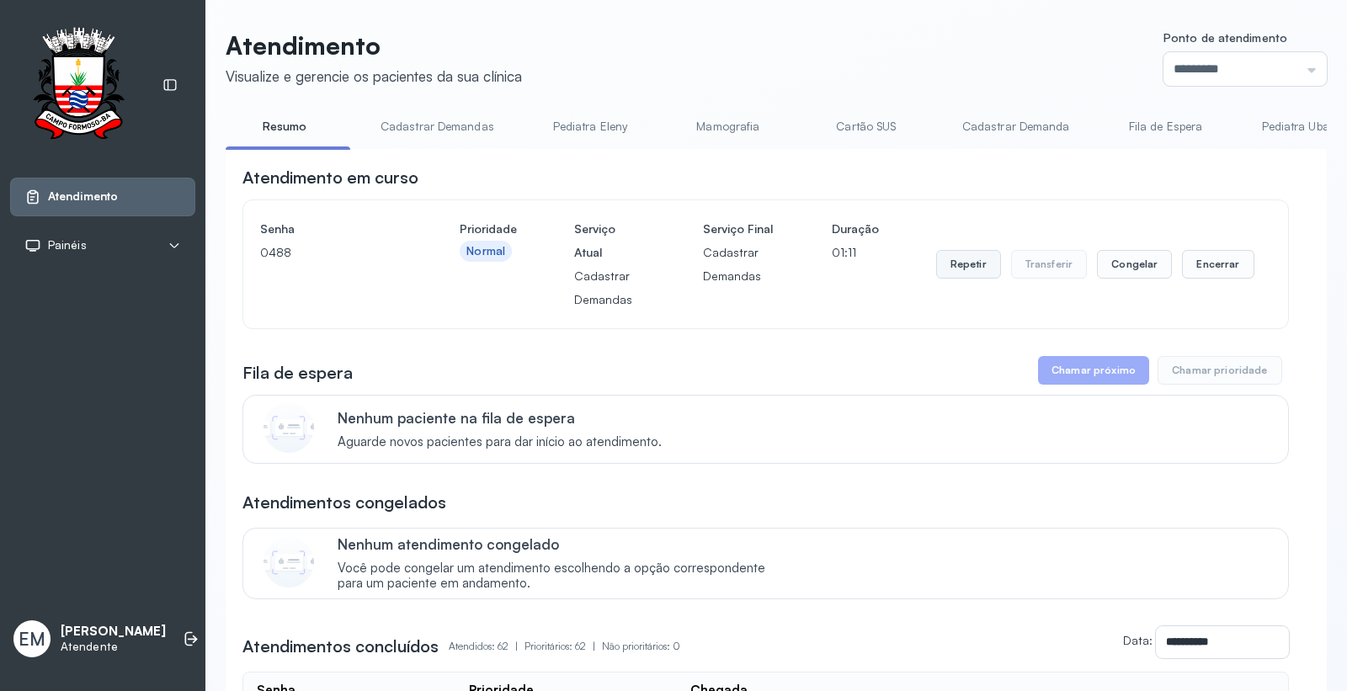
click at [949, 264] on button "Repetir" at bounding box center [968, 264] width 65 height 29
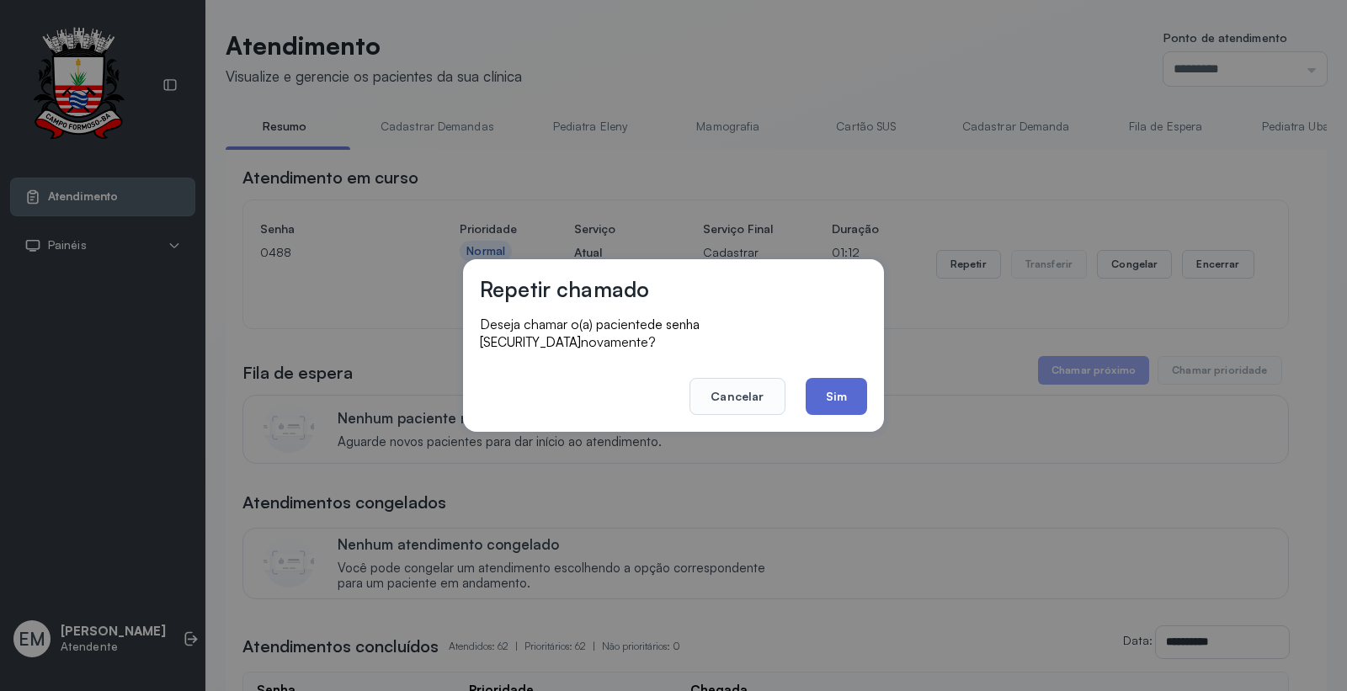
click at [826, 390] on button "Sim" at bounding box center [836, 396] width 61 height 37
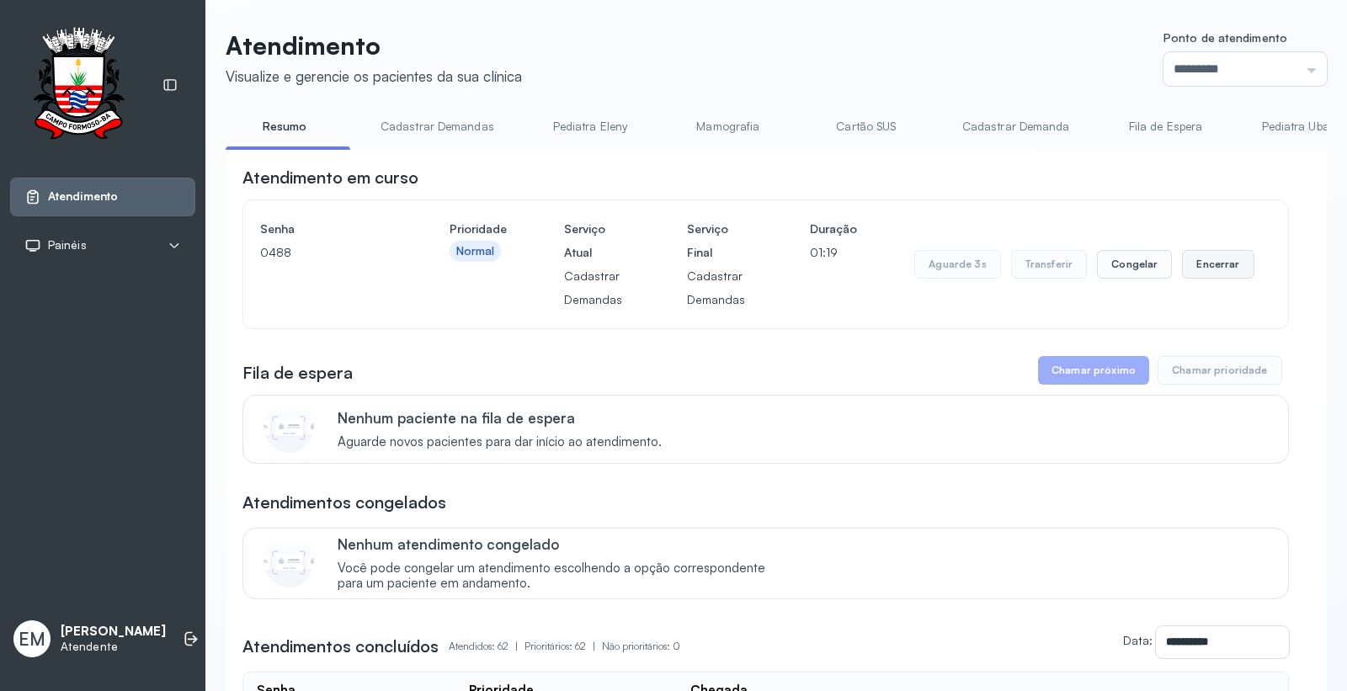
click at [1219, 266] on button "Encerrar" at bounding box center [1218, 264] width 72 height 29
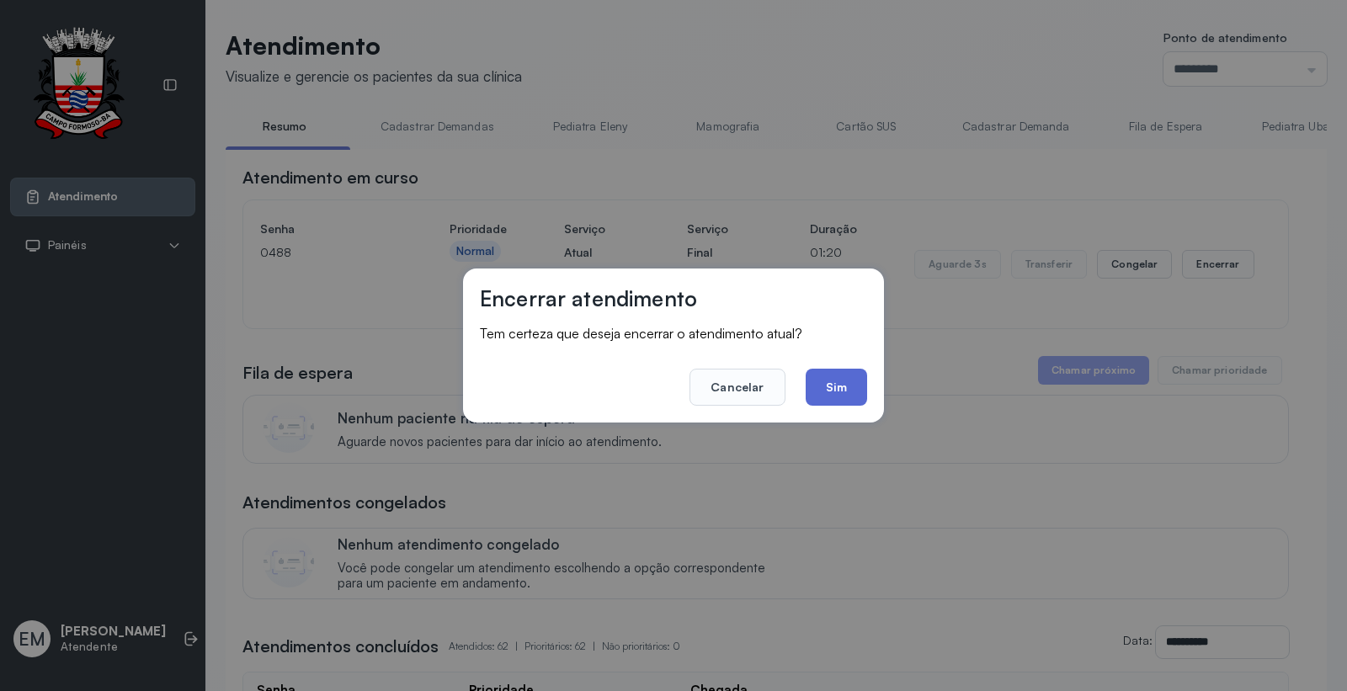
click at [813, 377] on button "Sim" at bounding box center [836, 387] width 61 height 37
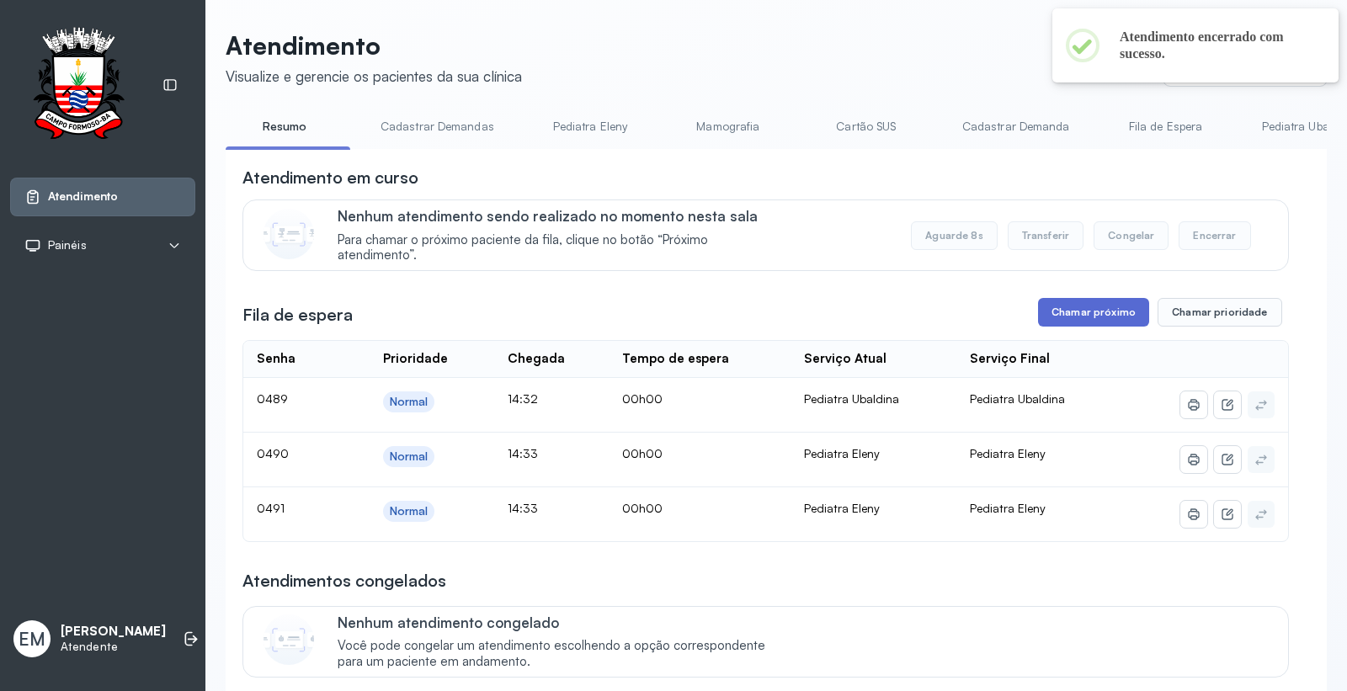
click at [1066, 308] on button "Chamar próximo" at bounding box center [1093, 312] width 111 height 29
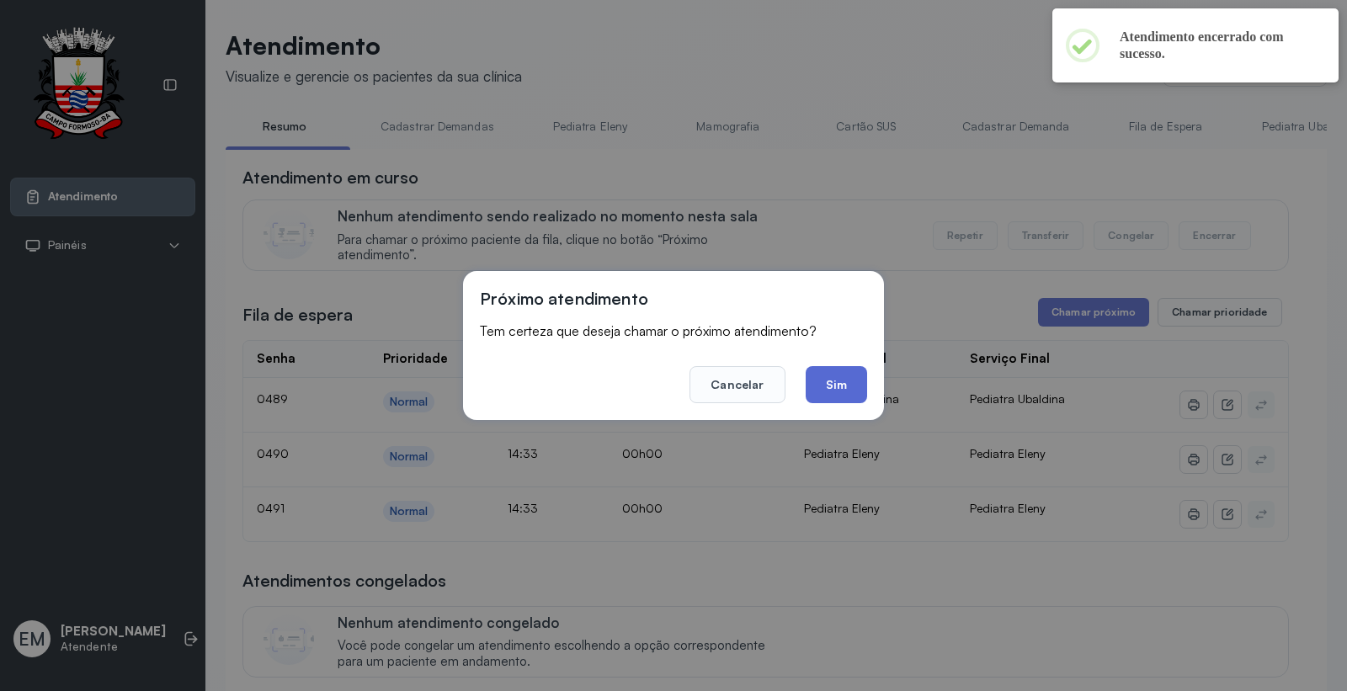
click at [822, 376] on button "Sim" at bounding box center [836, 384] width 61 height 37
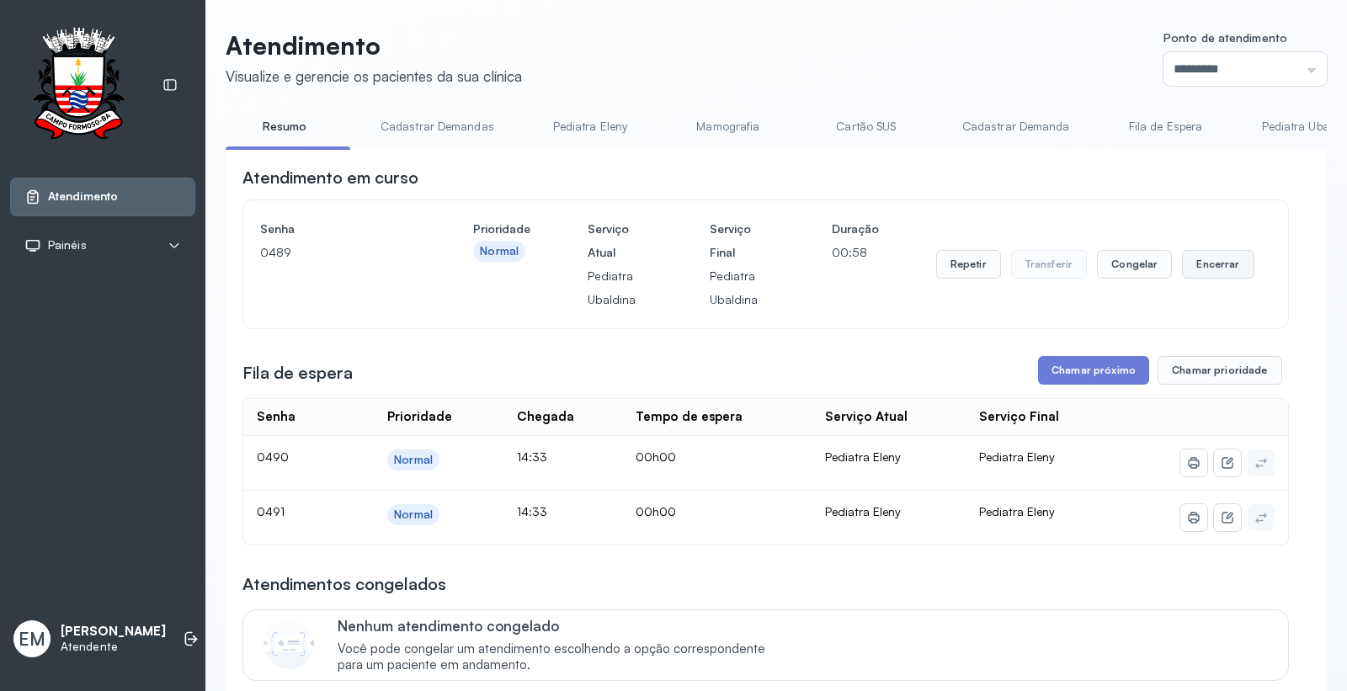
click at [1215, 264] on button "Encerrar" at bounding box center [1218, 264] width 72 height 29
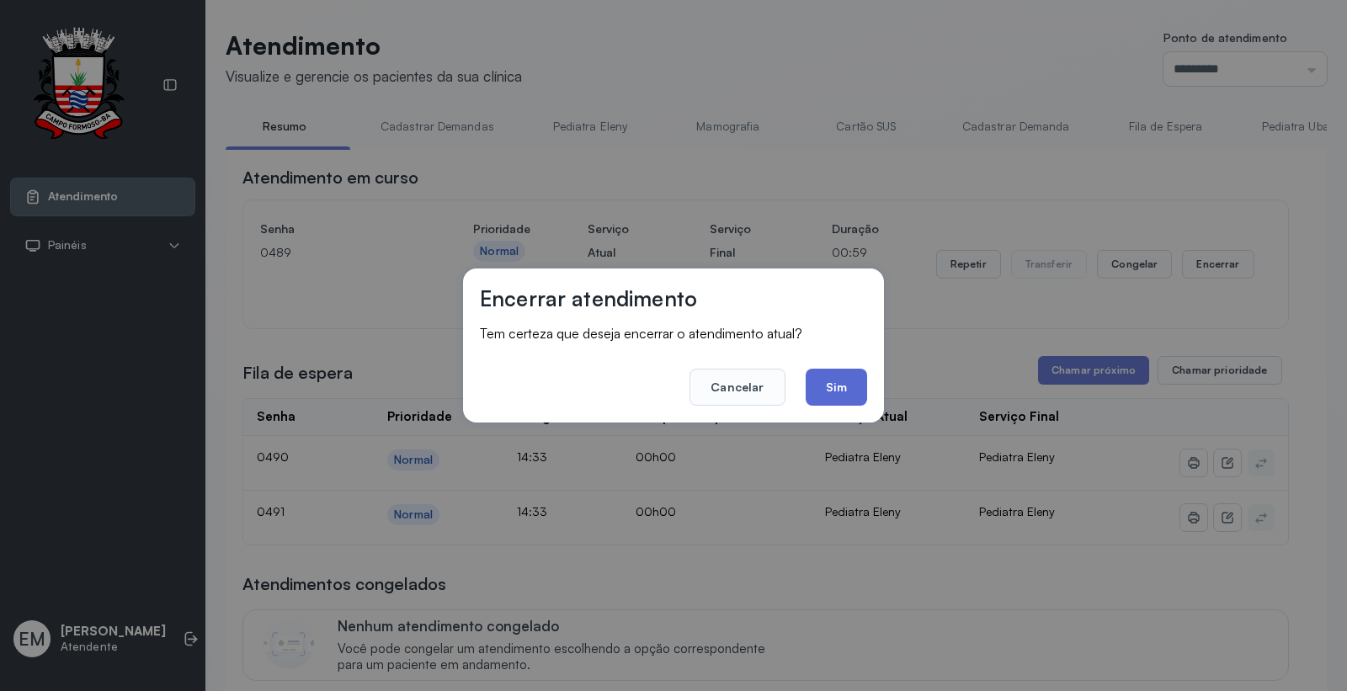
click at [826, 381] on button "Sim" at bounding box center [836, 387] width 61 height 37
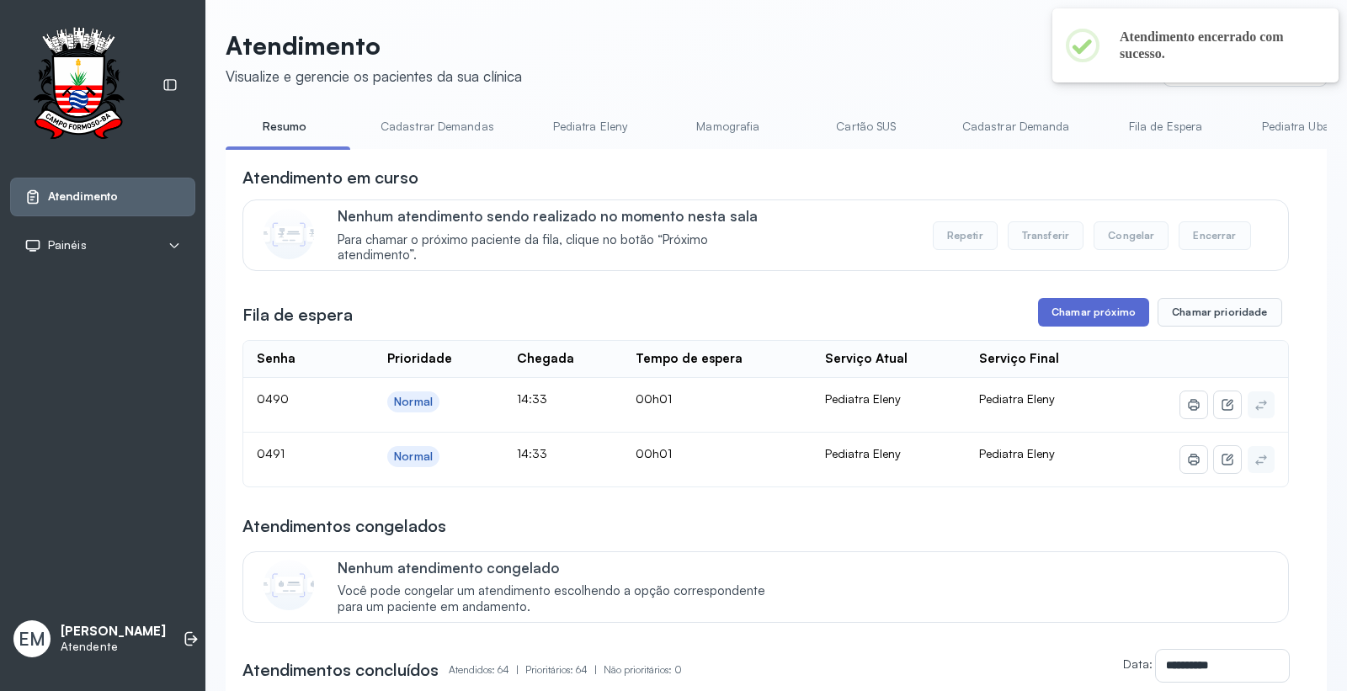
click at [1065, 307] on button "Chamar próximo" at bounding box center [1093, 312] width 111 height 29
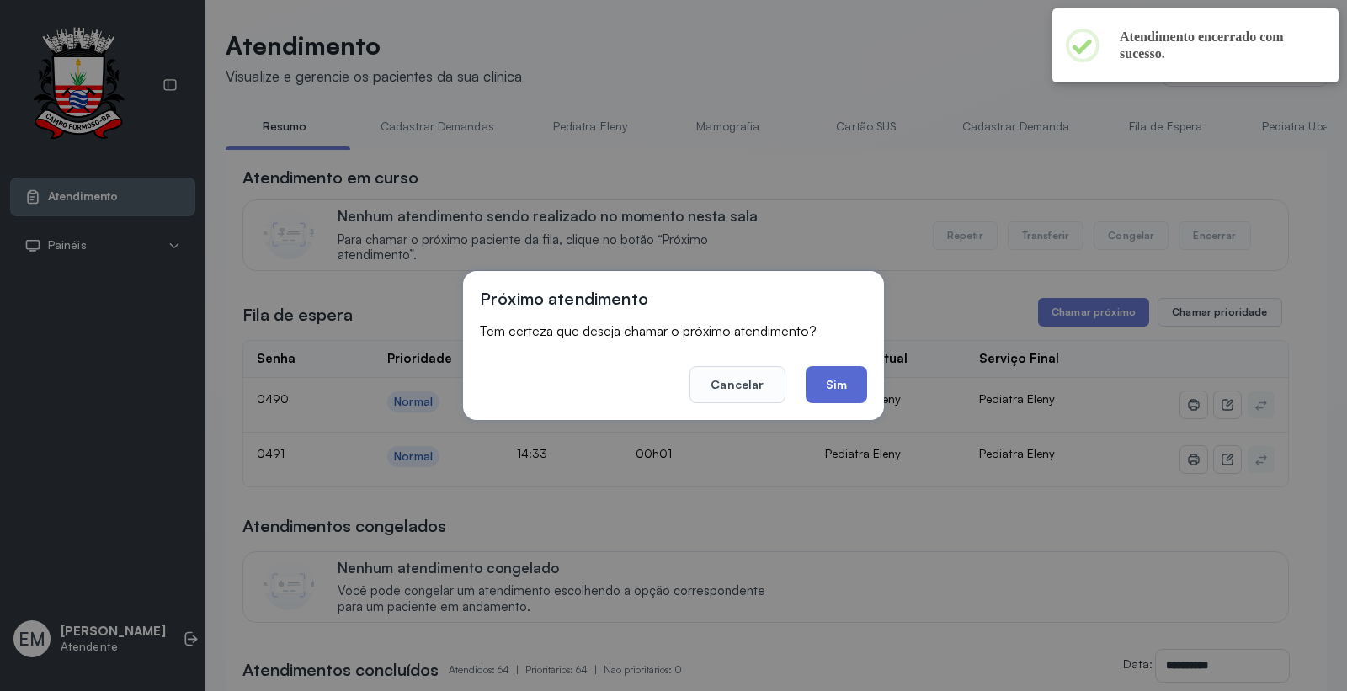
click at [845, 371] on button "Sim" at bounding box center [836, 384] width 61 height 37
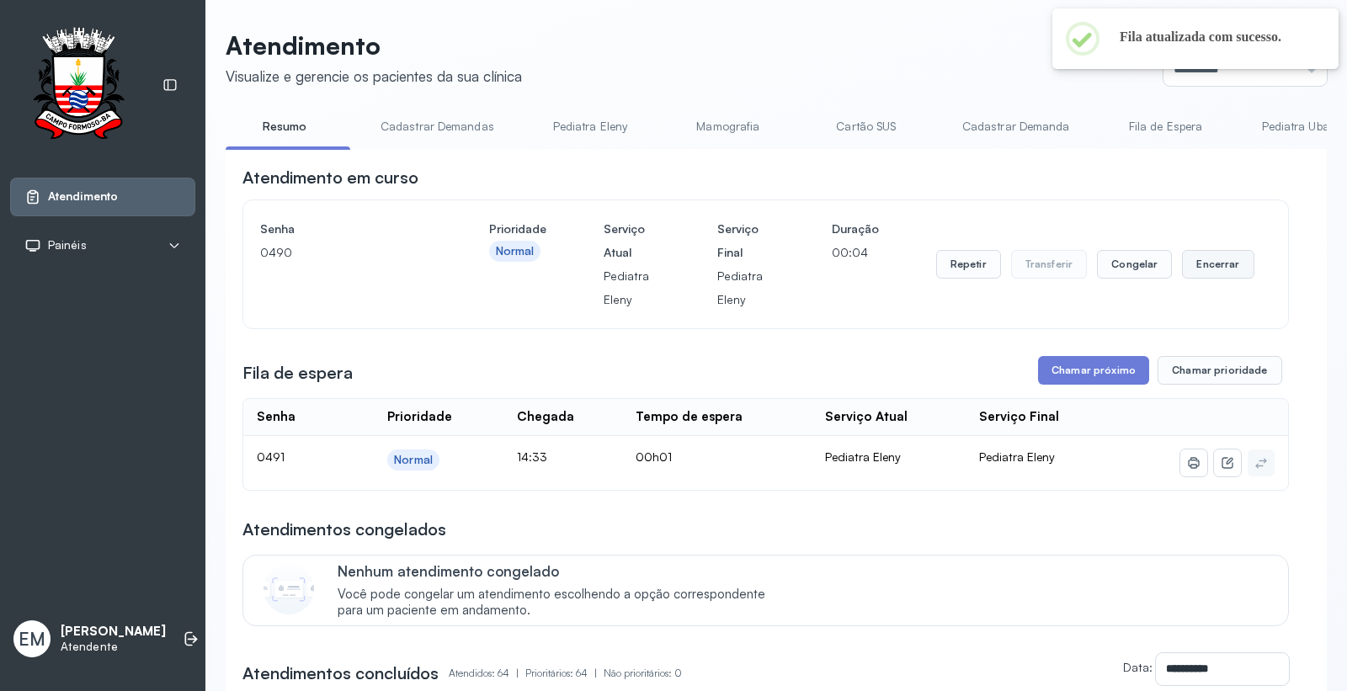
click at [1206, 264] on button "Encerrar" at bounding box center [1218, 264] width 72 height 29
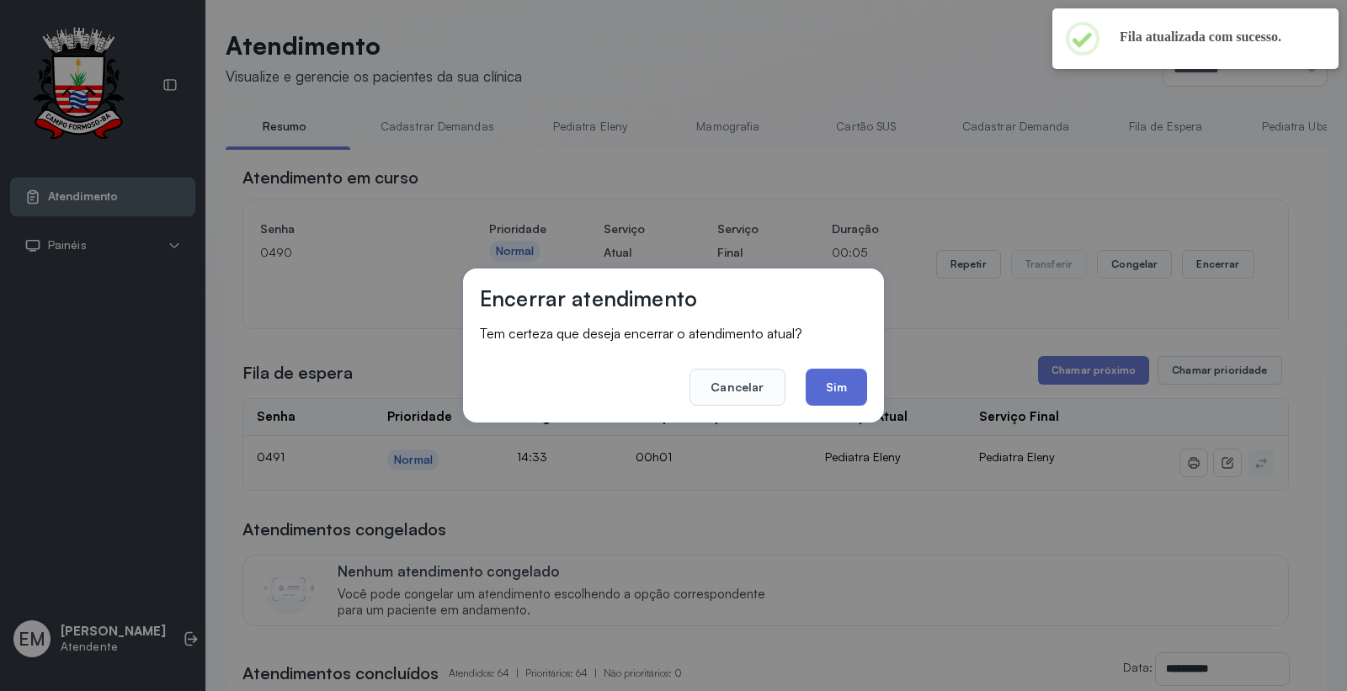
click at [831, 383] on button "Sim" at bounding box center [836, 387] width 61 height 37
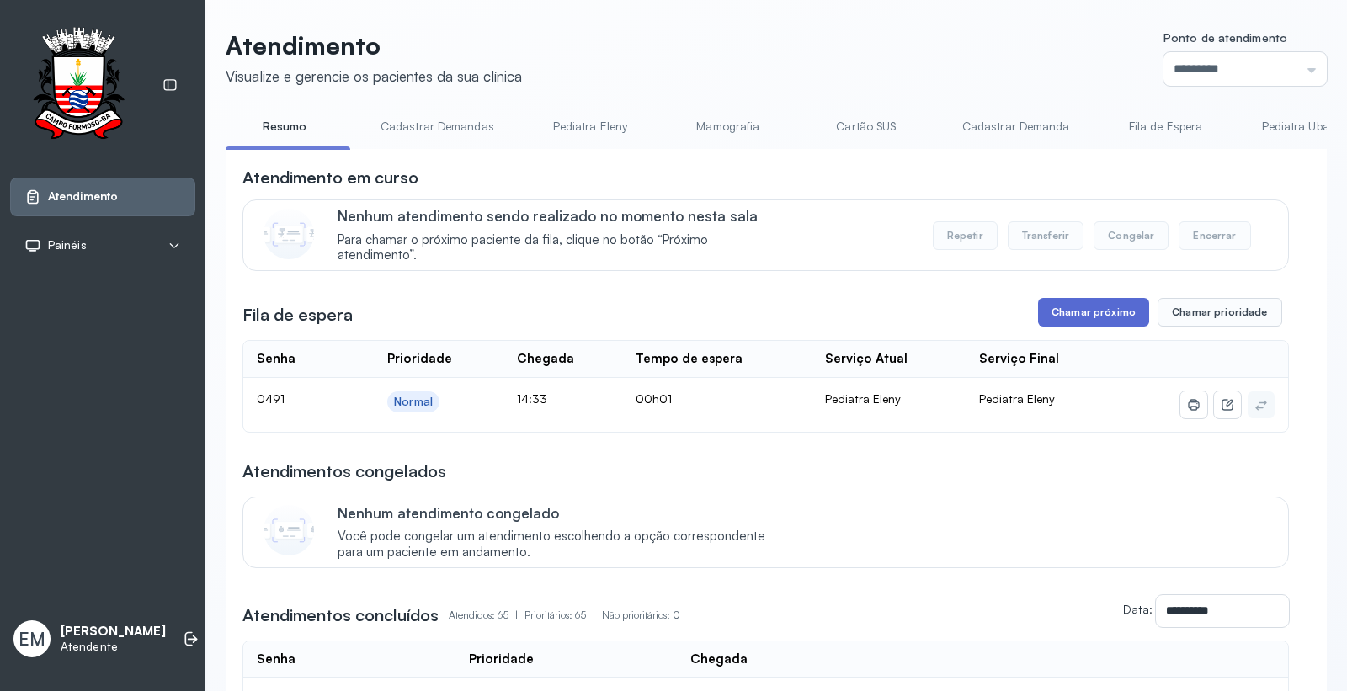
click at [1096, 316] on button "Chamar próximo" at bounding box center [1093, 312] width 111 height 29
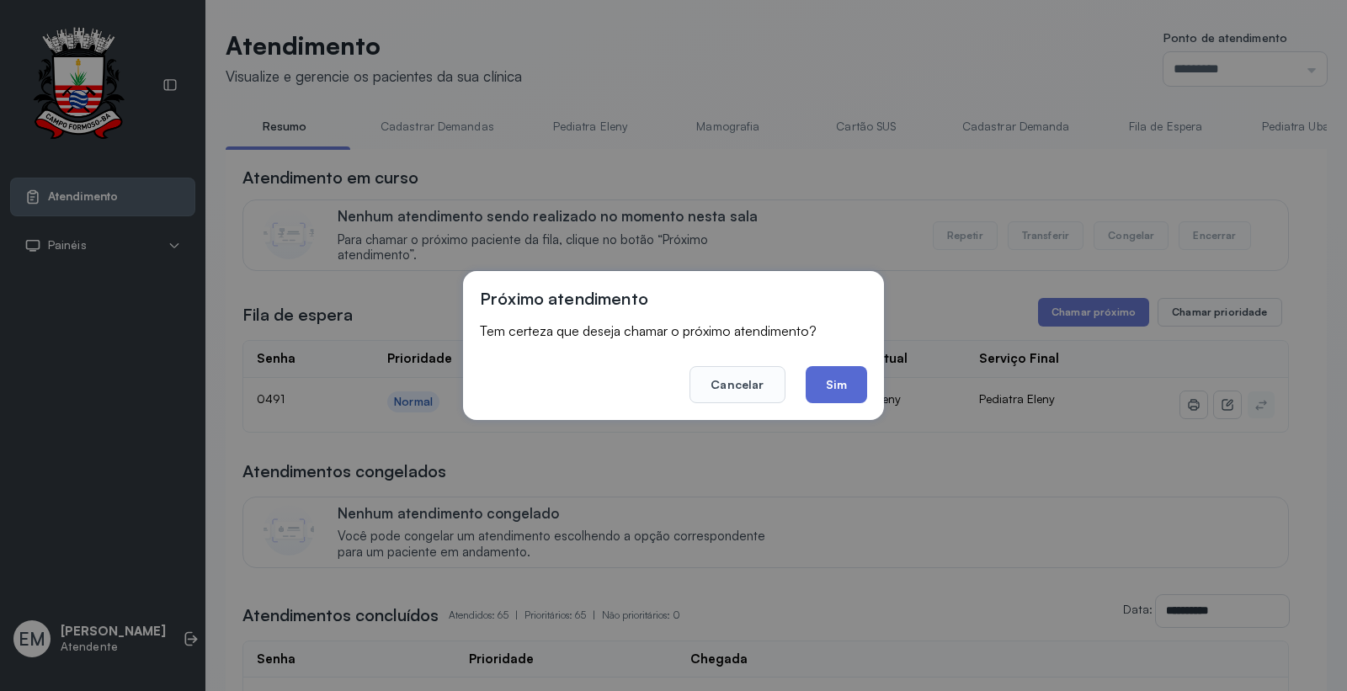
click at [832, 373] on button "Sim" at bounding box center [836, 384] width 61 height 37
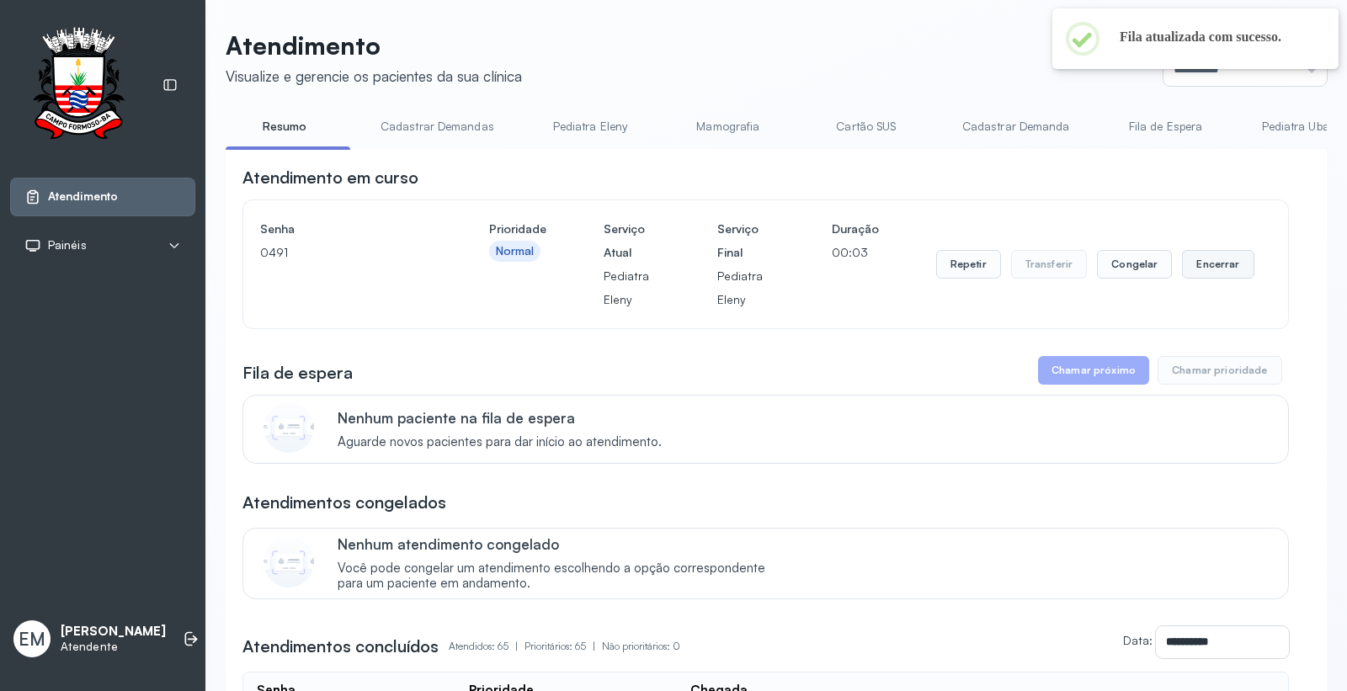
click at [1201, 267] on button "Encerrar" at bounding box center [1218, 264] width 72 height 29
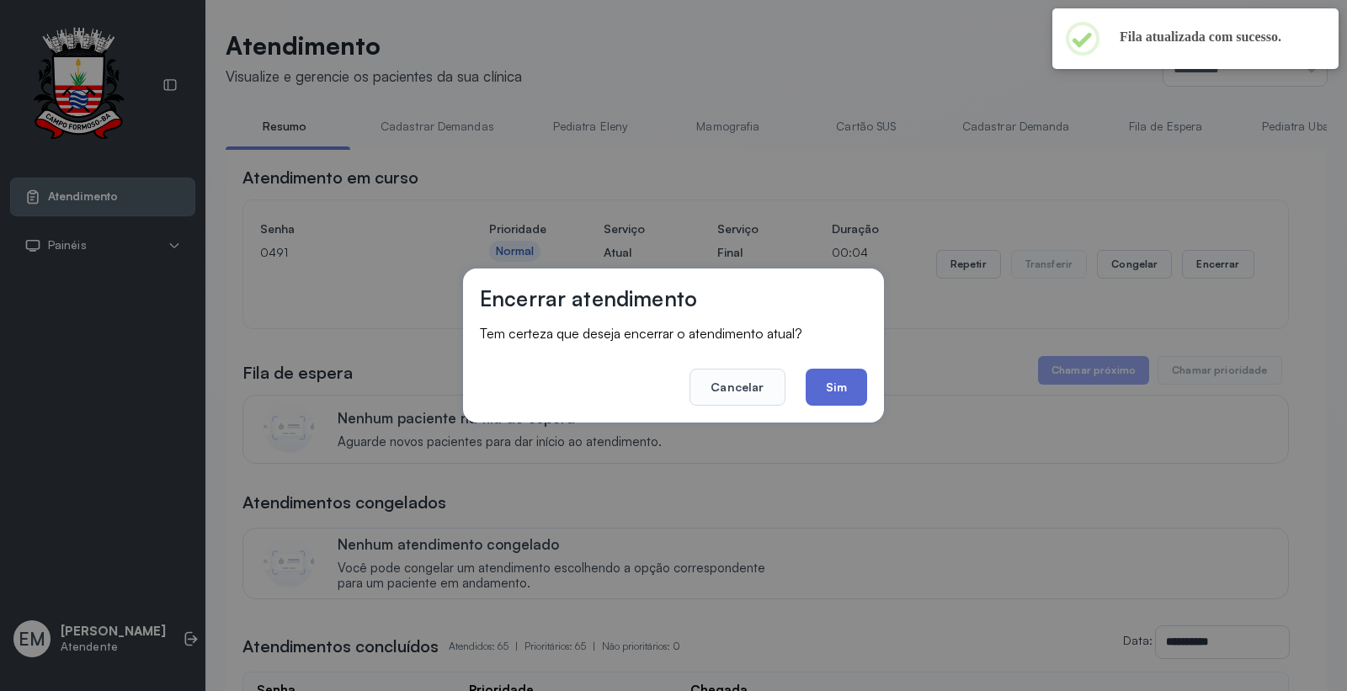
click at [835, 389] on button "Sim" at bounding box center [836, 387] width 61 height 37
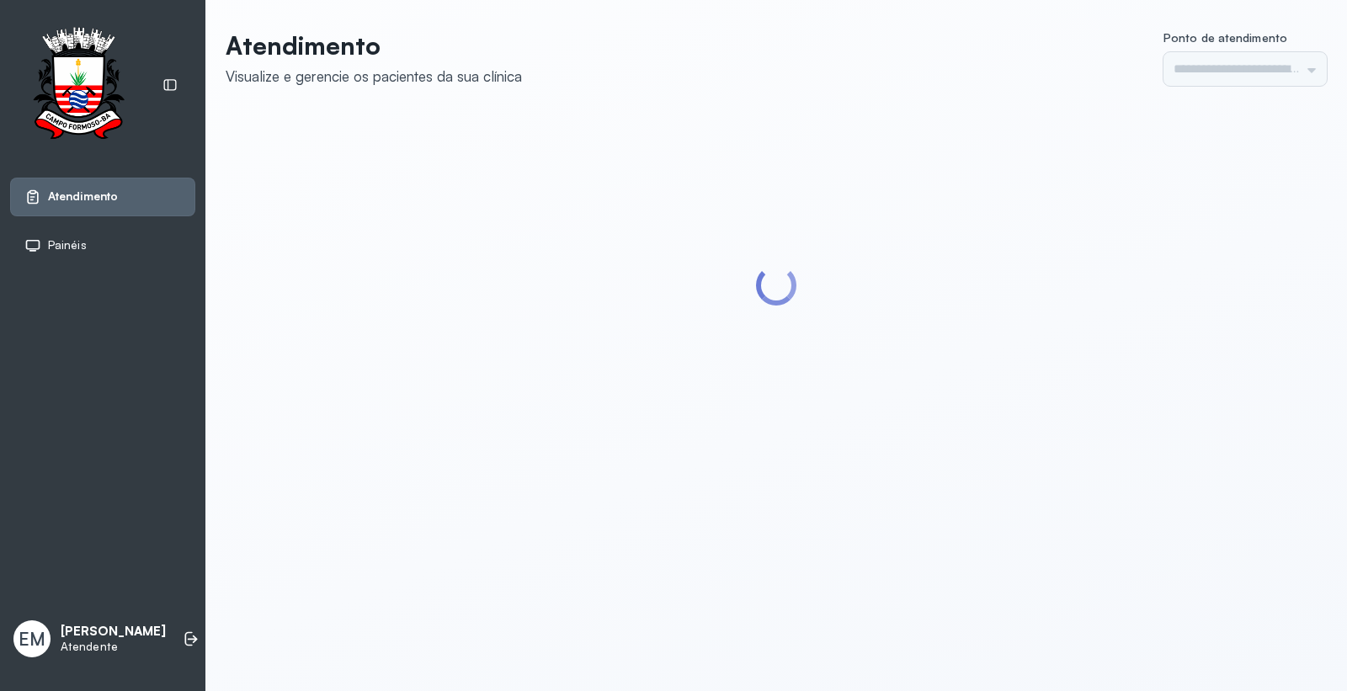
type input "*********"
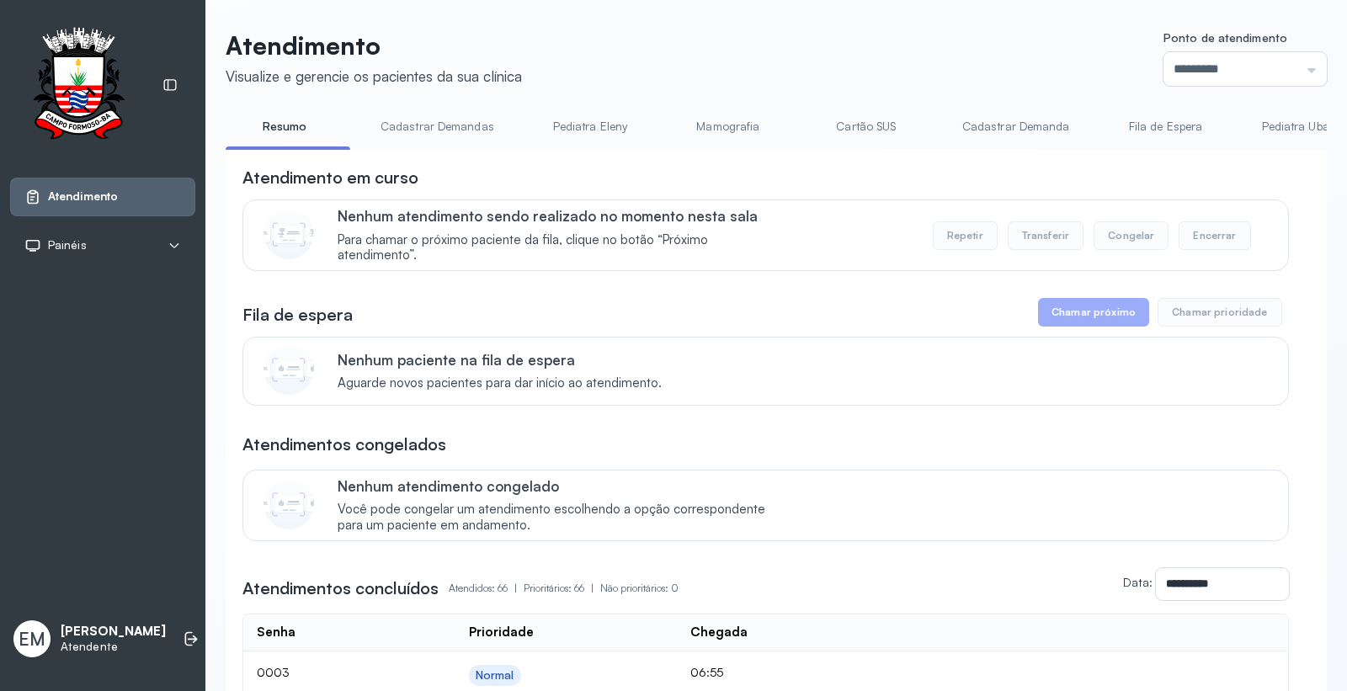
click at [878, 126] on link "Cartão SUS" at bounding box center [867, 127] width 118 height 28
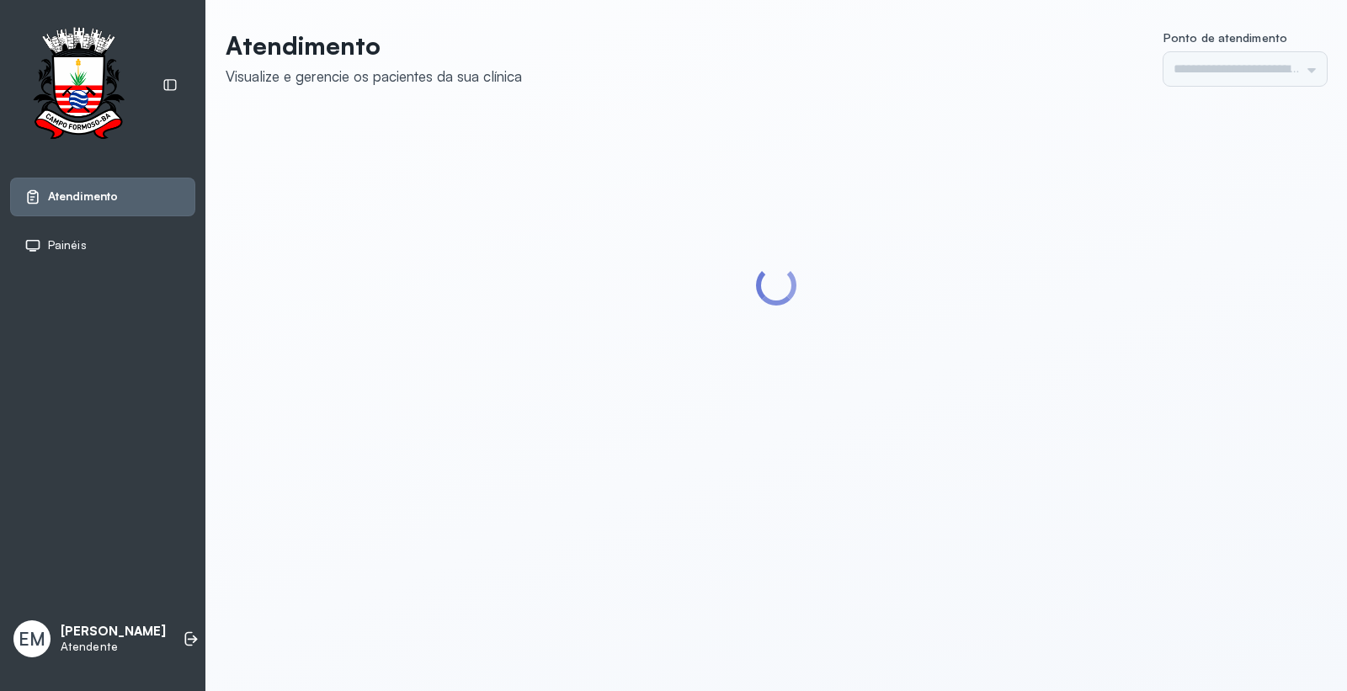
type input "*********"
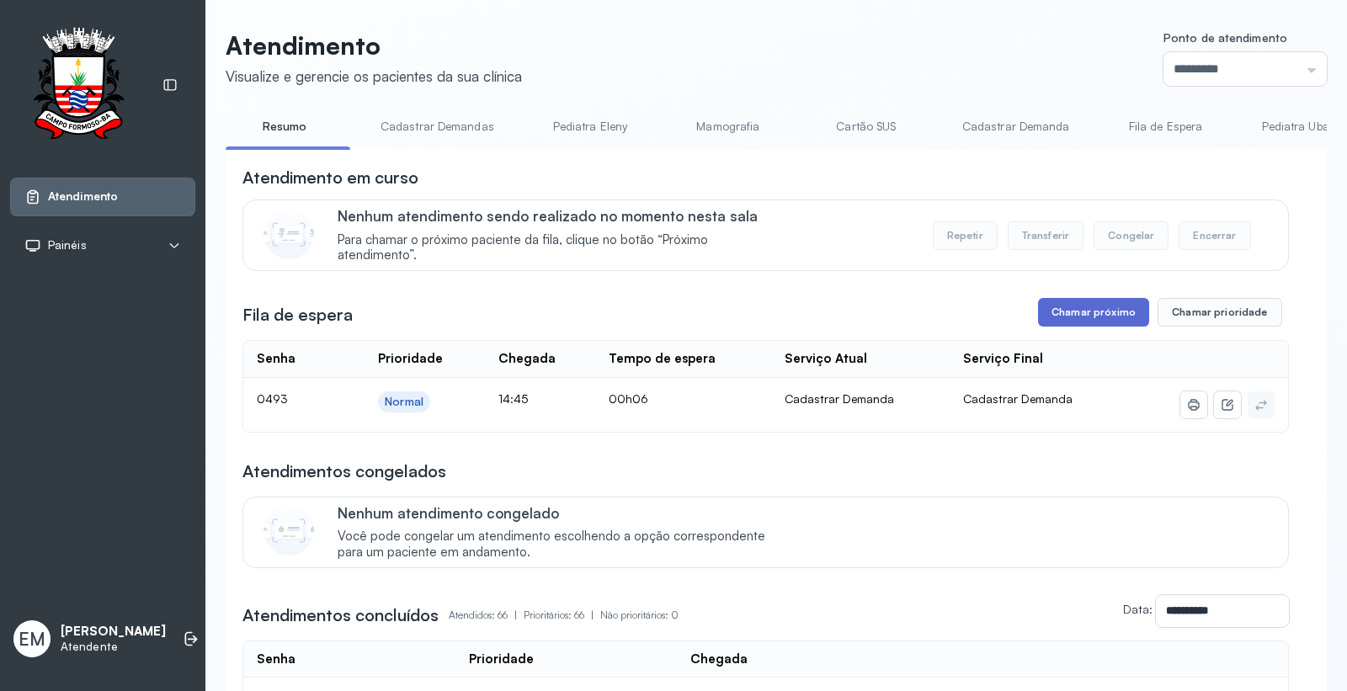
drag, startPoint x: 1076, startPoint y: 316, endPoint x: 1088, endPoint y: 310, distance: 13.2
click at [1088, 310] on button "Chamar próximo" at bounding box center [1093, 312] width 111 height 29
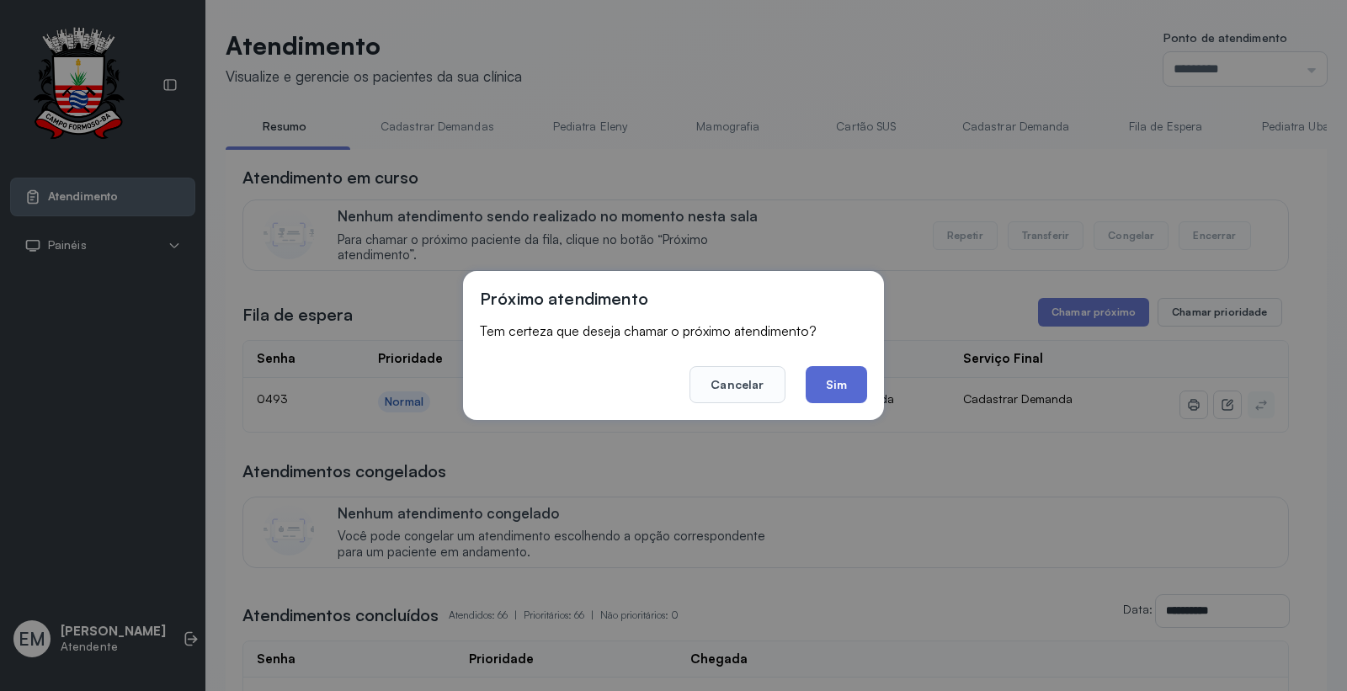
click at [839, 381] on button "Sim" at bounding box center [836, 384] width 61 height 37
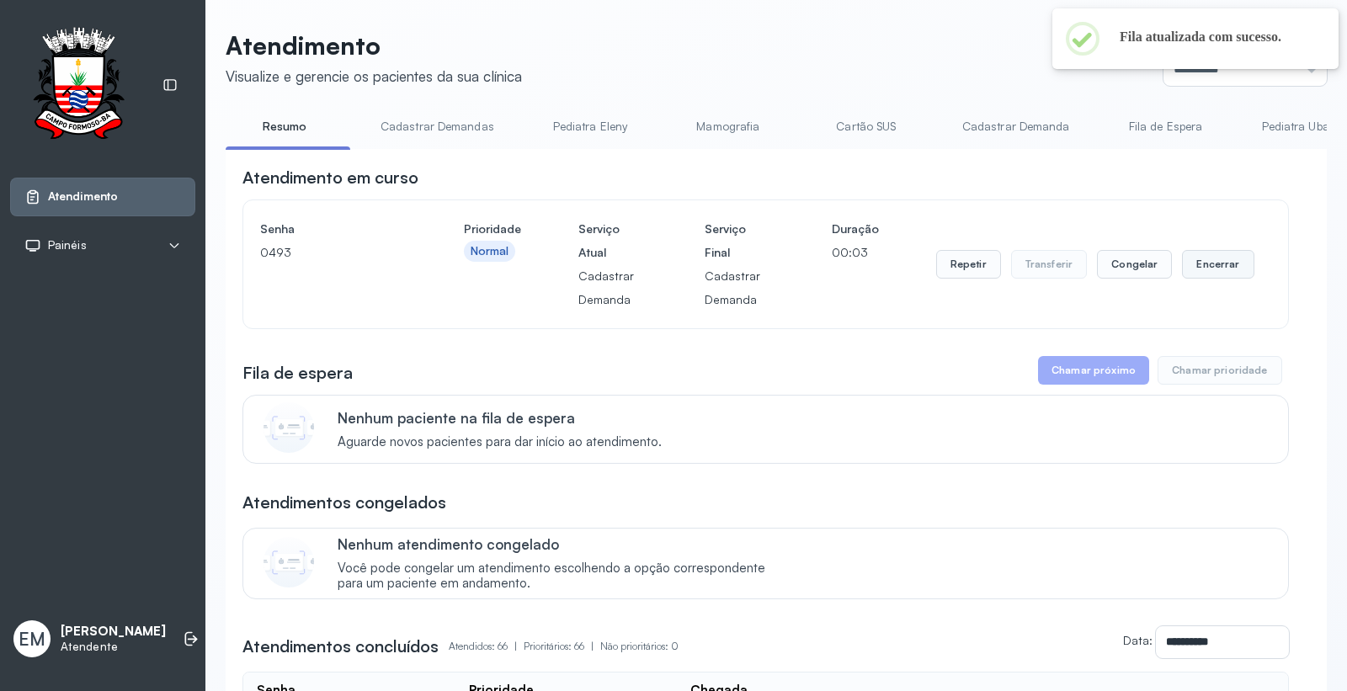
click at [1206, 258] on button "Encerrar" at bounding box center [1218, 264] width 72 height 29
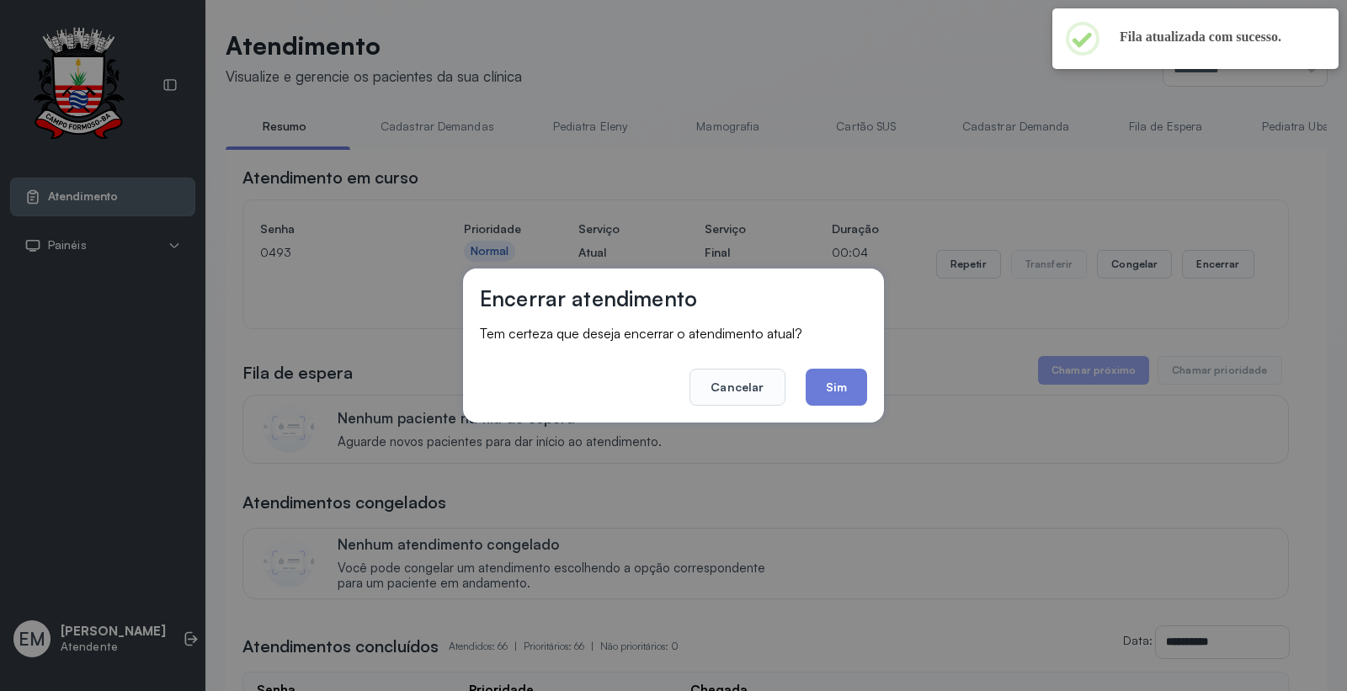
click at [845, 382] on button "Sim" at bounding box center [836, 387] width 61 height 37
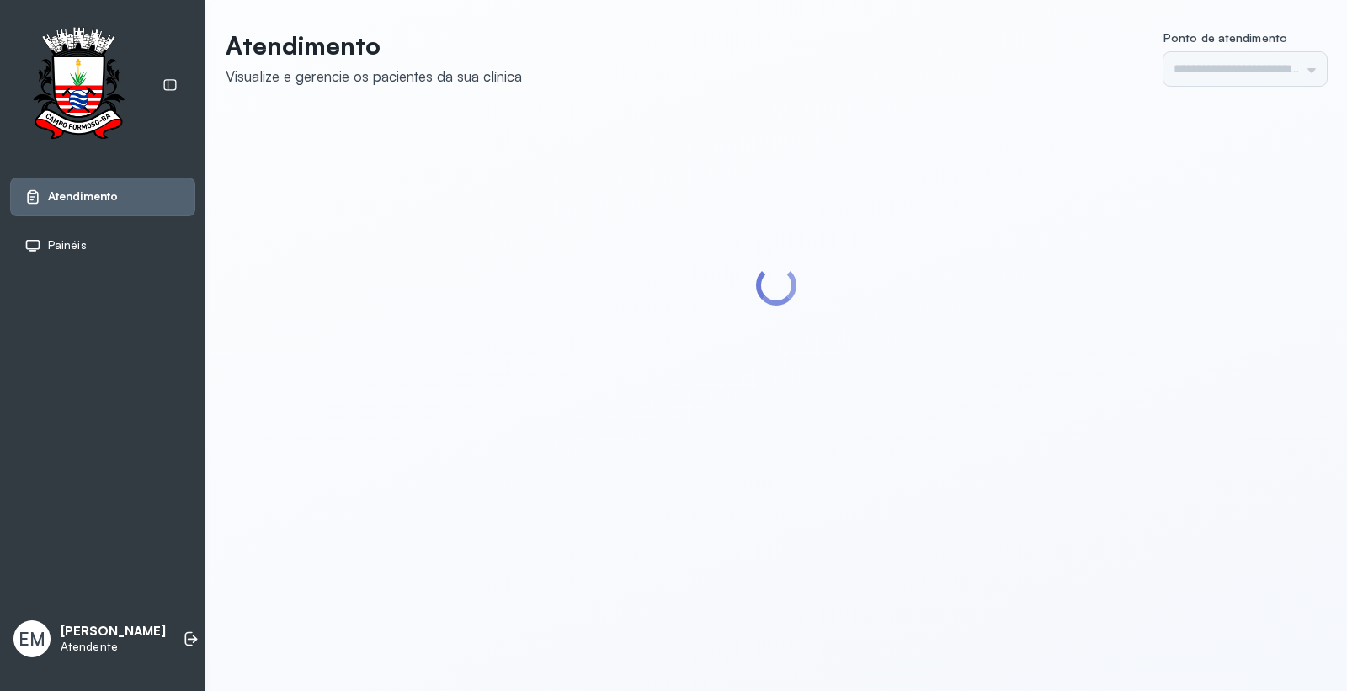
type input "*********"
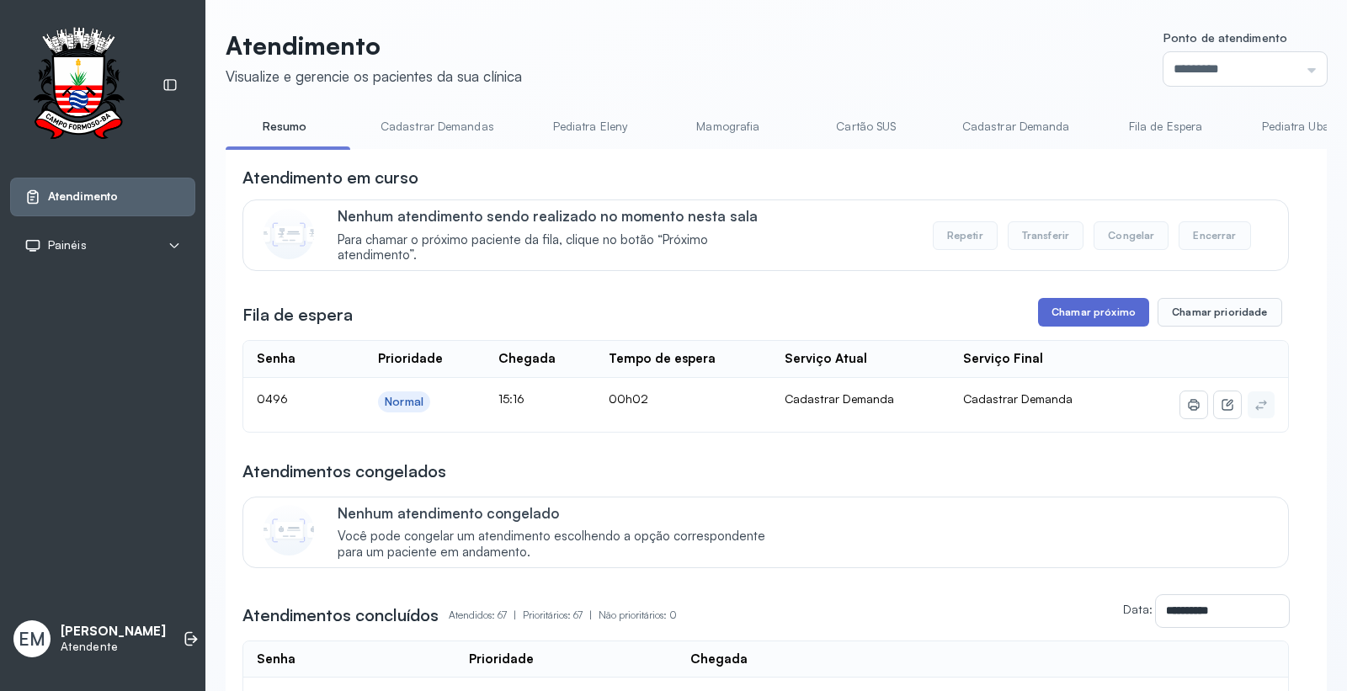
click at [1082, 307] on button "Chamar próximo" at bounding box center [1093, 312] width 111 height 29
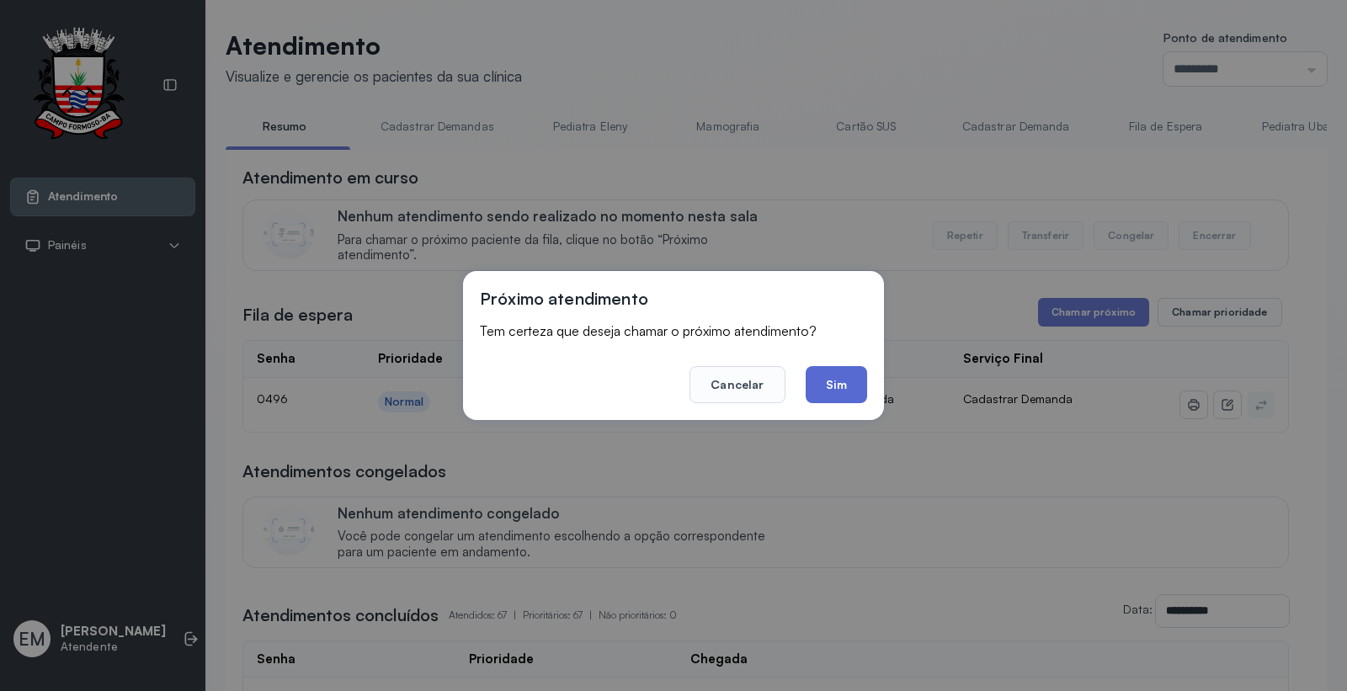
click at [843, 381] on button "Sim" at bounding box center [836, 384] width 61 height 37
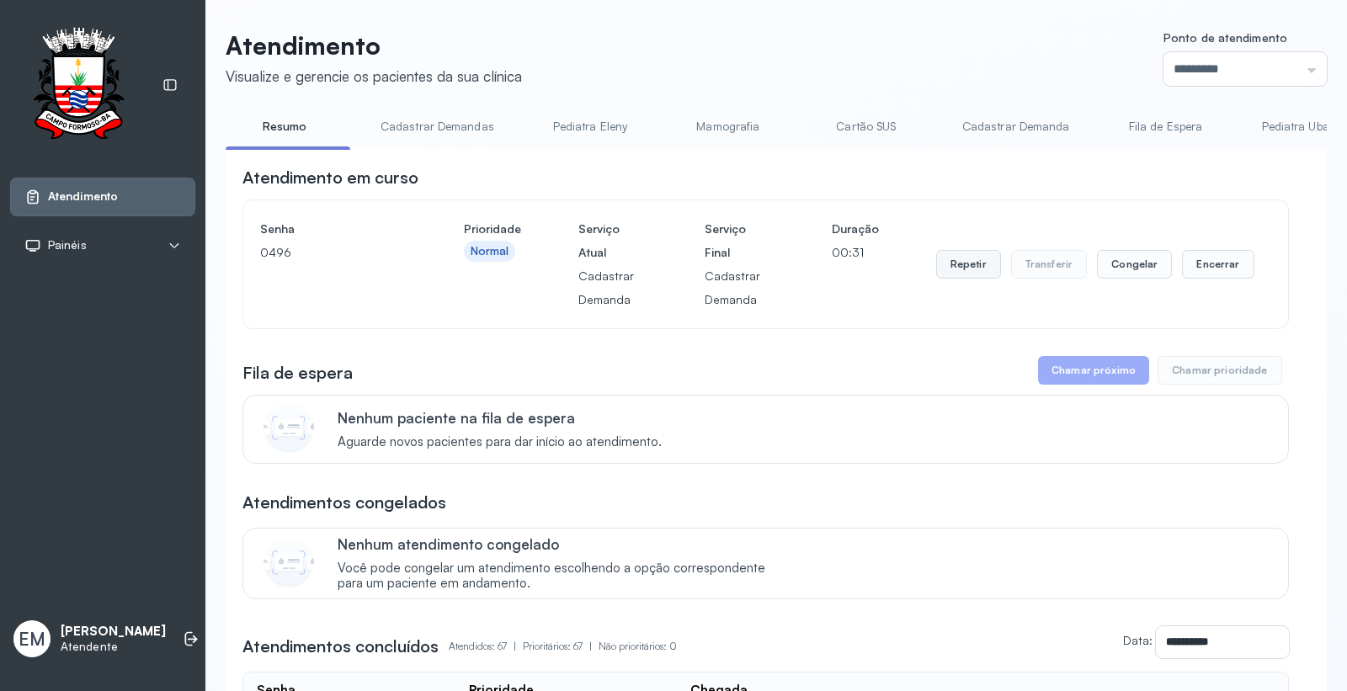
click at [960, 261] on button "Repetir" at bounding box center [968, 264] width 65 height 29
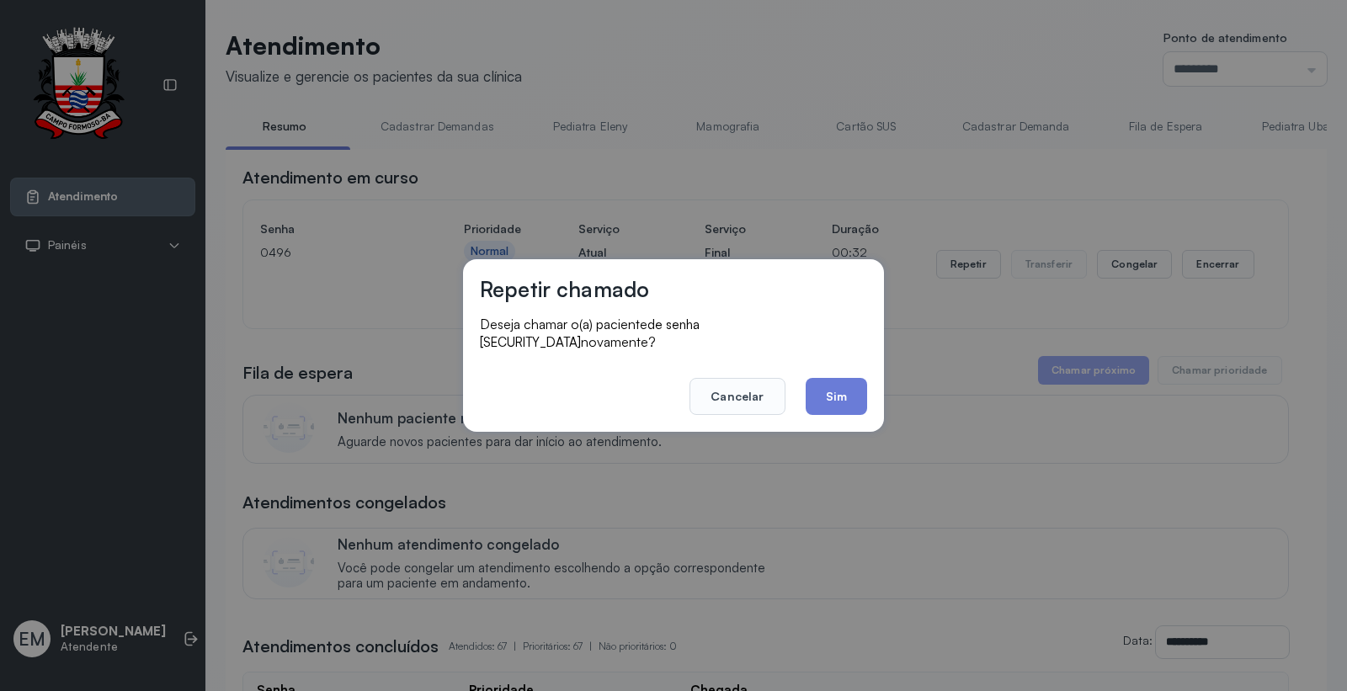
click at [829, 389] on button "Sim" at bounding box center [836, 396] width 61 height 37
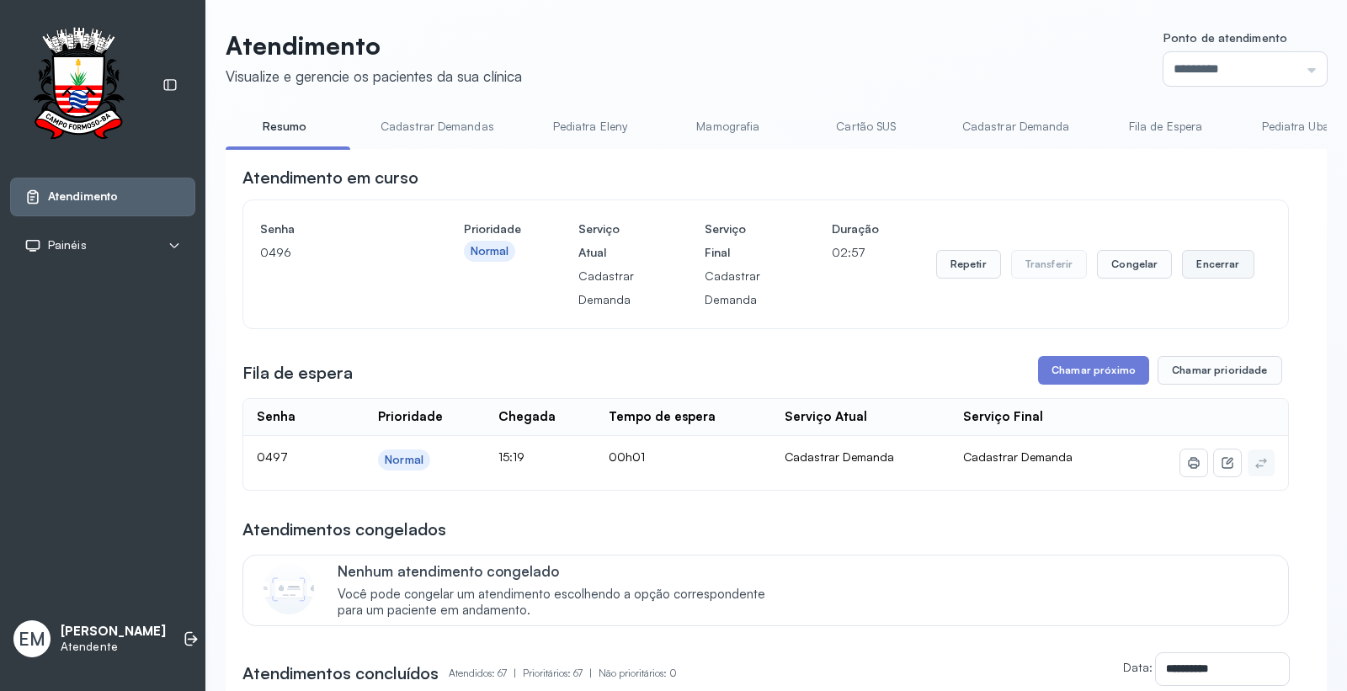
click at [1206, 262] on button "Encerrar" at bounding box center [1218, 264] width 72 height 29
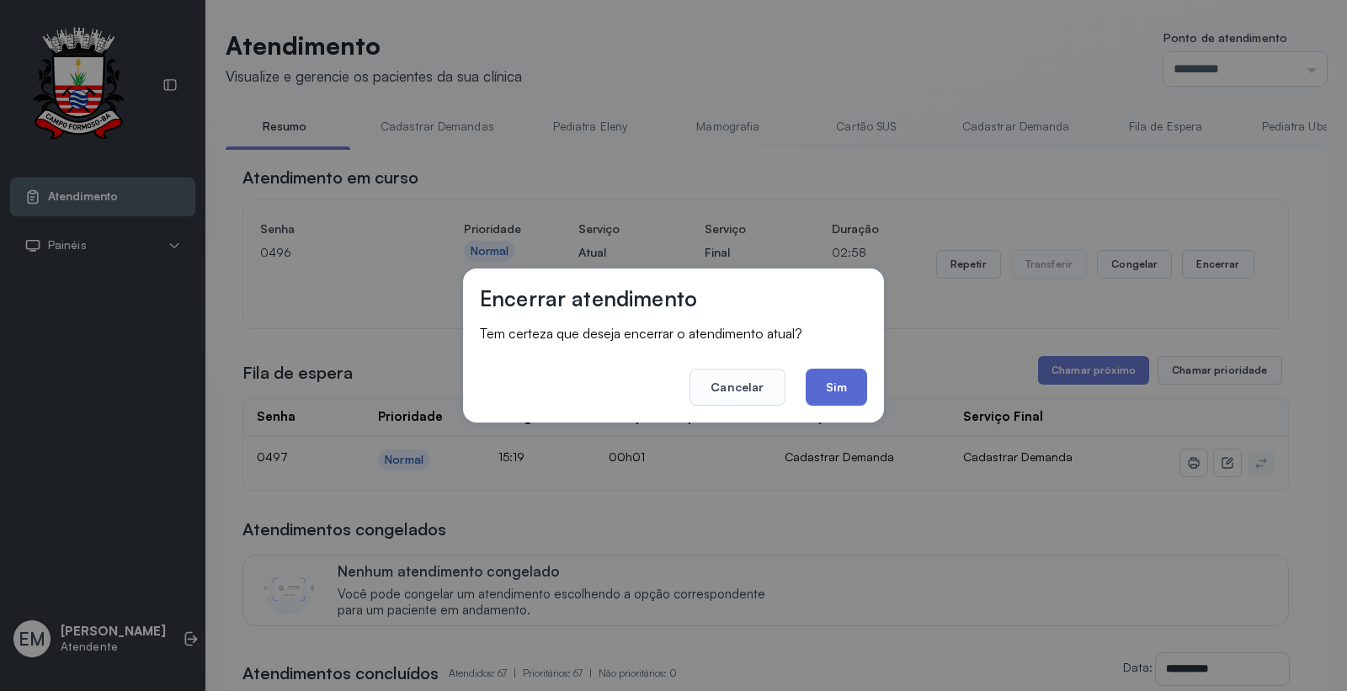
click at [840, 381] on button "Sim" at bounding box center [836, 387] width 61 height 37
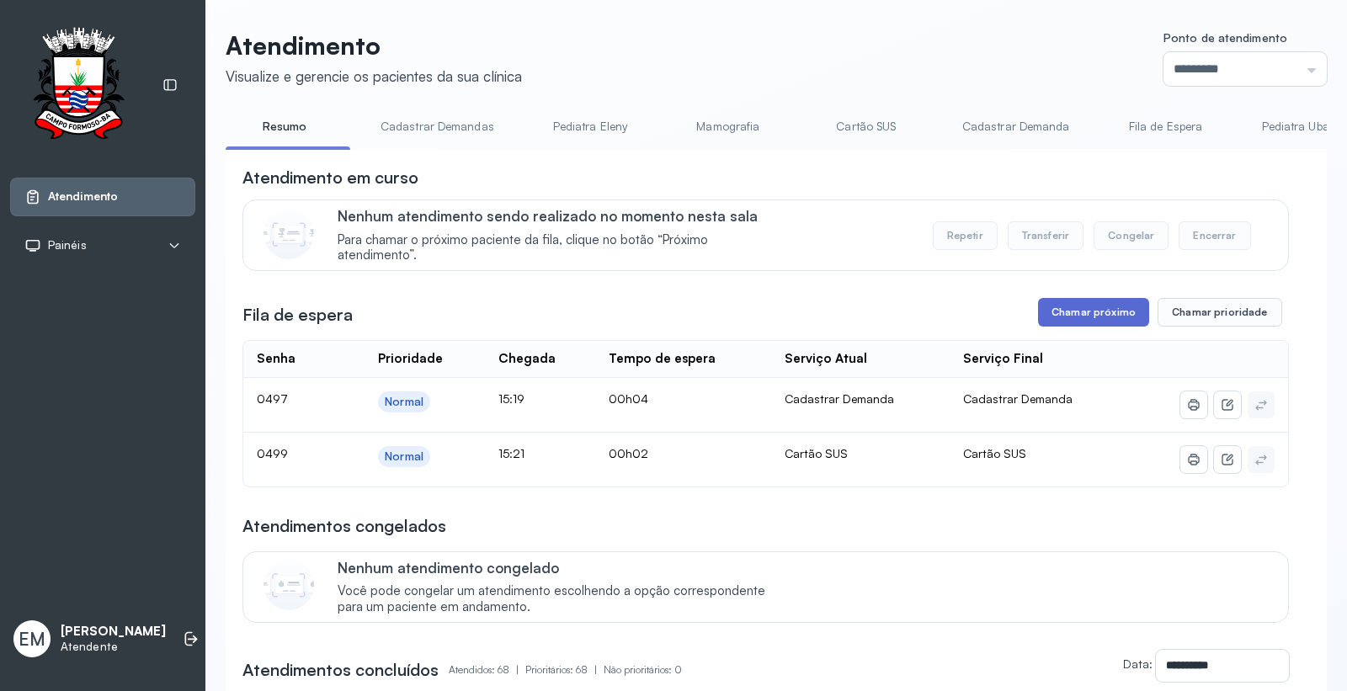
click at [1096, 309] on button "Chamar próximo" at bounding box center [1093, 312] width 111 height 29
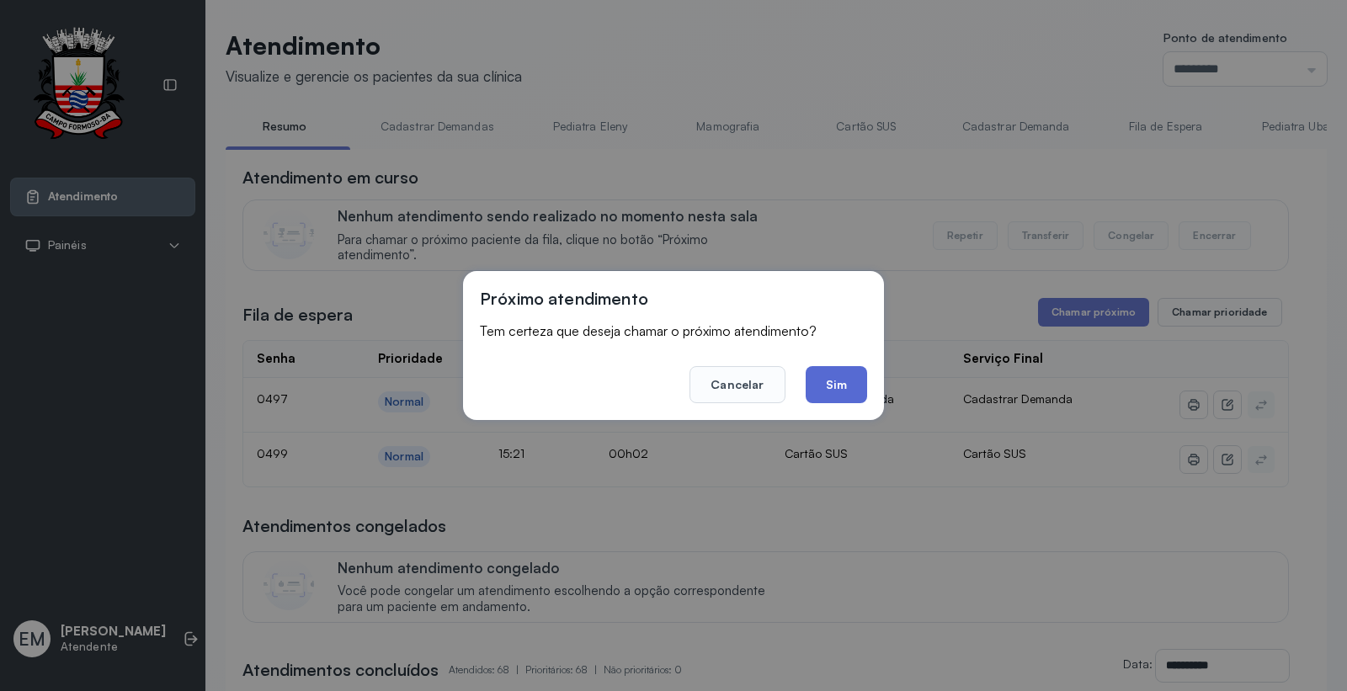
click at [829, 375] on button "Sim" at bounding box center [836, 384] width 61 height 37
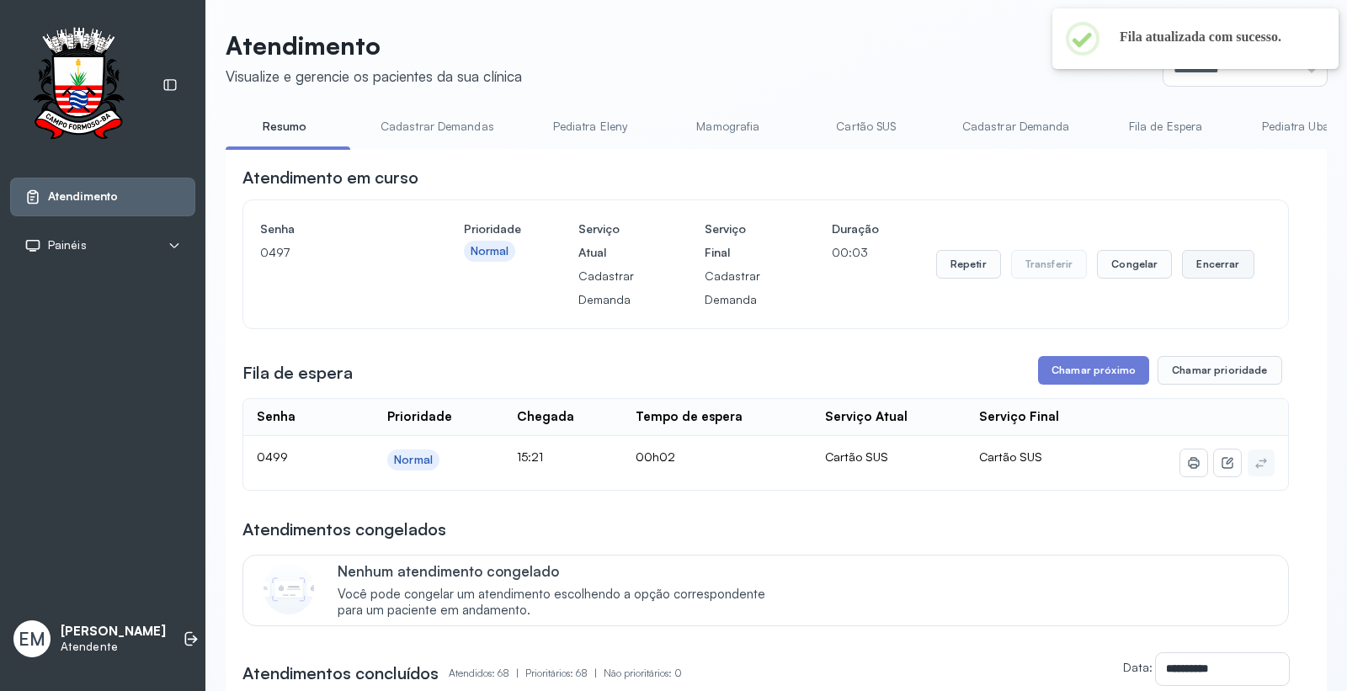
click at [1198, 258] on button "Encerrar" at bounding box center [1218, 264] width 72 height 29
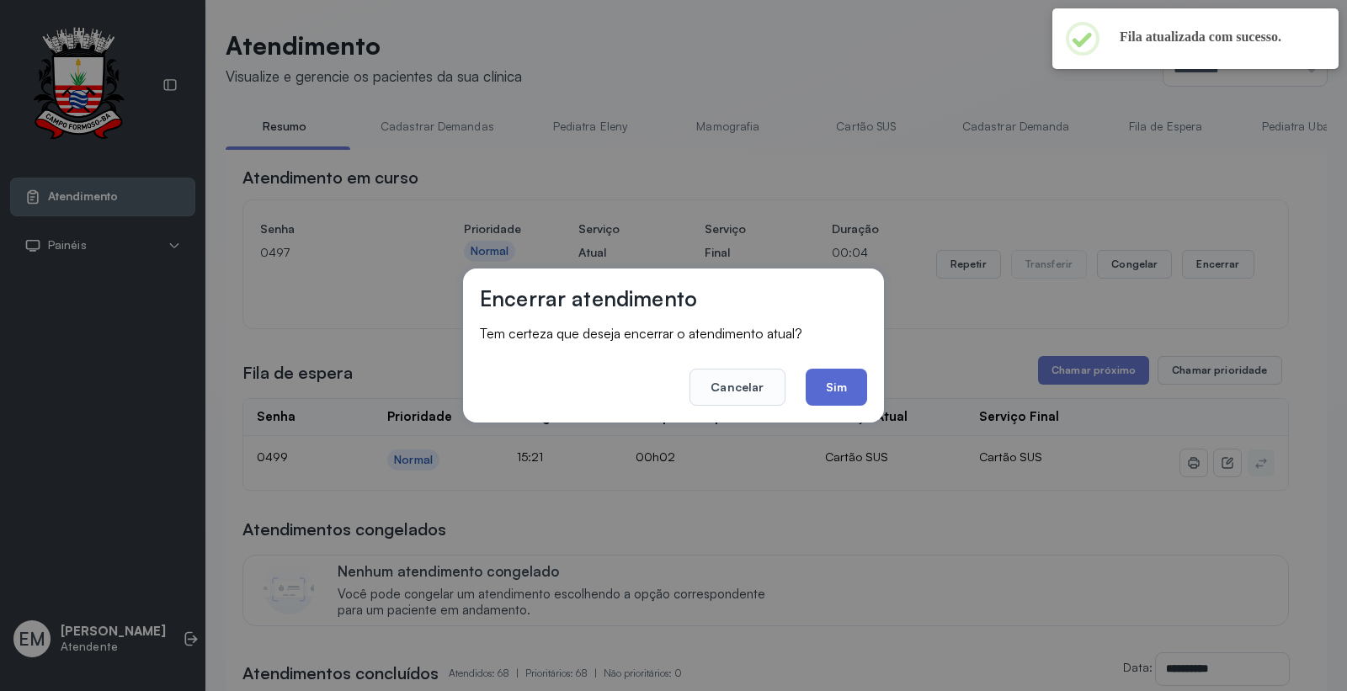
click at [842, 376] on button "Sim" at bounding box center [836, 387] width 61 height 37
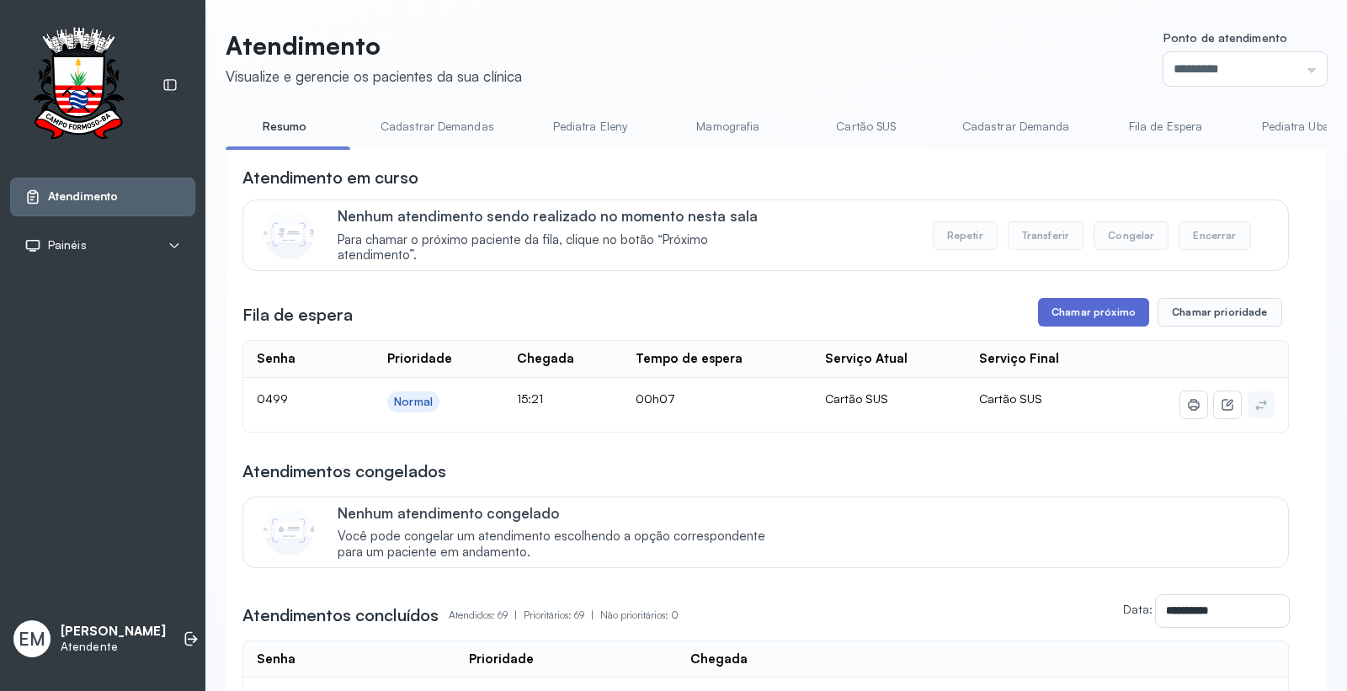
click at [1064, 315] on button "Chamar próximo" at bounding box center [1093, 312] width 111 height 29
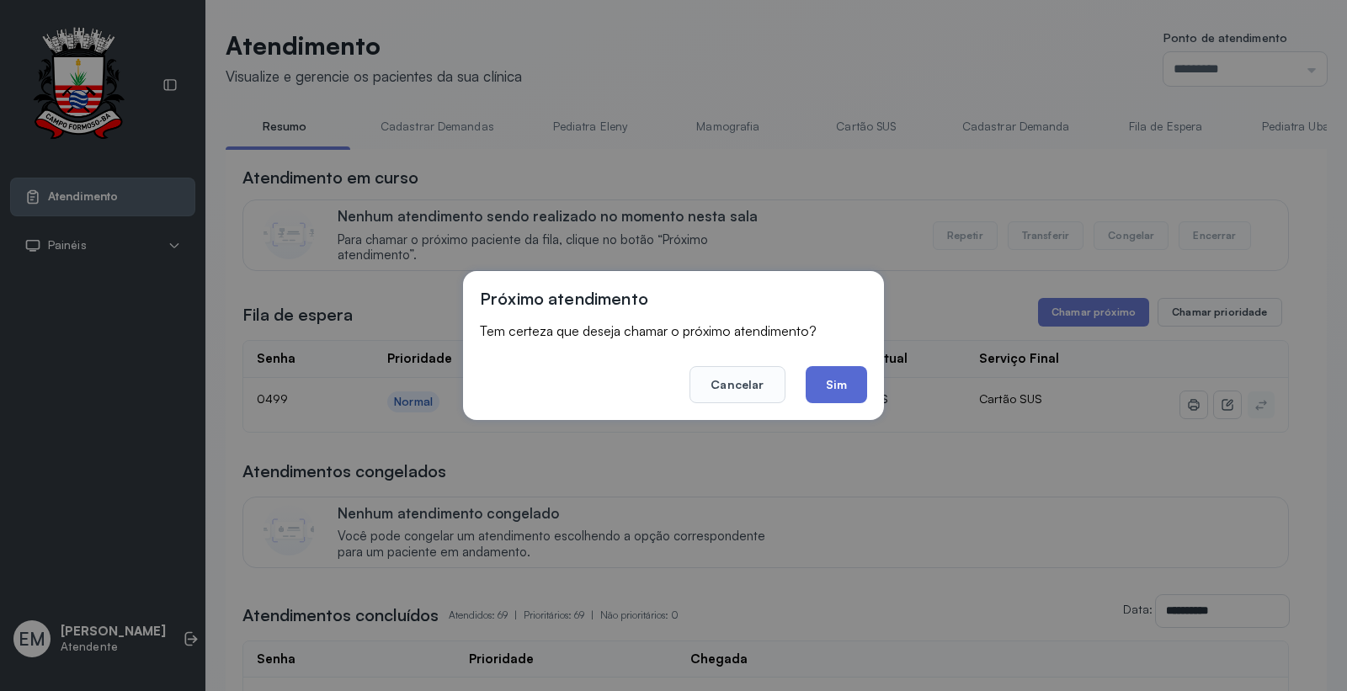
click at [813, 371] on button "Sim" at bounding box center [836, 384] width 61 height 37
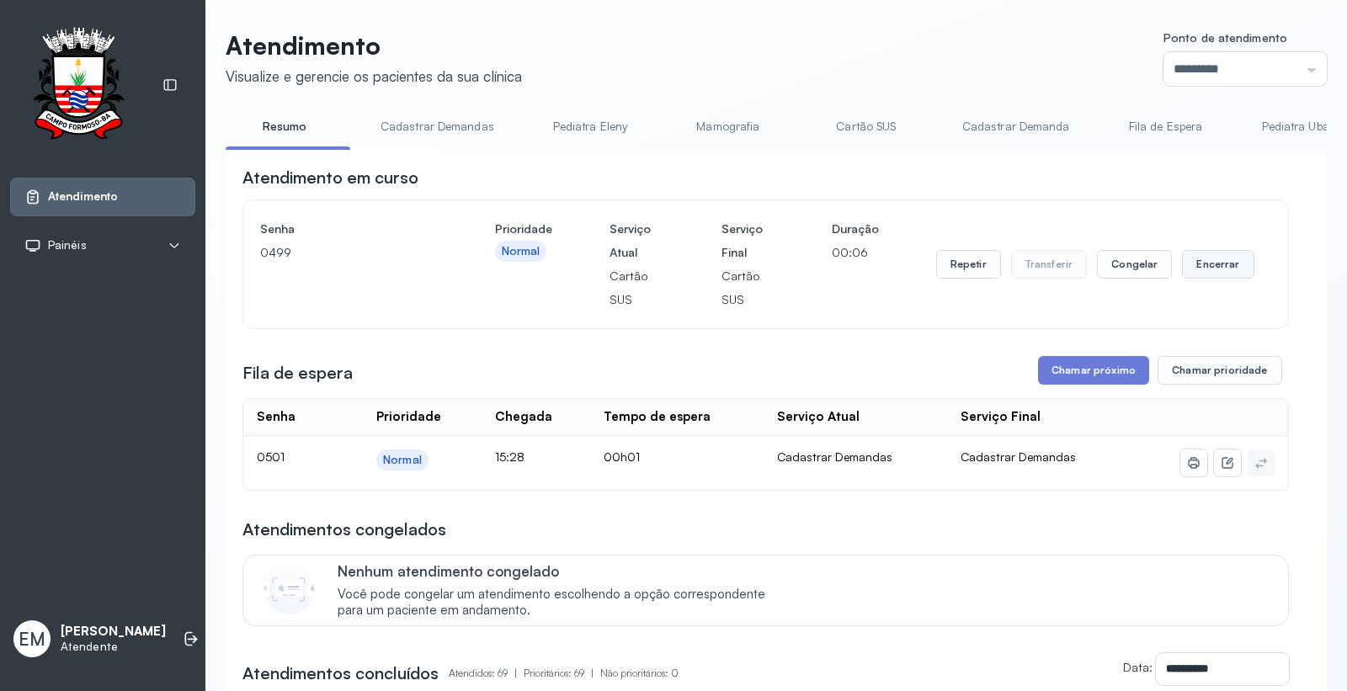
click at [1187, 262] on button "Encerrar" at bounding box center [1218, 264] width 72 height 29
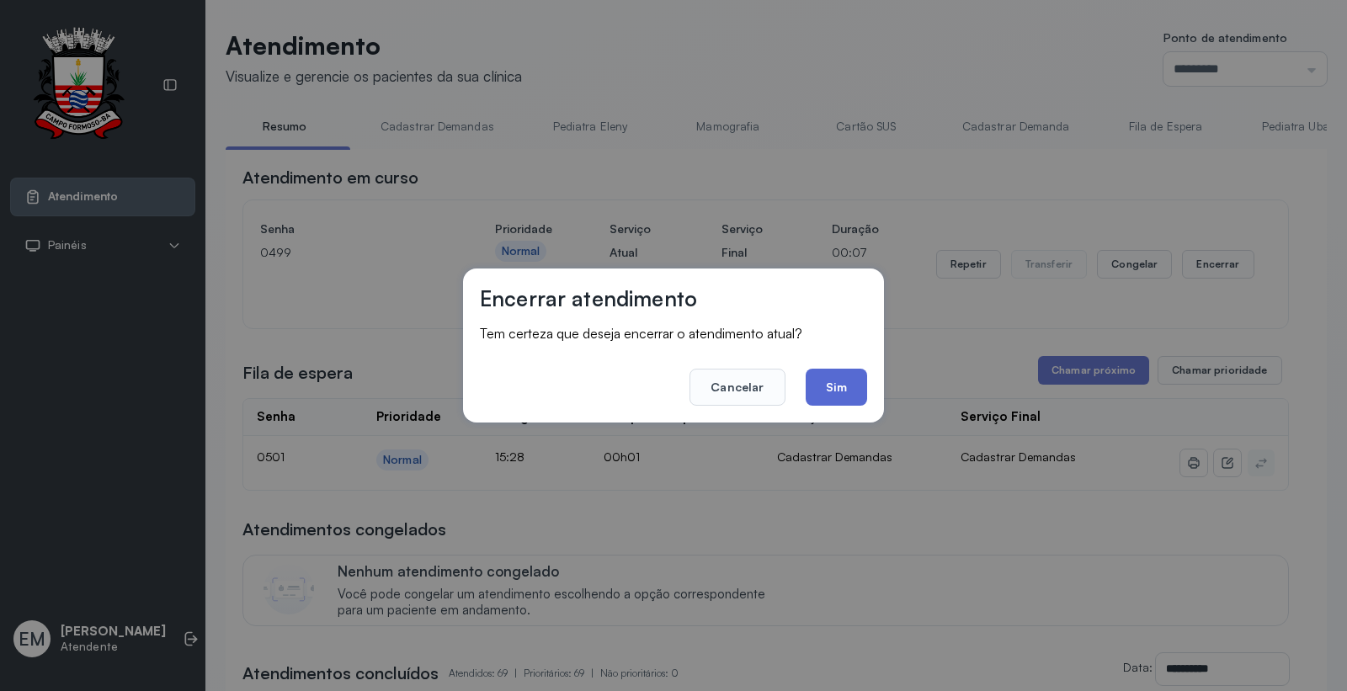
click at [836, 390] on button "Sim" at bounding box center [836, 387] width 61 height 37
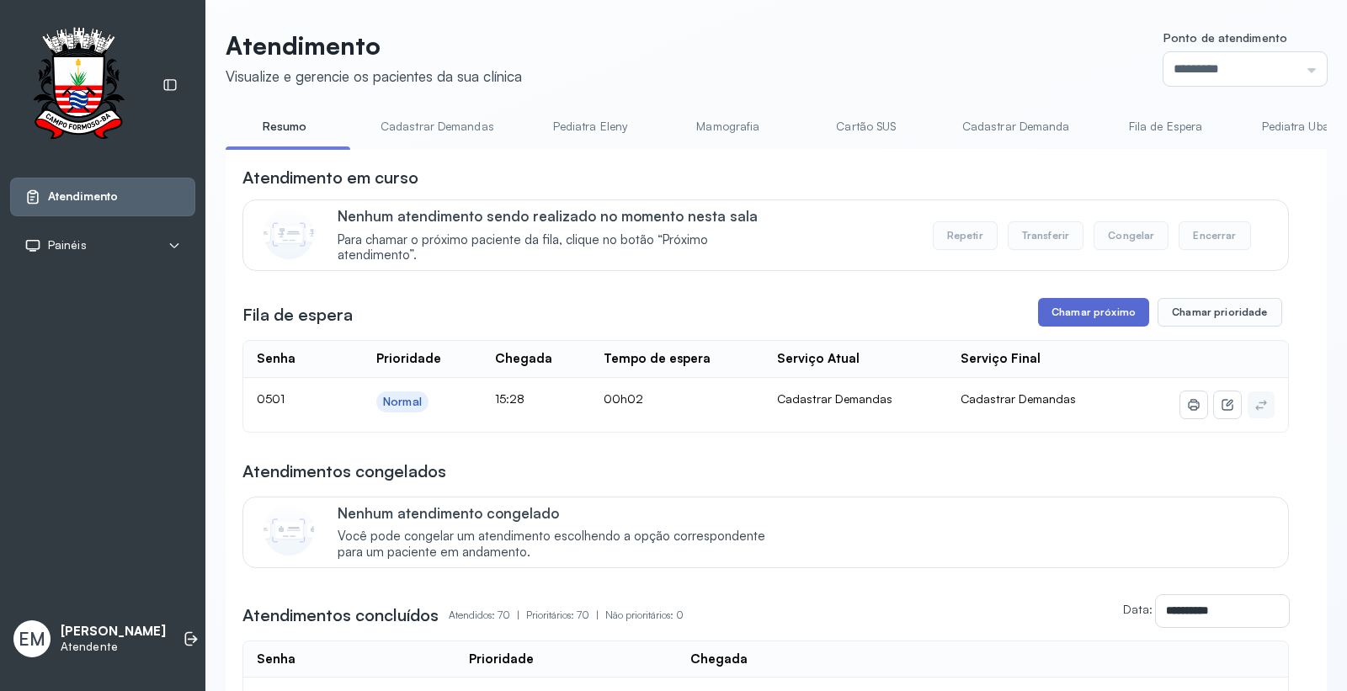
click at [1087, 307] on button "Chamar próximo" at bounding box center [1093, 312] width 111 height 29
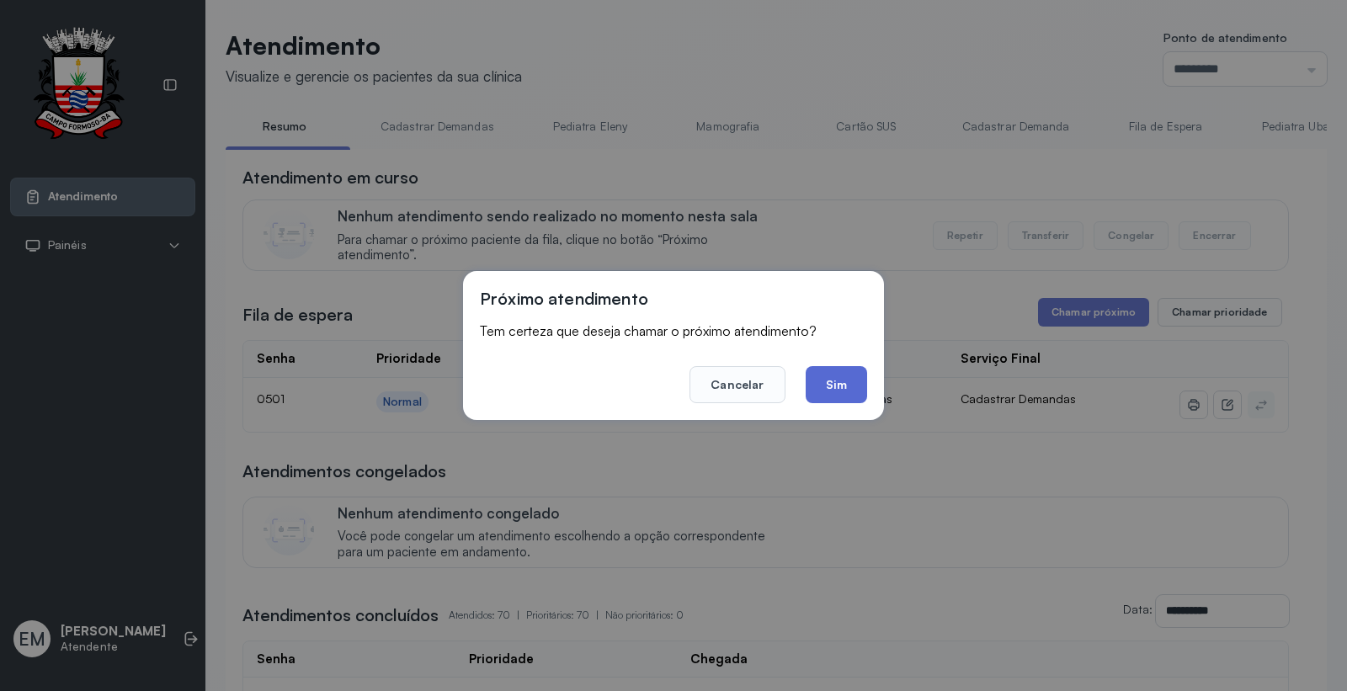
click at [831, 376] on button "Sim" at bounding box center [836, 384] width 61 height 37
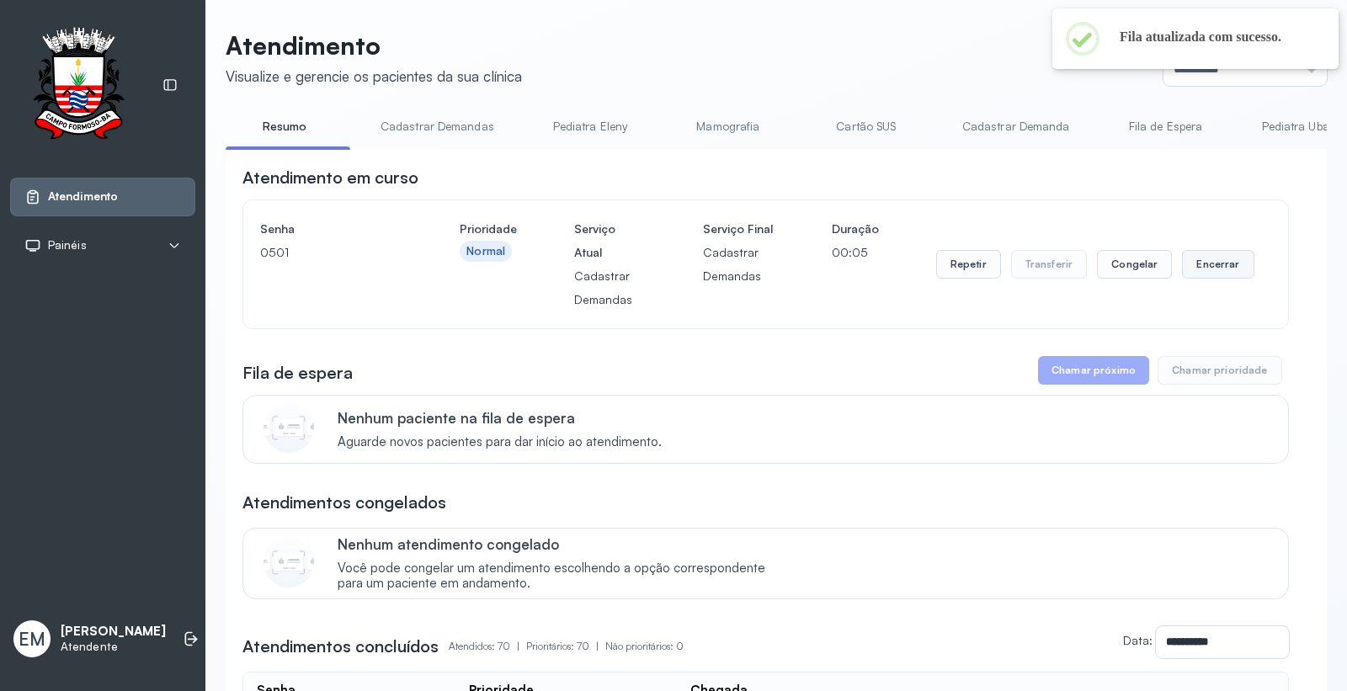
click at [1206, 254] on button "Encerrar" at bounding box center [1218, 264] width 72 height 29
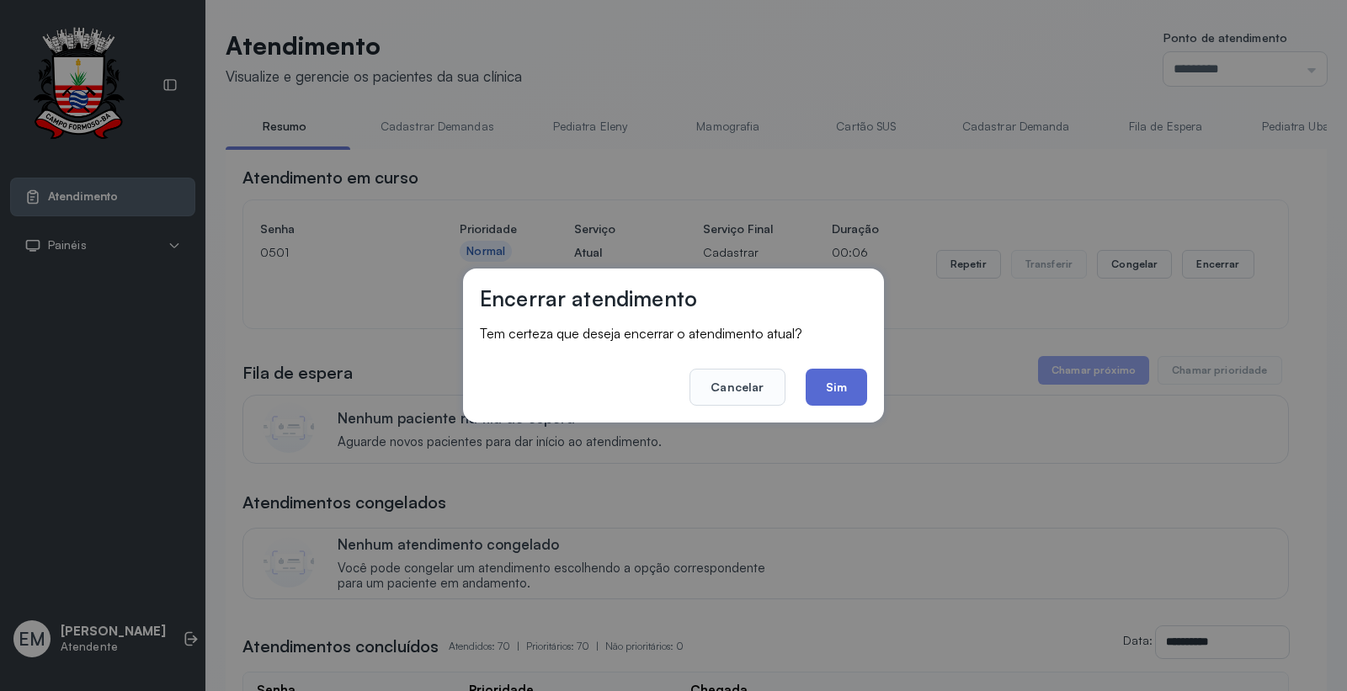
click at [842, 380] on button "Sim" at bounding box center [836, 387] width 61 height 37
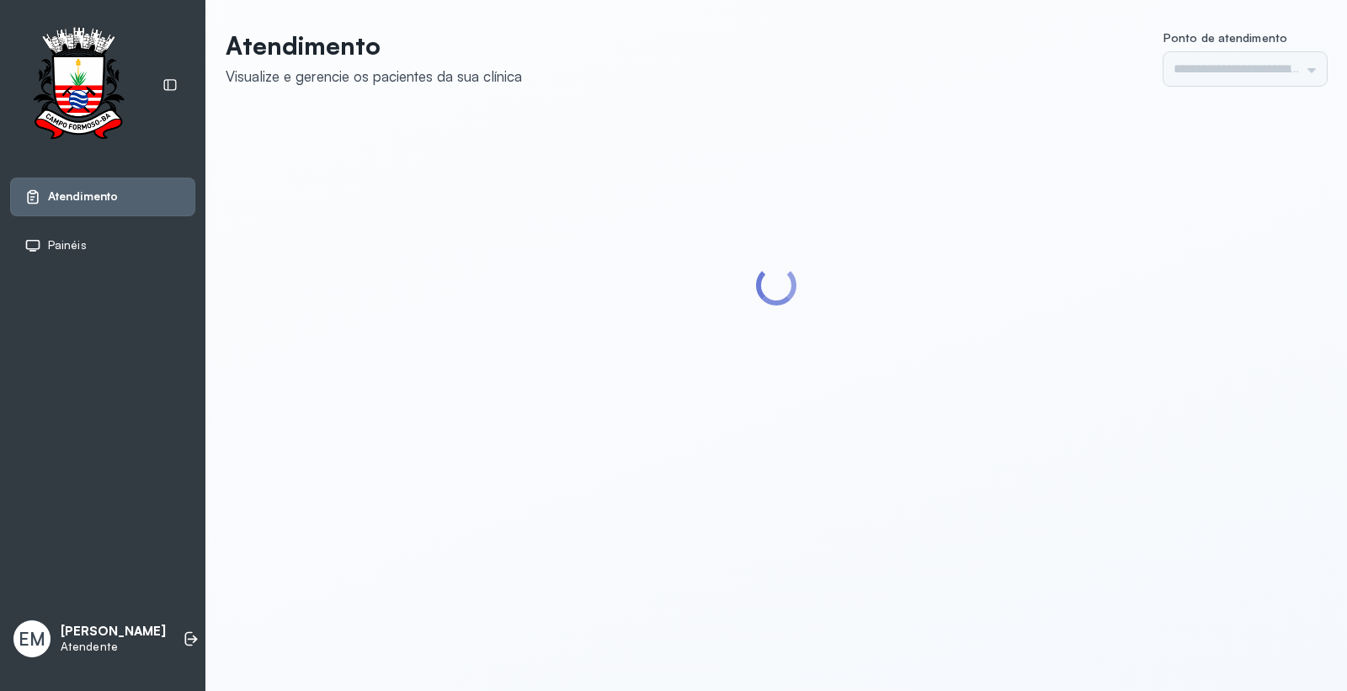
type input "*********"
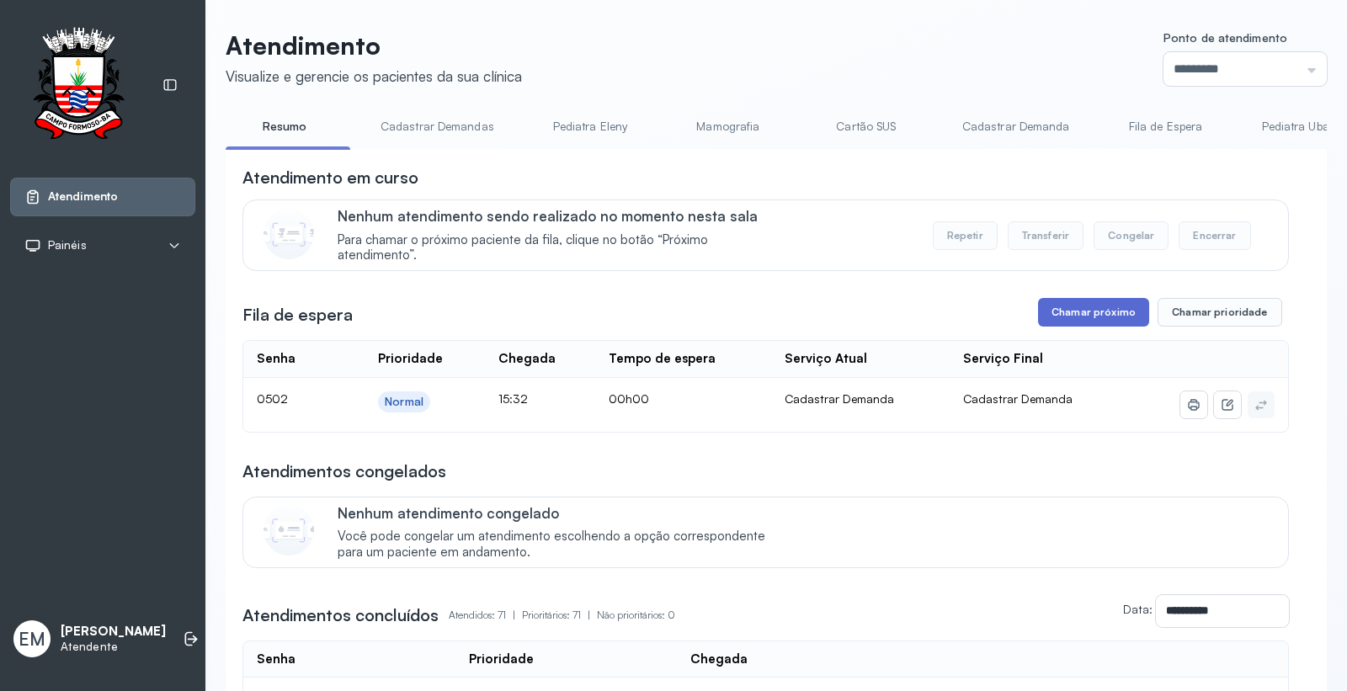
click at [1084, 314] on button "Chamar próximo" at bounding box center [1093, 312] width 111 height 29
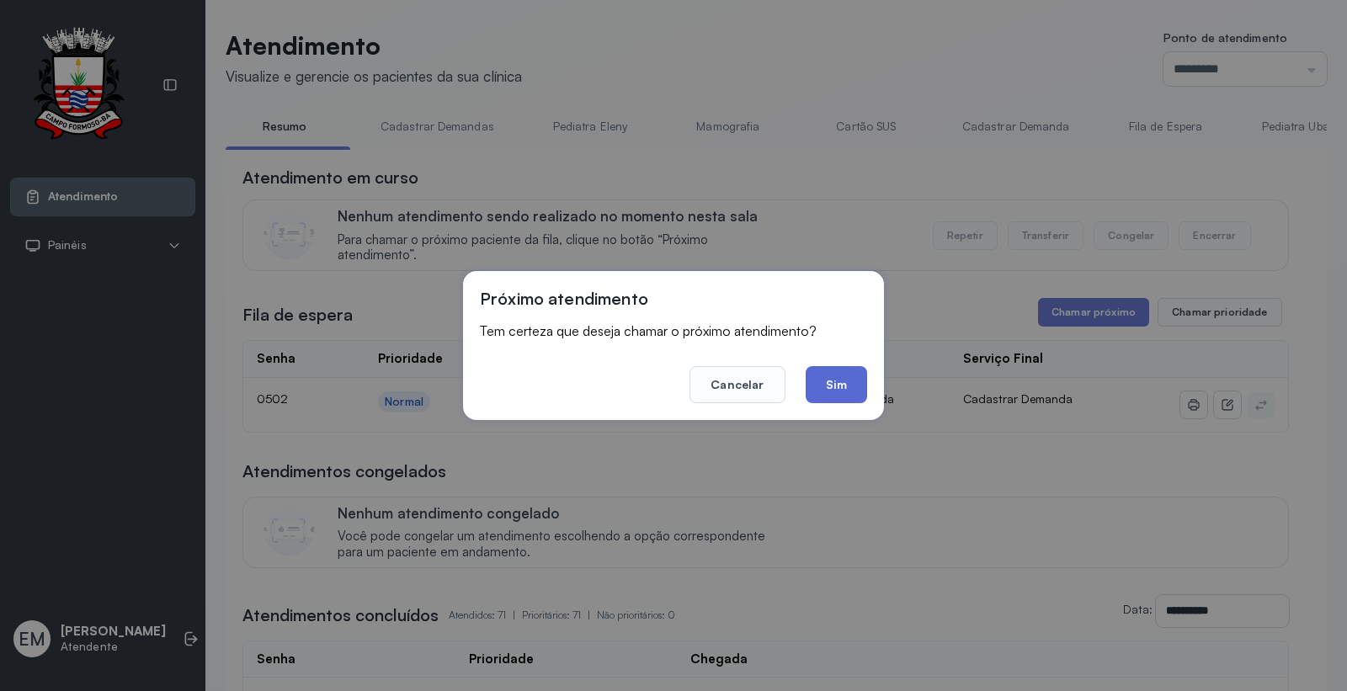
click at [837, 388] on button "Sim" at bounding box center [836, 384] width 61 height 37
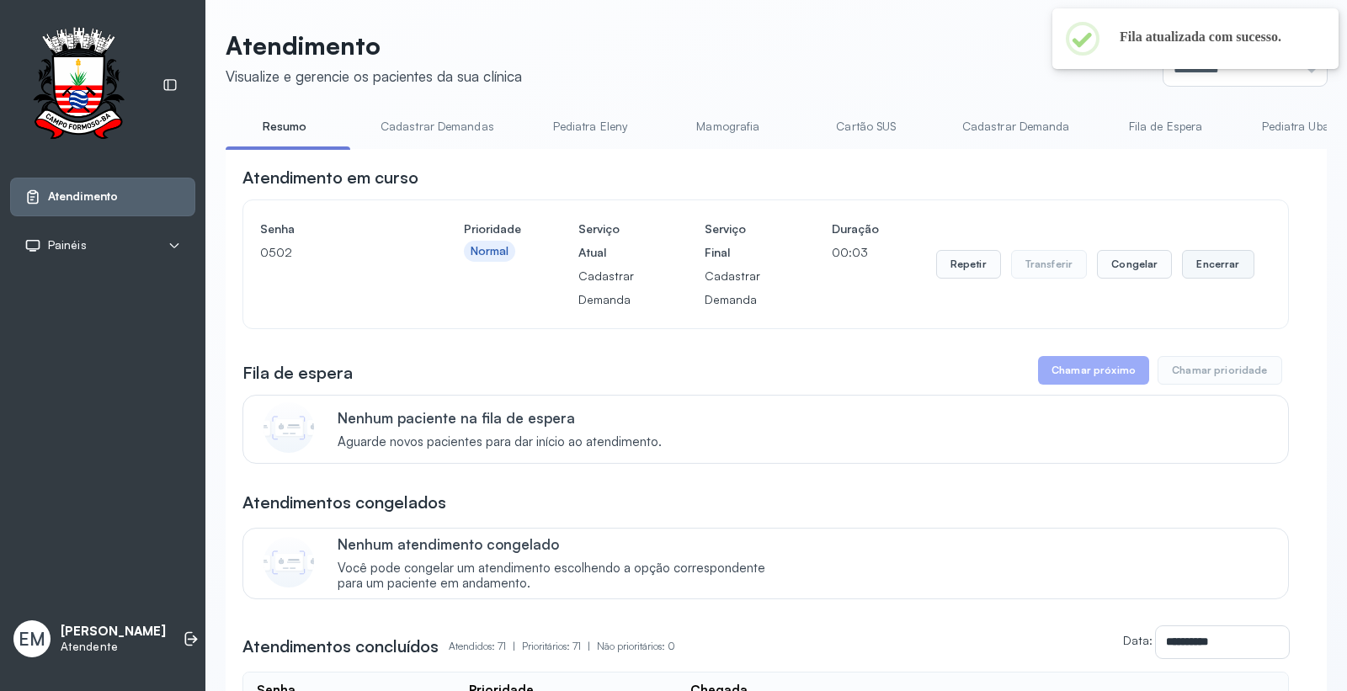
click at [1218, 271] on button "Encerrar" at bounding box center [1218, 264] width 72 height 29
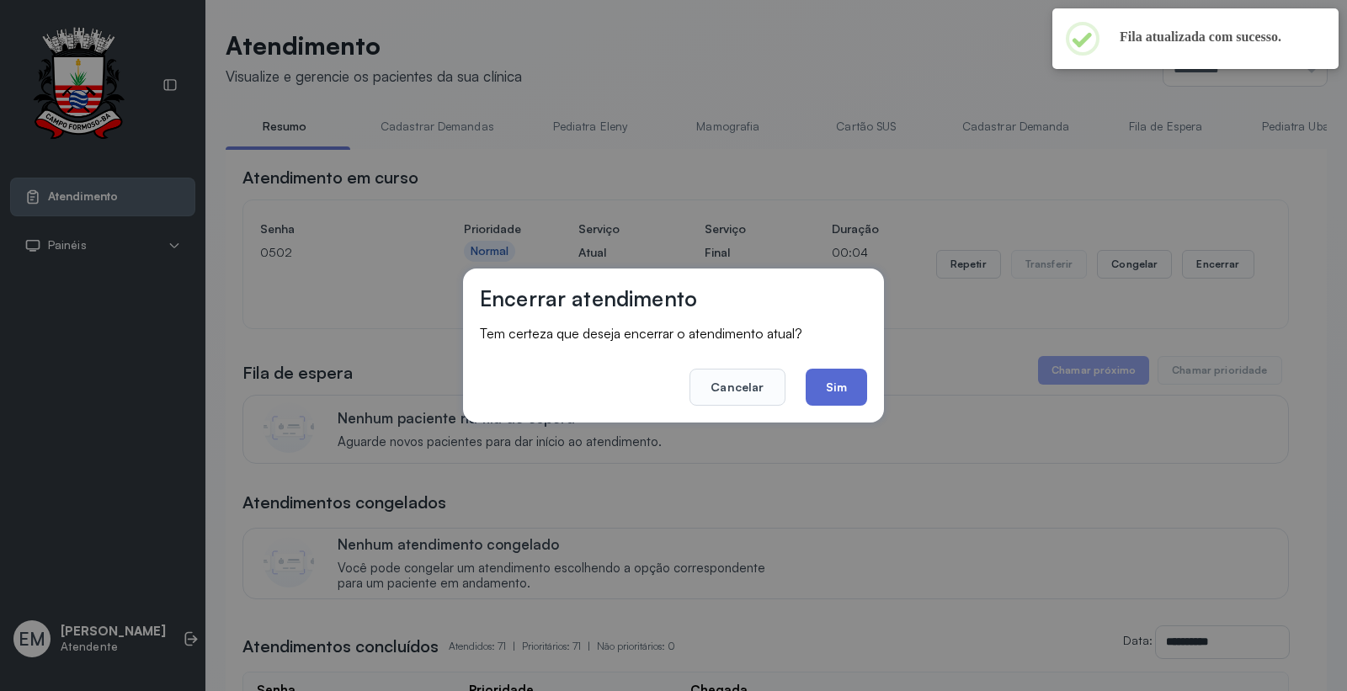
click at [829, 376] on button "Sim" at bounding box center [836, 387] width 61 height 37
